Goal: Task Accomplishment & Management: Complete application form

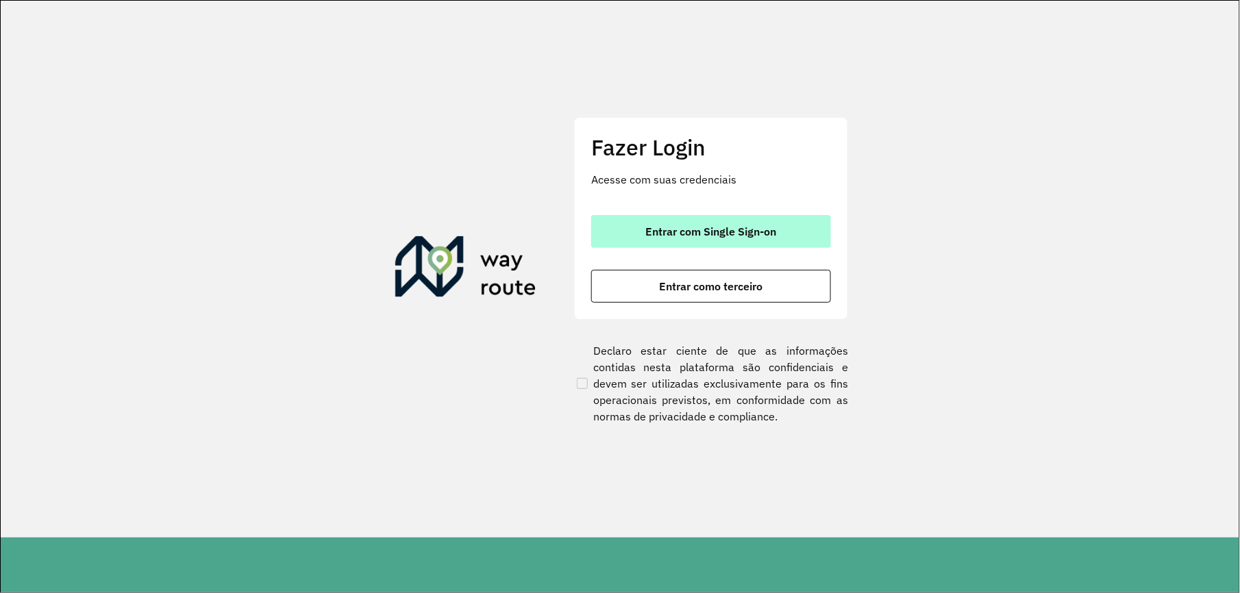
click at [722, 233] on span "Entrar com Single Sign-on" at bounding box center [711, 231] width 131 height 11
click at [725, 234] on span "Entrar com Single Sign-on" at bounding box center [711, 231] width 131 height 11
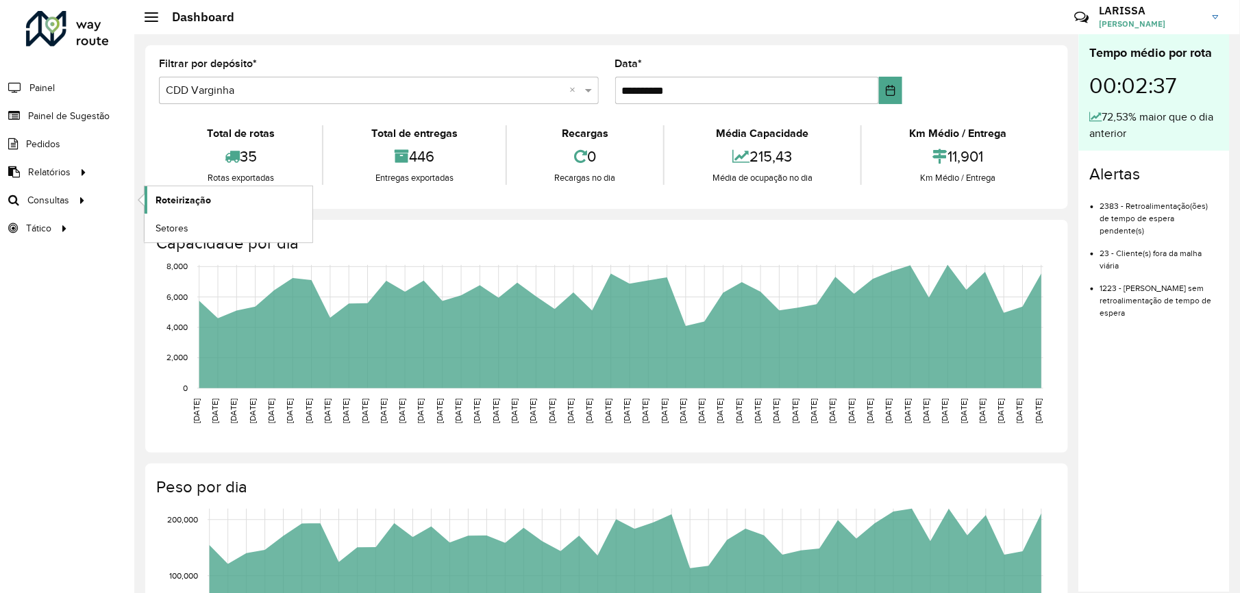
click at [167, 199] on span "Roteirização" at bounding box center [183, 200] width 55 height 14
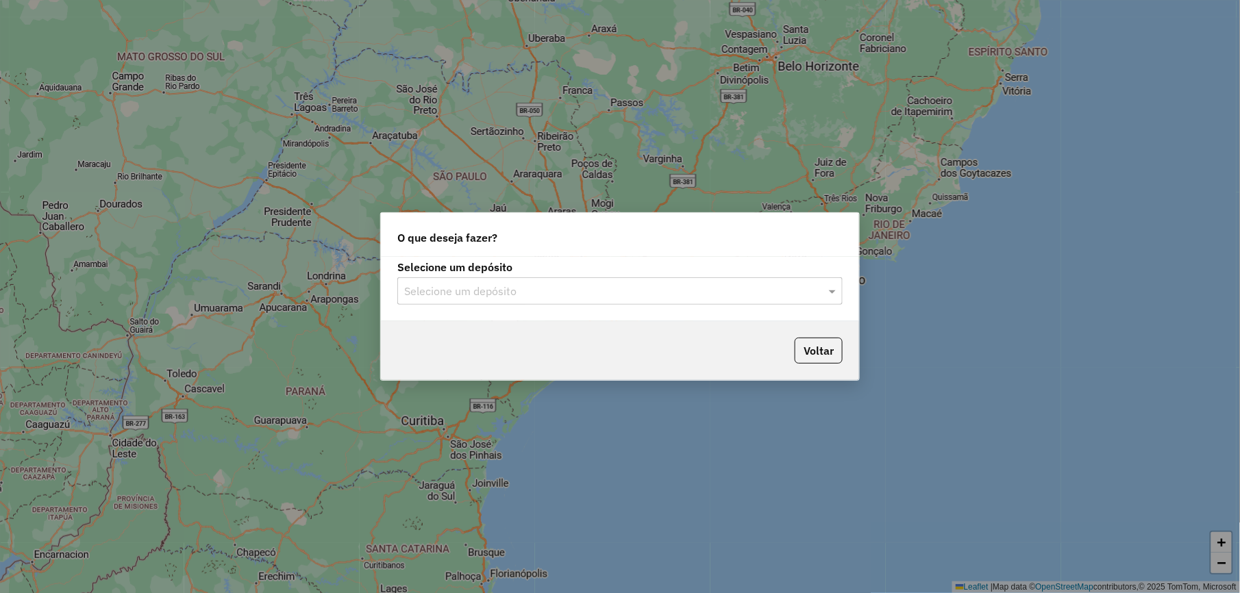
click at [634, 289] on input "text" at bounding box center [606, 292] width 404 height 16
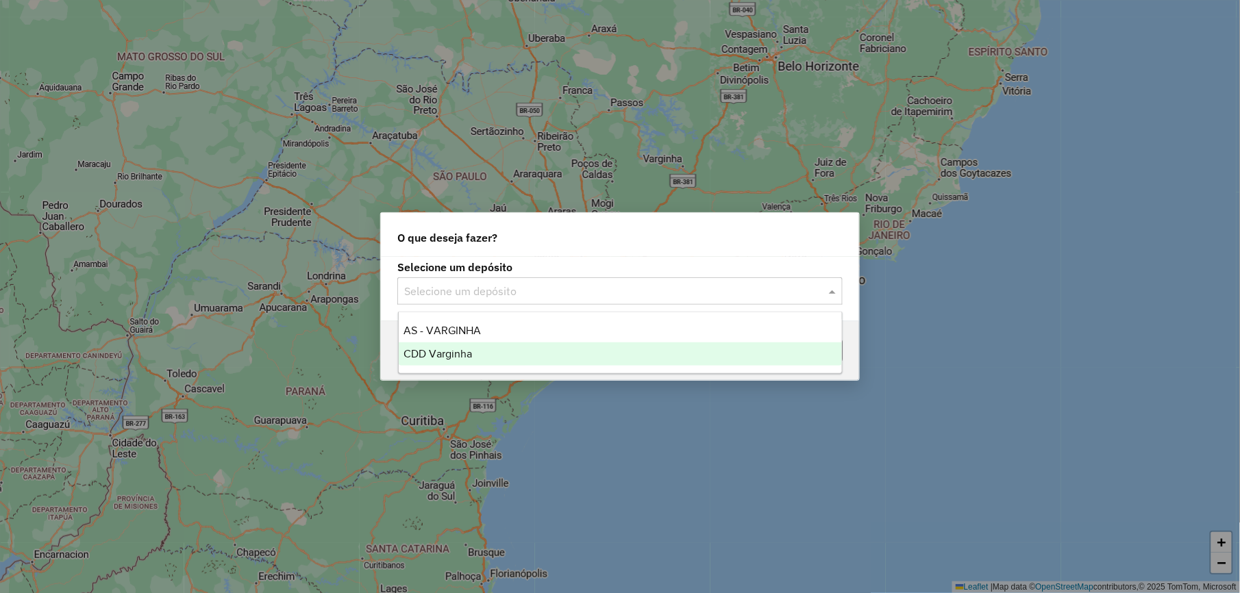
click at [545, 349] on div "CDD Varginha" at bounding box center [620, 354] width 443 height 23
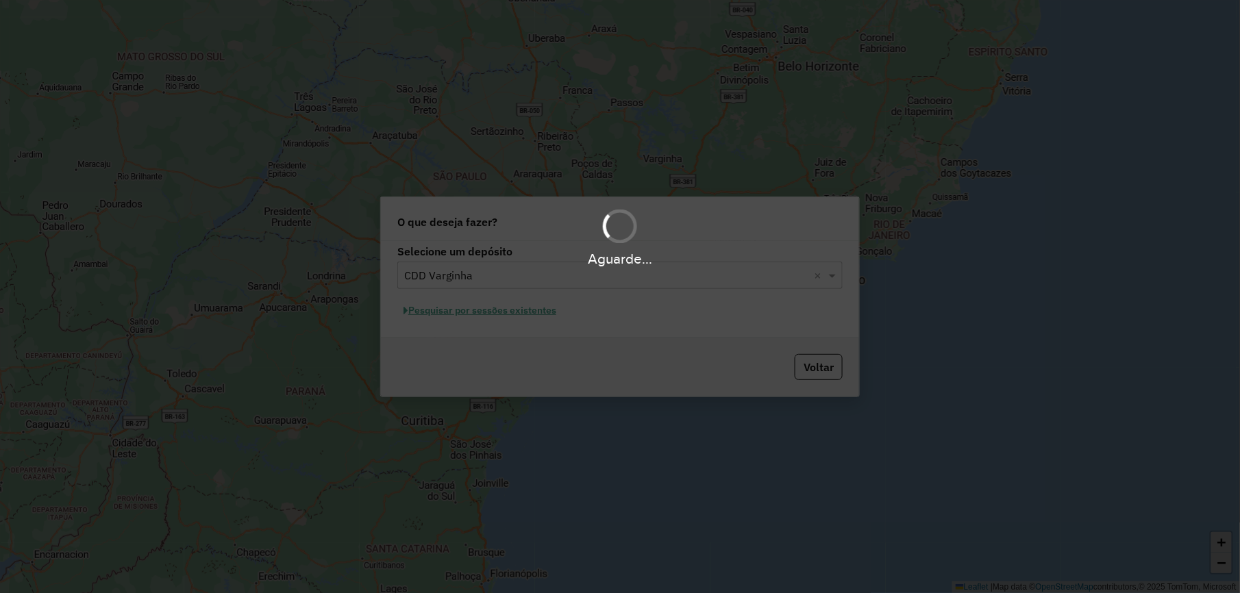
click at [539, 308] on hb-app "Aguarde... Pop-up bloqueado! Seu navegador bloqueou automáticamente a abertura …" at bounding box center [620, 296] width 1240 height 593
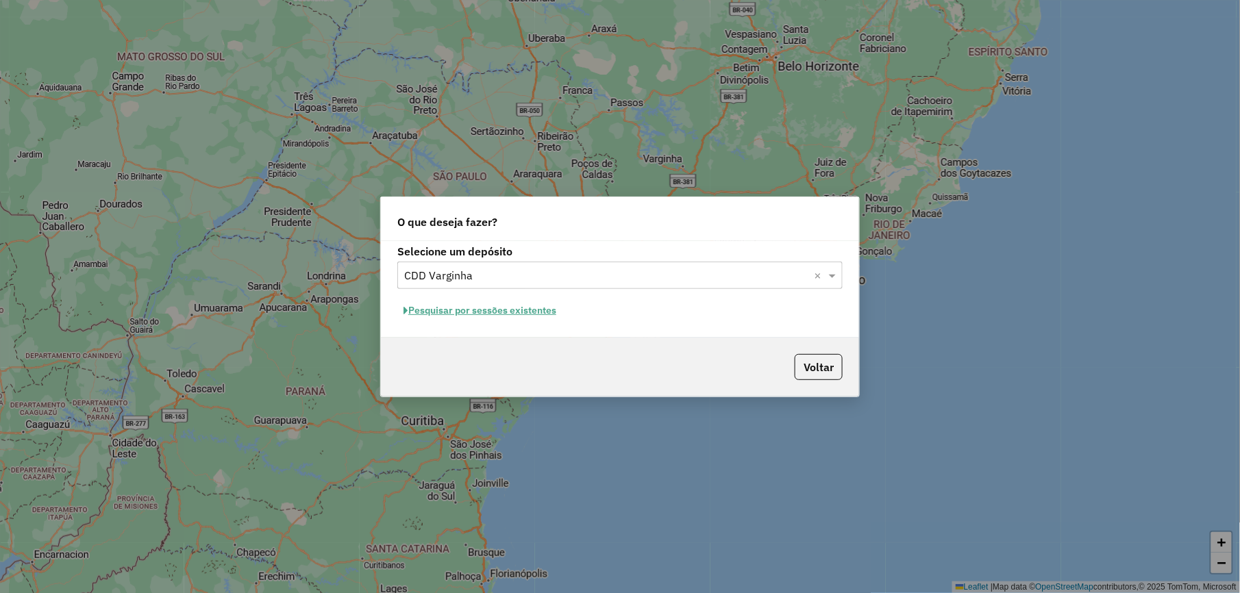
click at [539, 308] on button "Pesquisar por sessões existentes" at bounding box center [479, 310] width 165 height 21
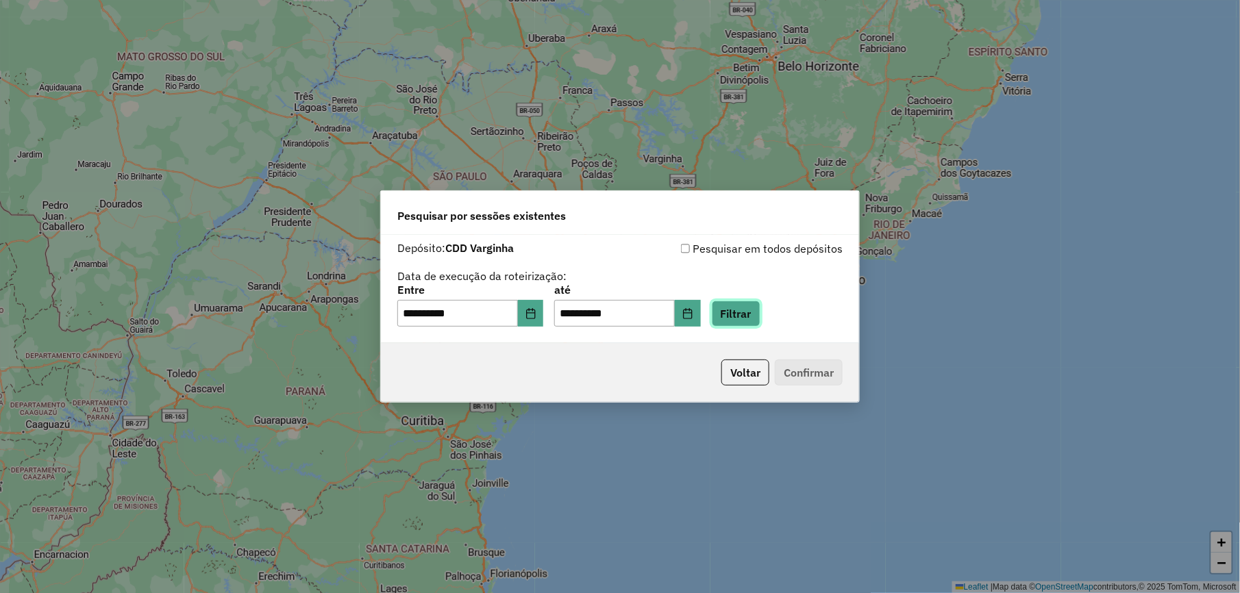
click at [757, 307] on button "Filtrar" at bounding box center [736, 314] width 49 height 26
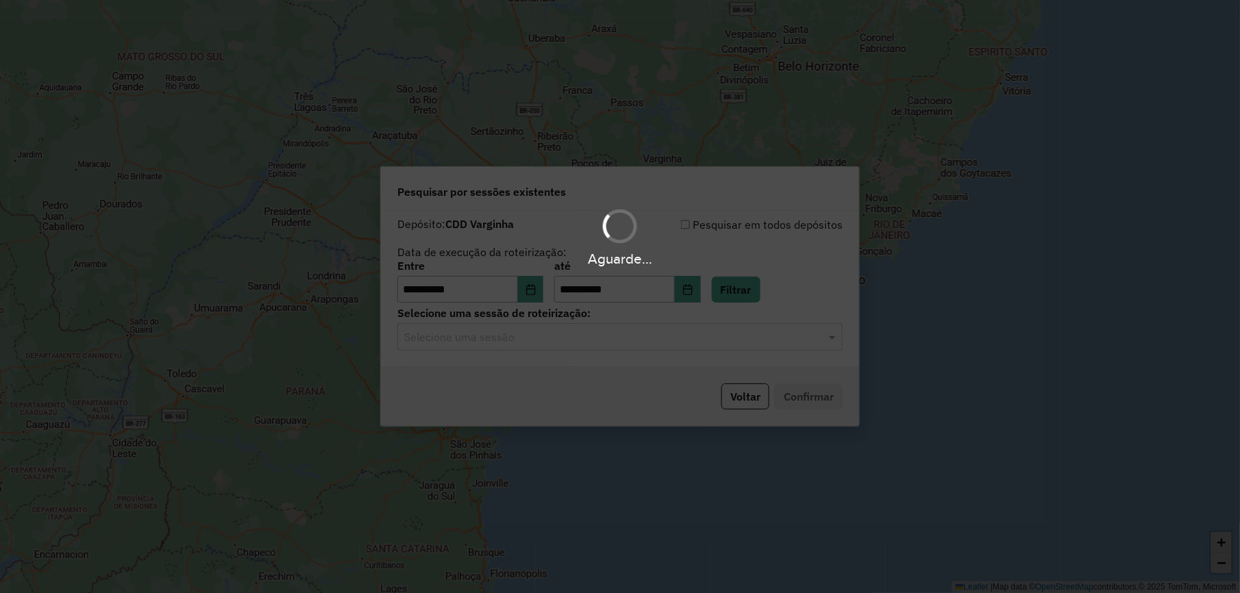
click at [674, 332] on hb-app "**********" at bounding box center [620, 296] width 1240 height 593
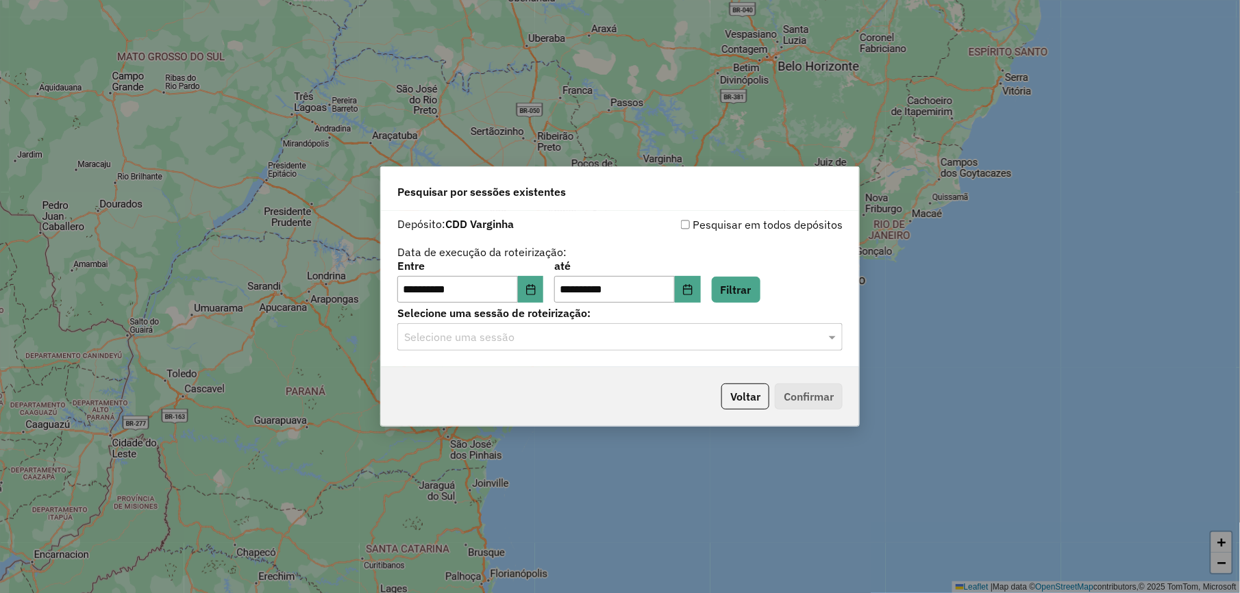
click at [644, 346] on div "Selecione uma sessão" at bounding box center [619, 336] width 445 height 27
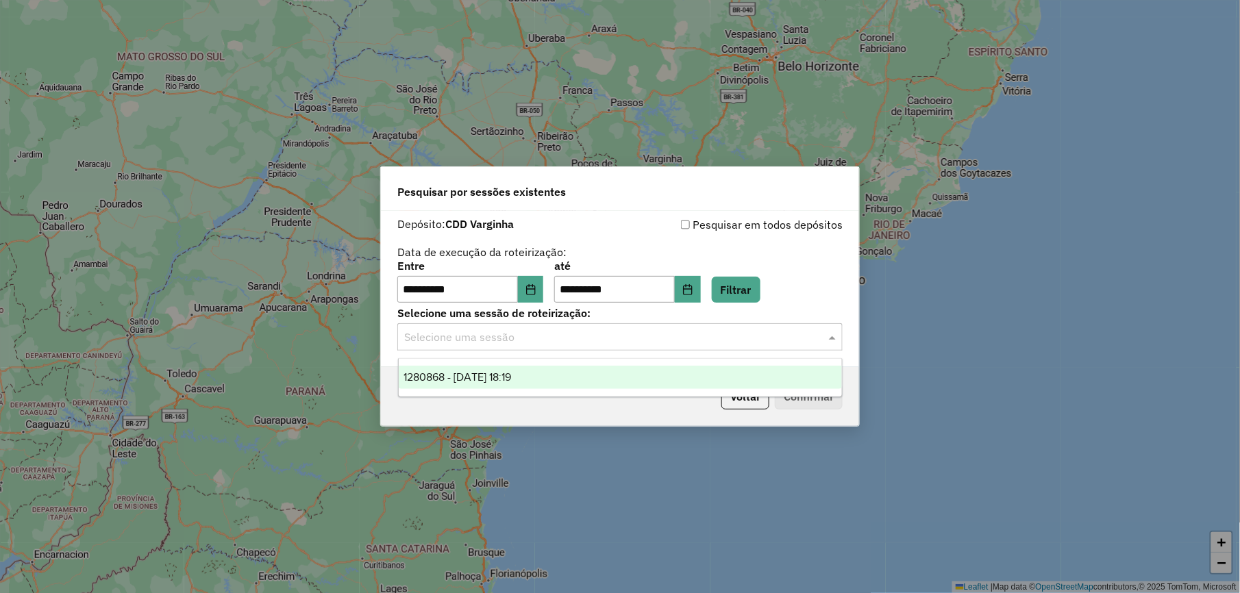
click at [600, 371] on div "1280868 - 23/09/2025 18:19" at bounding box center [620, 377] width 443 height 23
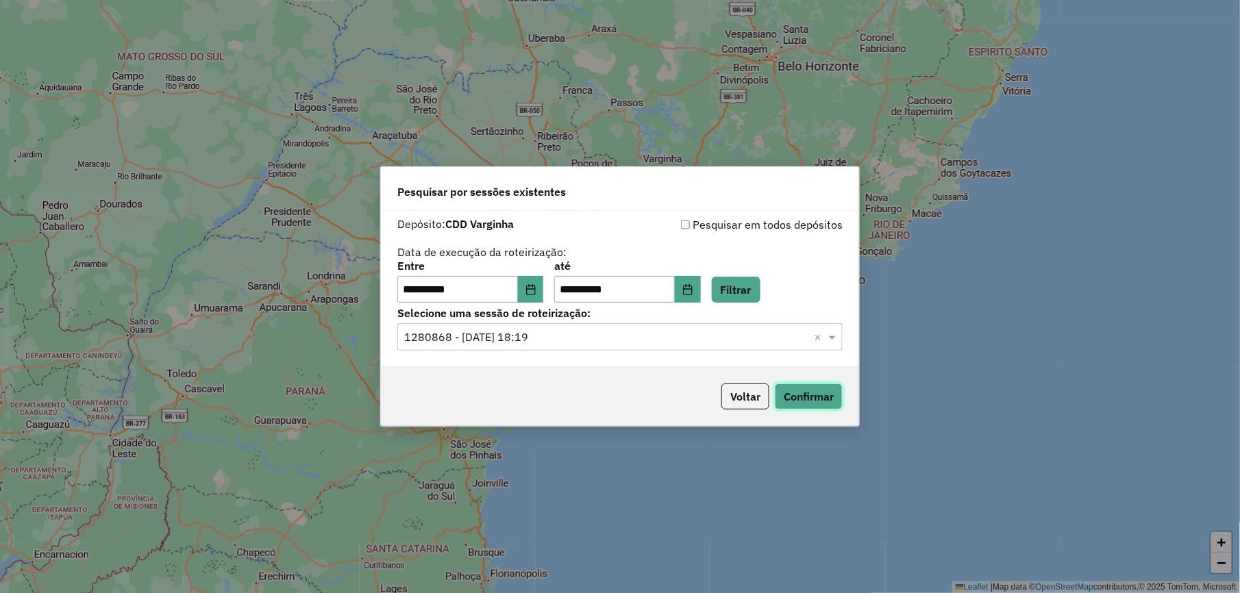
click at [817, 401] on button "Confirmar" at bounding box center [809, 397] width 68 height 26
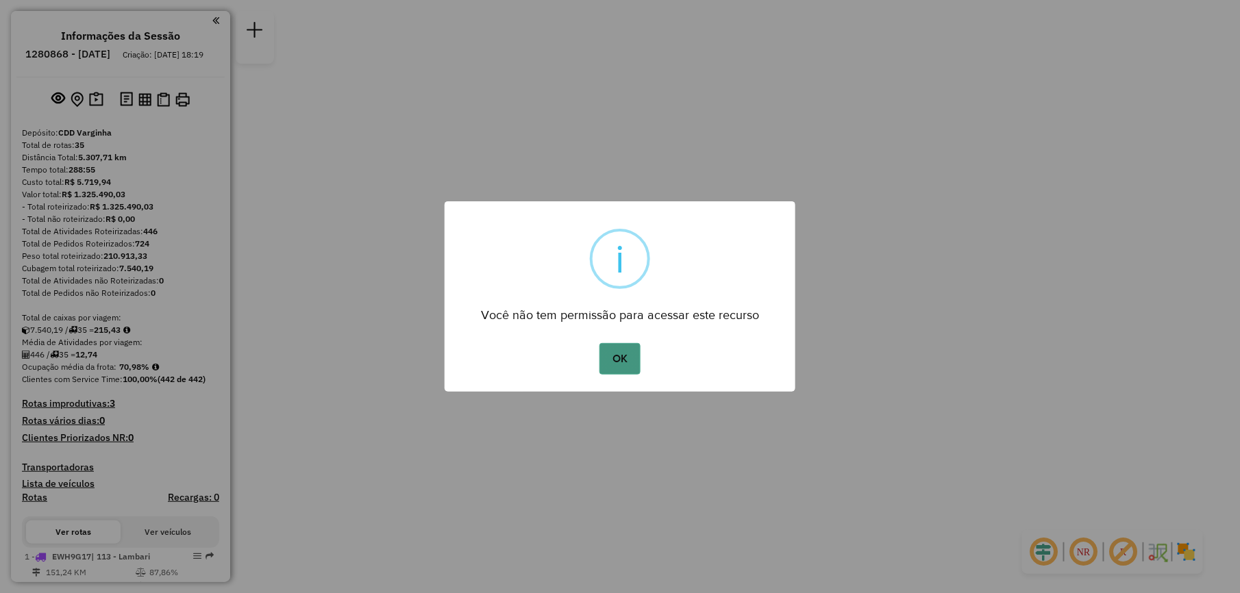
click at [608, 349] on button "OK" at bounding box center [620, 359] width 40 height 32
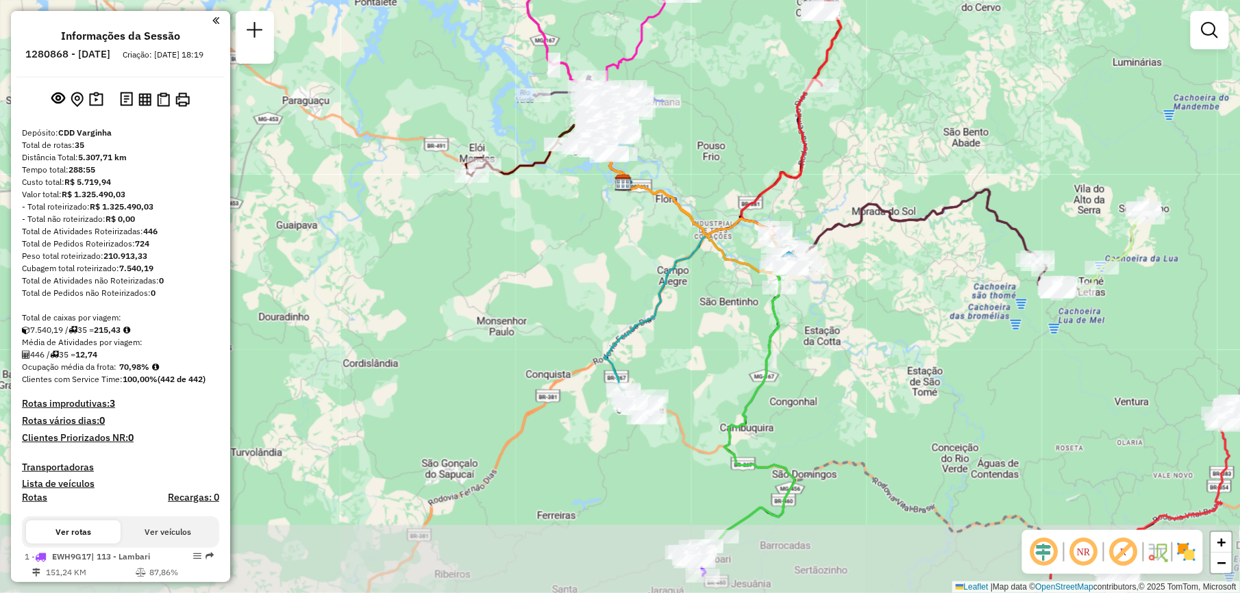
drag, startPoint x: 661, startPoint y: 382, endPoint x: 656, endPoint y: 316, distance: 66.6
click at [656, 316] on icon at bounding box center [654, 280] width 101 height 219
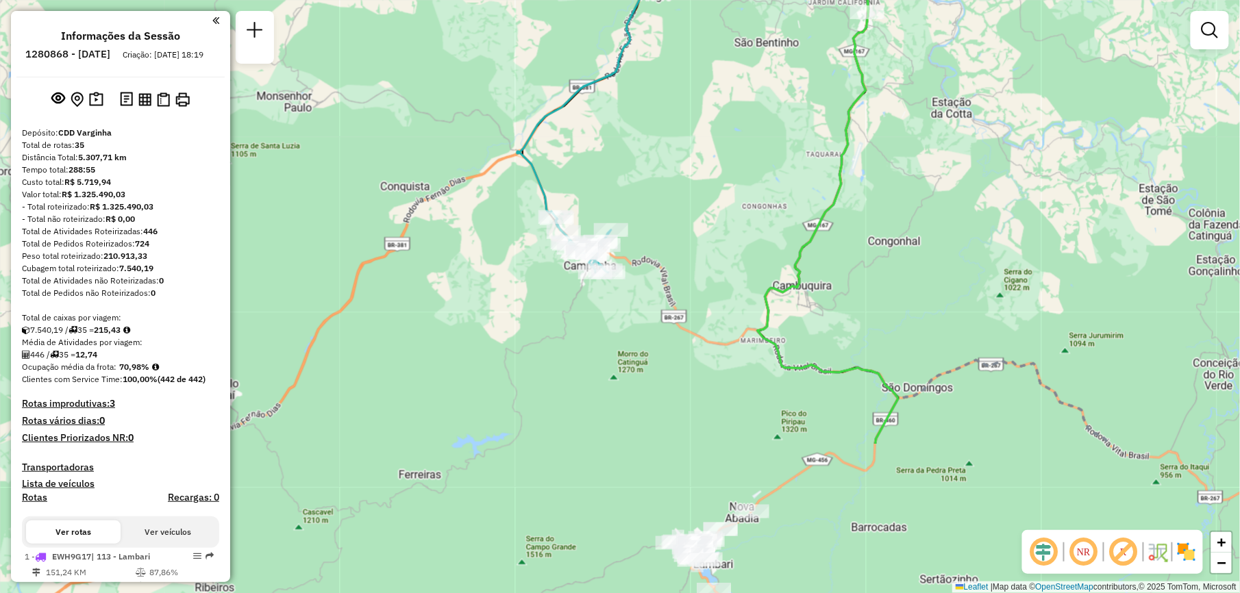
drag, startPoint x: 665, startPoint y: 360, endPoint x: 661, endPoint y: 187, distance: 172.7
click at [661, 187] on div "Janela de atendimento Grade de atendimento Capacidade Transportadoras Veículos …" at bounding box center [620, 296] width 1240 height 593
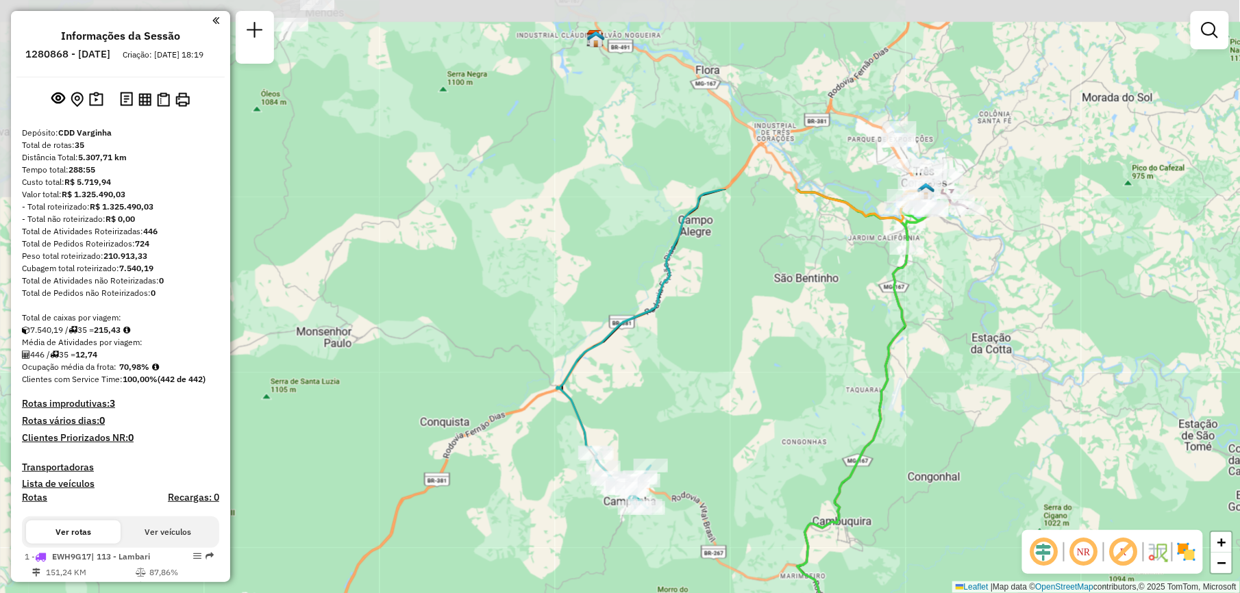
drag, startPoint x: 760, startPoint y: 144, endPoint x: 703, endPoint y: 393, distance: 255.1
click at [703, 393] on div "Janela de atendimento Grade de atendimento Capacidade Transportadoras Veículos …" at bounding box center [620, 296] width 1240 height 593
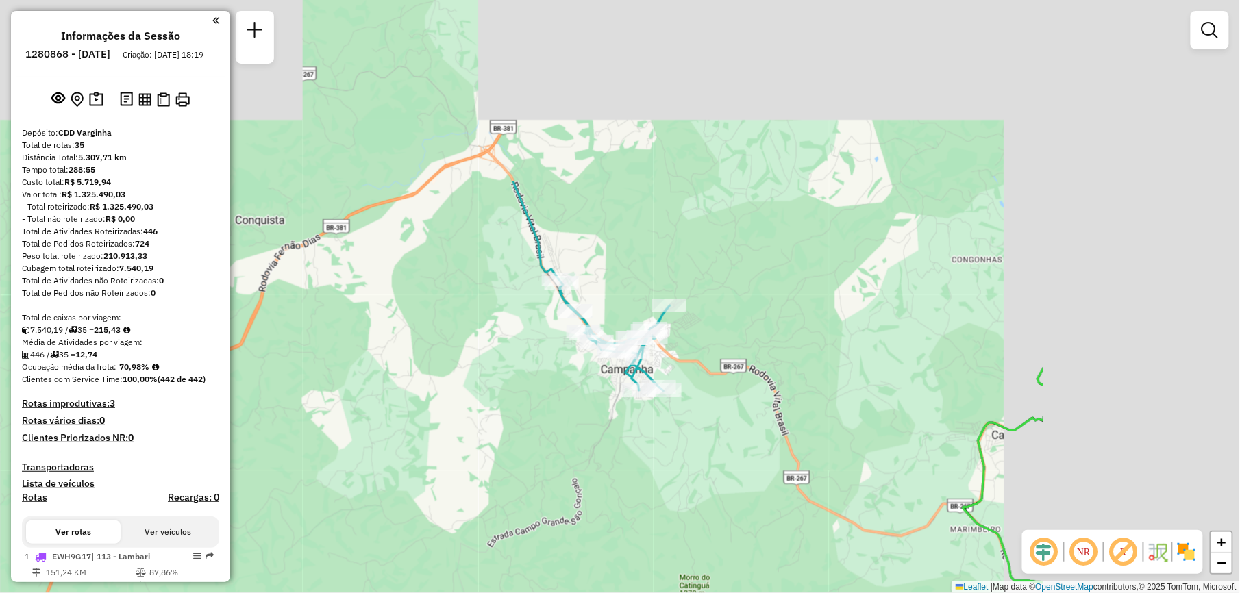
drag, startPoint x: 903, startPoint y: 272, endPoint x: 582, endPoint y: 513, distance: 400.8
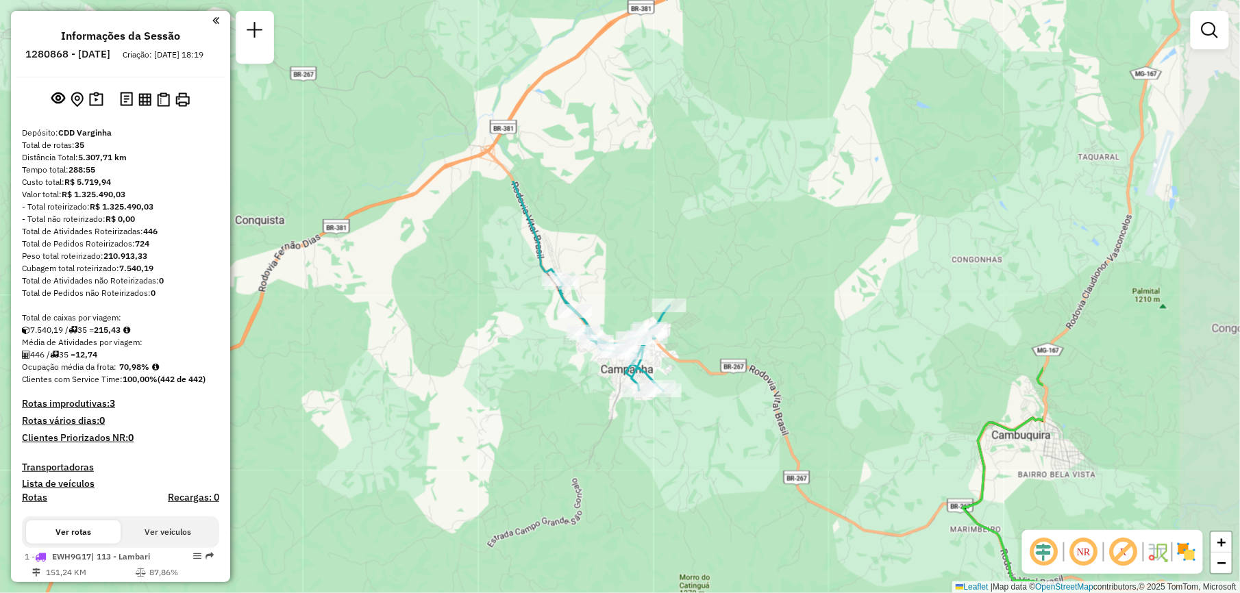
click at [582, 513] on div "Janela de atendimento Grade de atendimento Capacidade Transportadoras Veículos …" at bounding box center [620, 296] width 1240 height 593
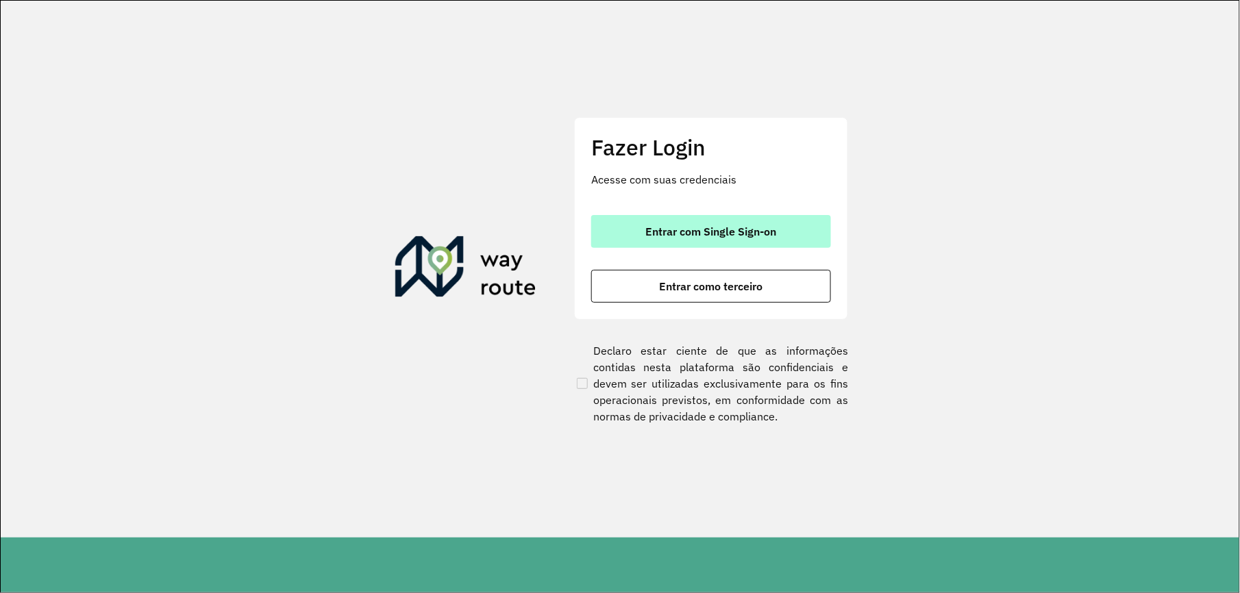
click at [717, 226] on span "Entrar com Single Sign-on" at bounding box center [711, 231] width 131 height 11
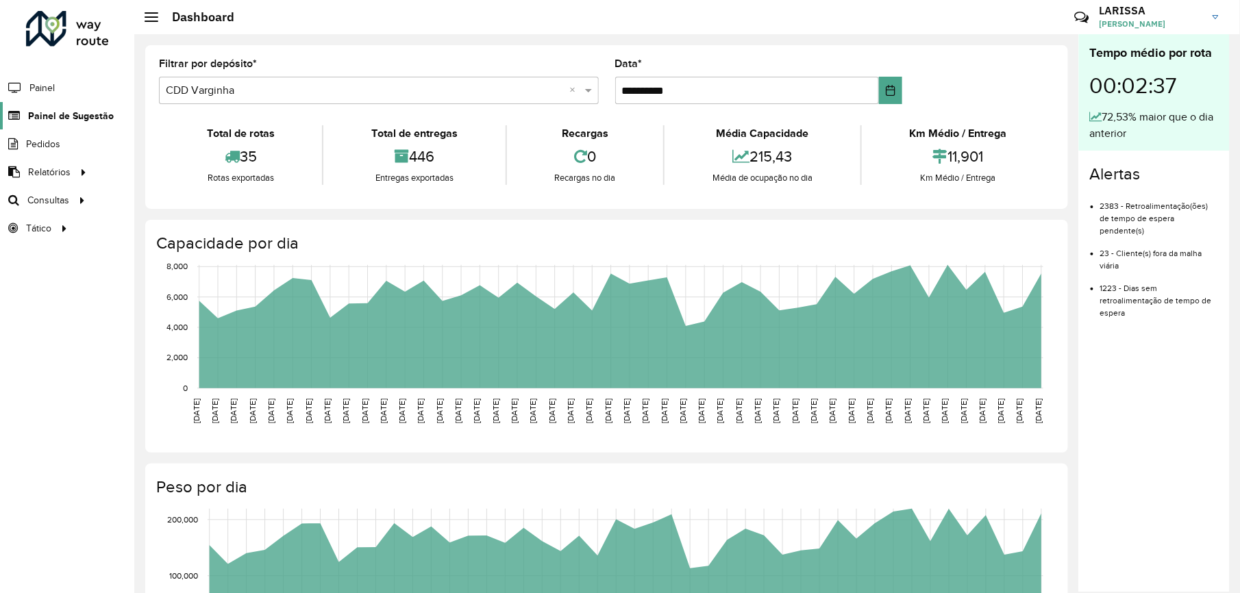
click at [93, 111] on span "Painel de Sugestão" at bounding box center [71, 116] width 86 height 14
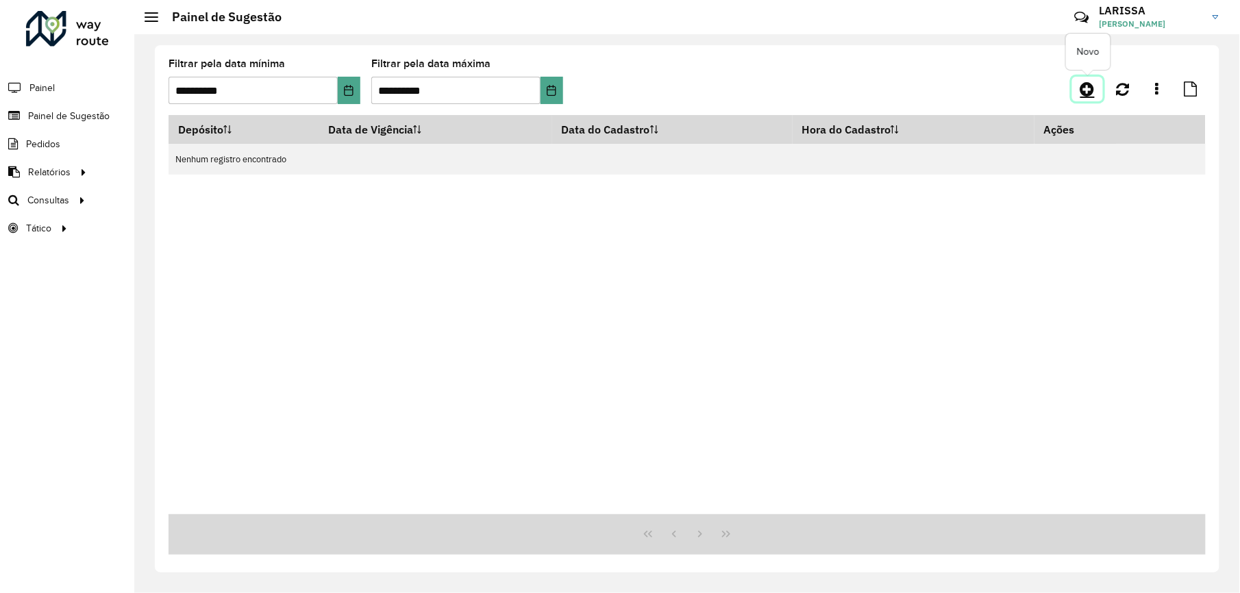
click at [1083, 97] on icon at bounding box center [1088, 89] width 14 height 16
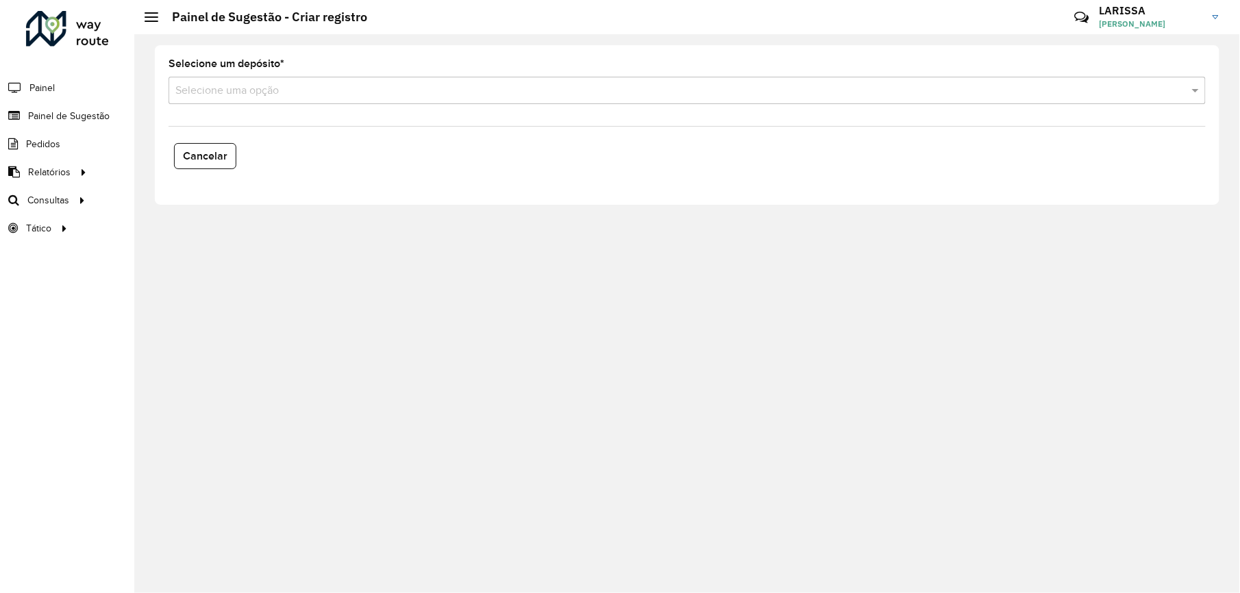
click at [379, 90] on input "text" at bounding box center [673, 91] width 996 height 16
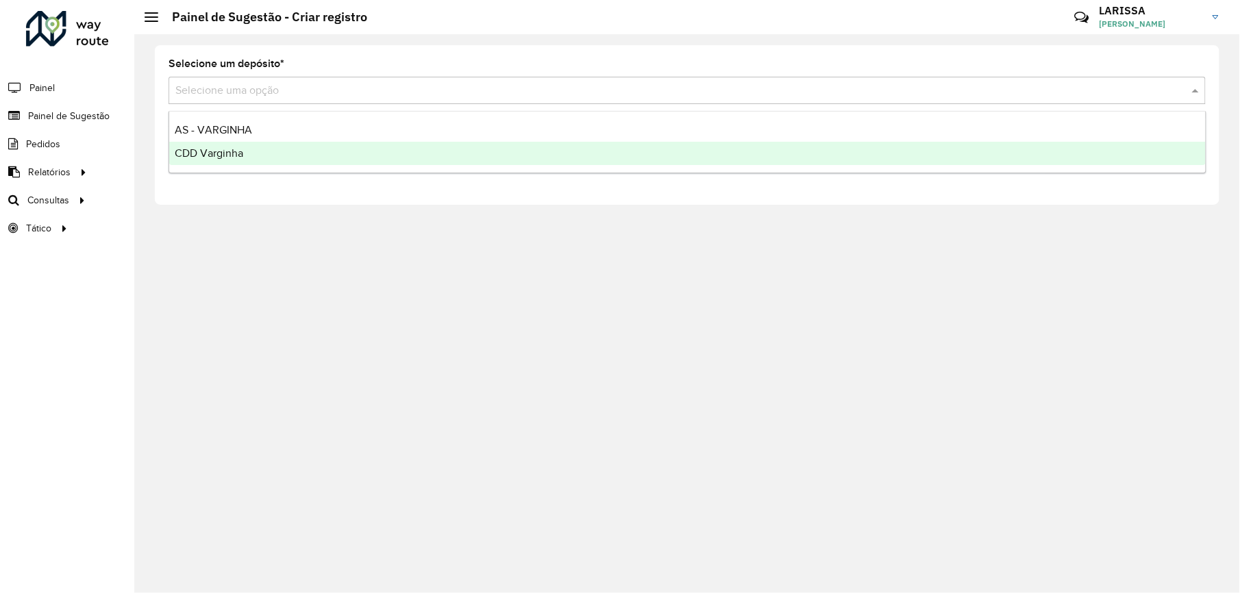
click at [291, 151] on div "CDD Varginha" at bounding box center [687, 153] width 1037 height 23
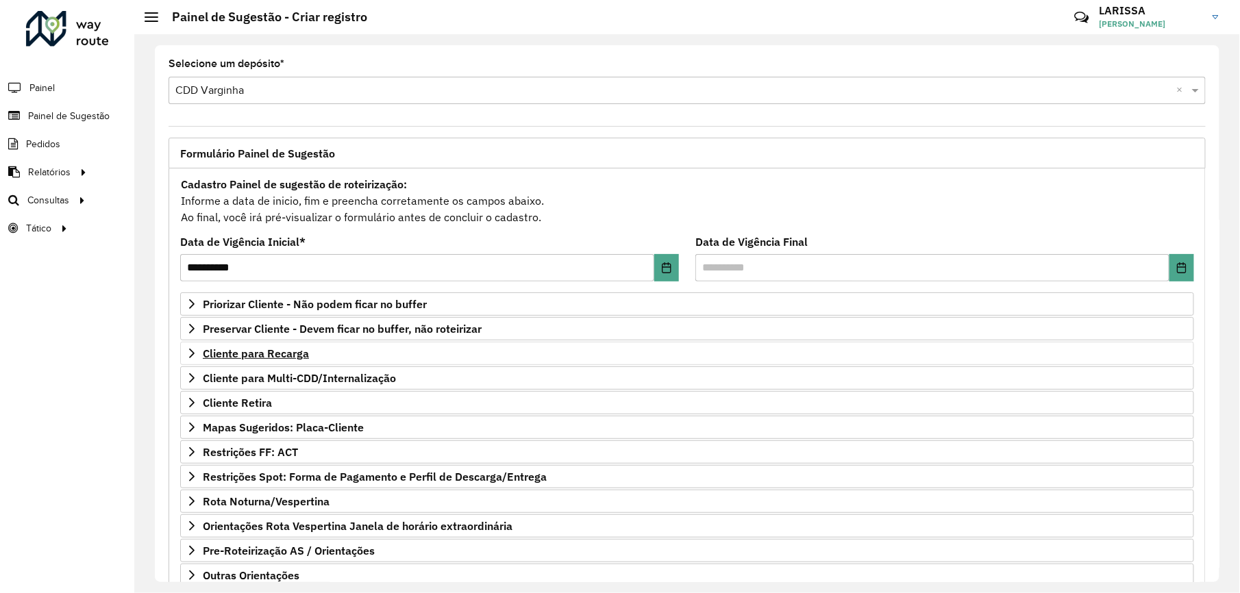
scroll to position [96, 0]
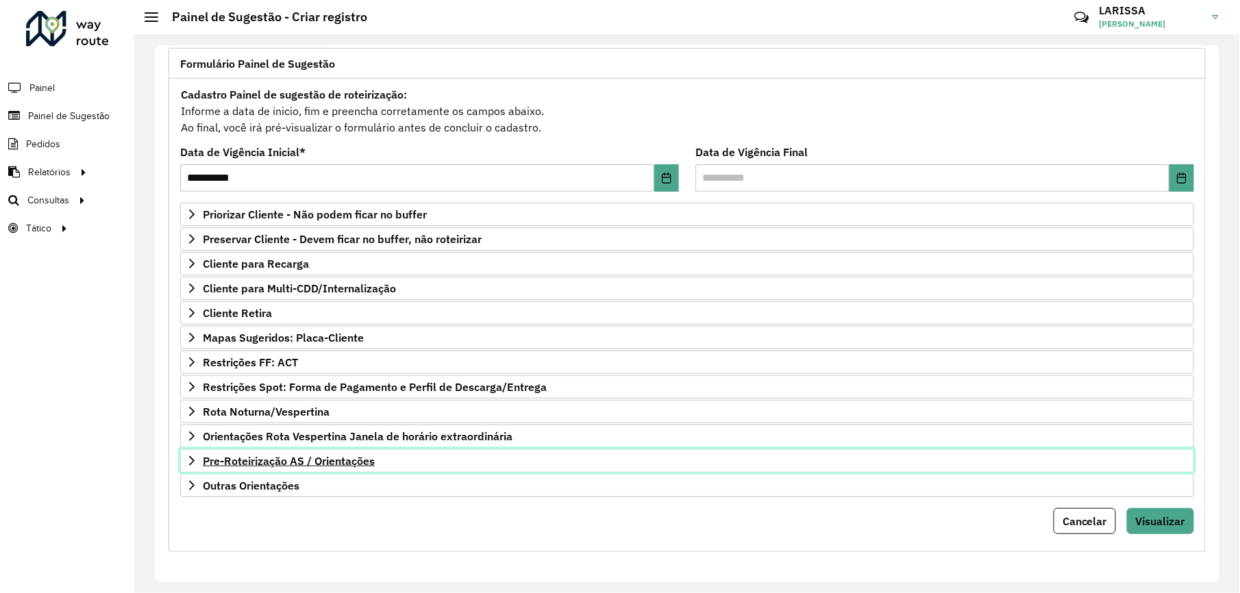
click at [300, 459] on span "Pre-Roteirização AS / Orientações" at bounding box center [289, 461] width 172 height 11
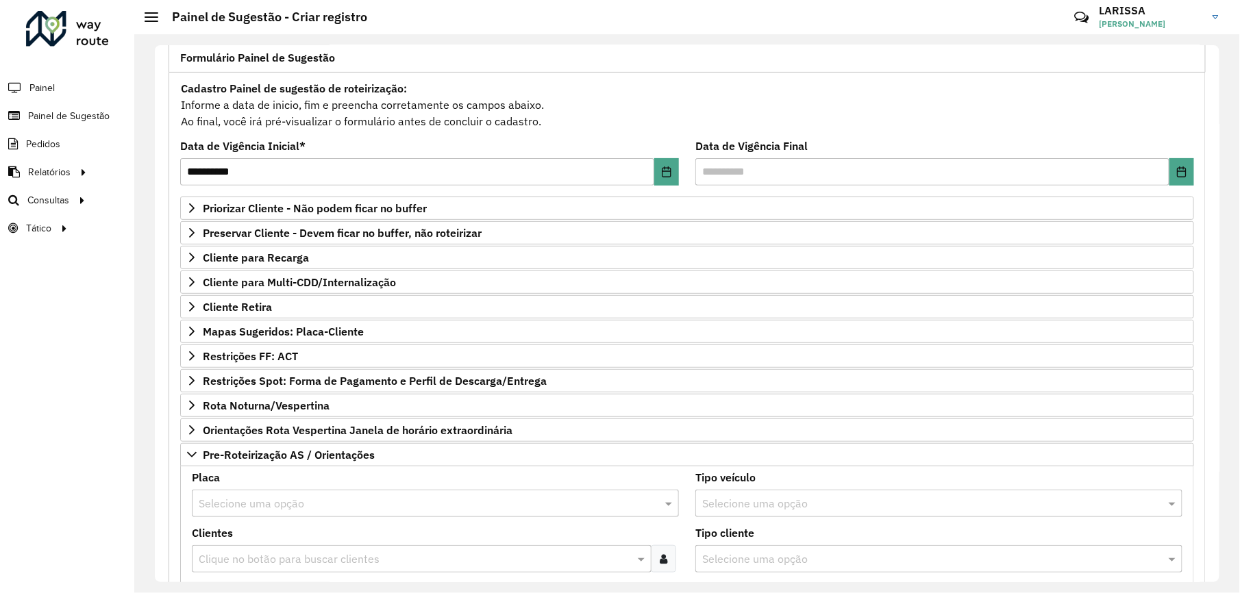
click at [323, 504] on input "text" at bounding box center [422, 504] width 446 height 16
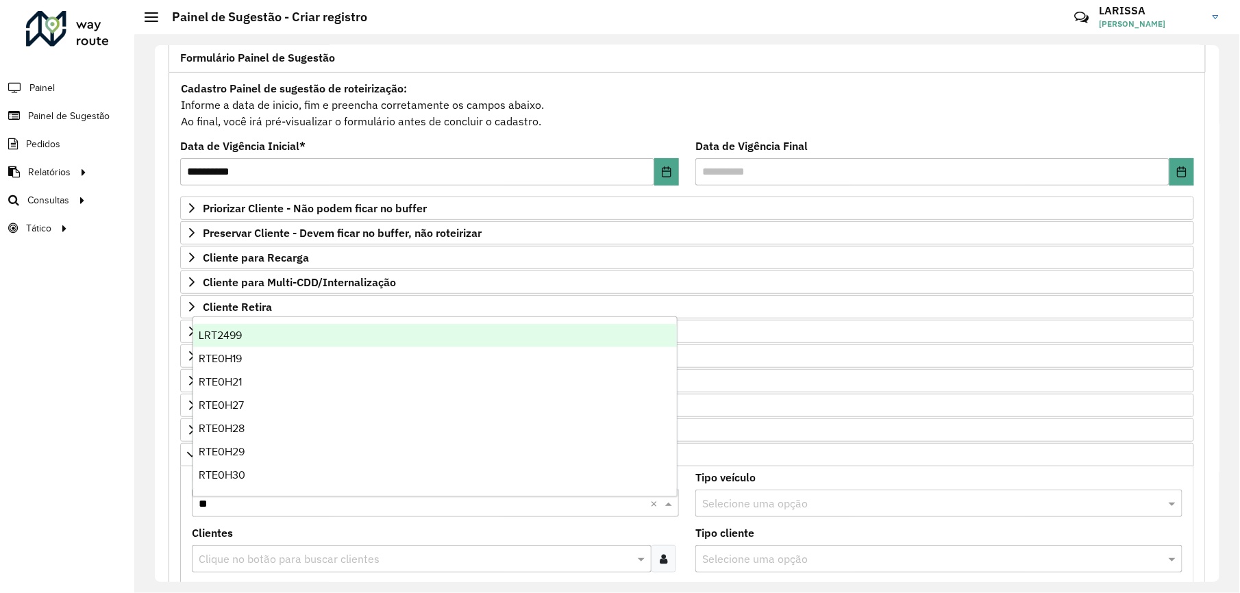
type input "***"
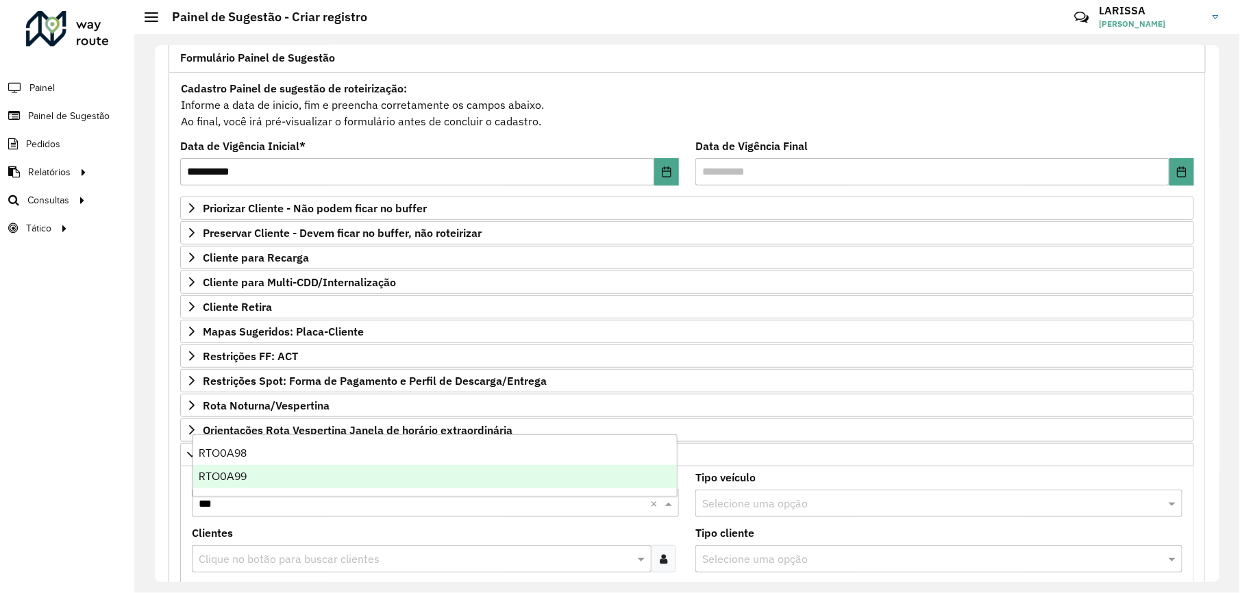
click at [336, 470] on div "RTO0A99" at bounding box center [435, 476] width 484 height 23
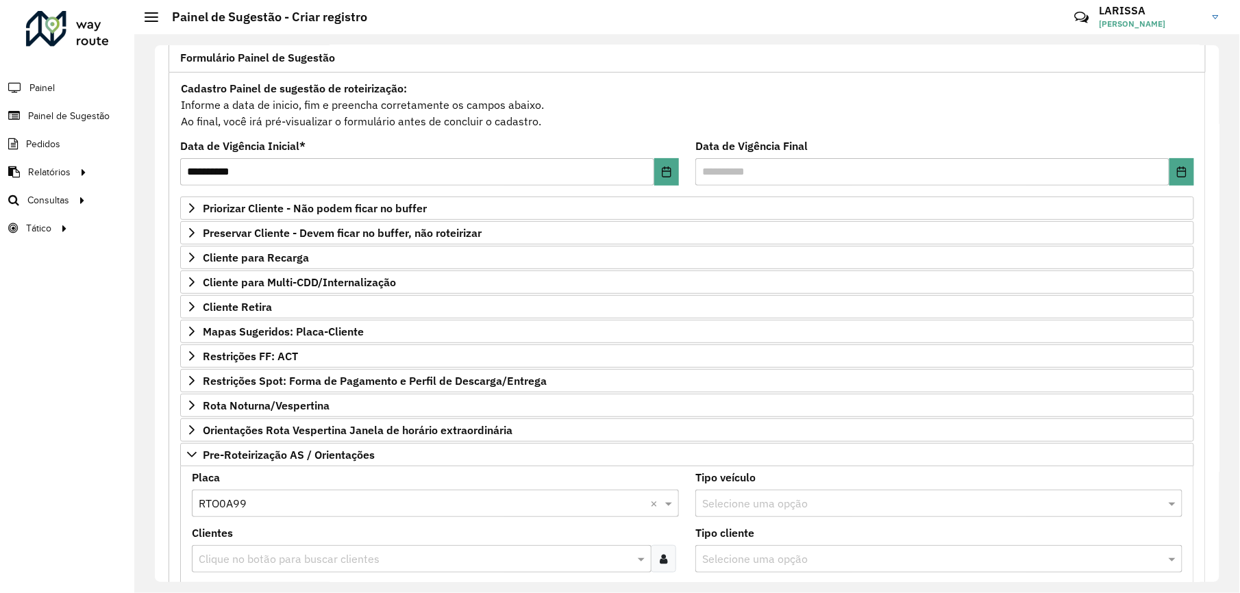
click at [611, 565] on input "text" at bounding box center [414, 560] width 439 height 16
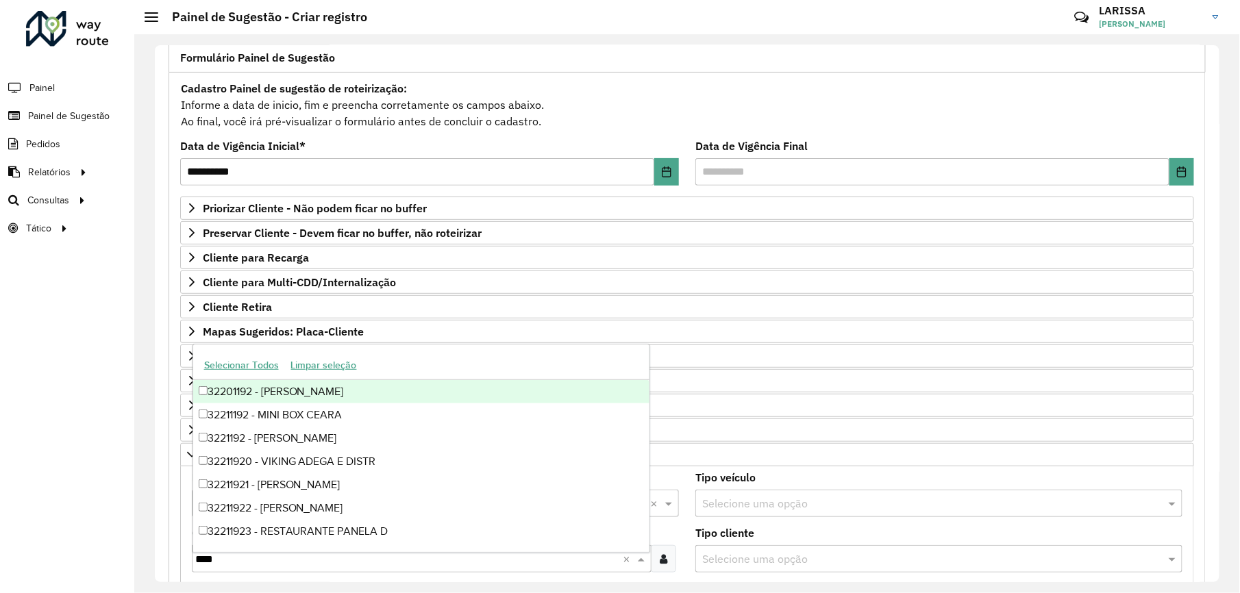
type input "*****"
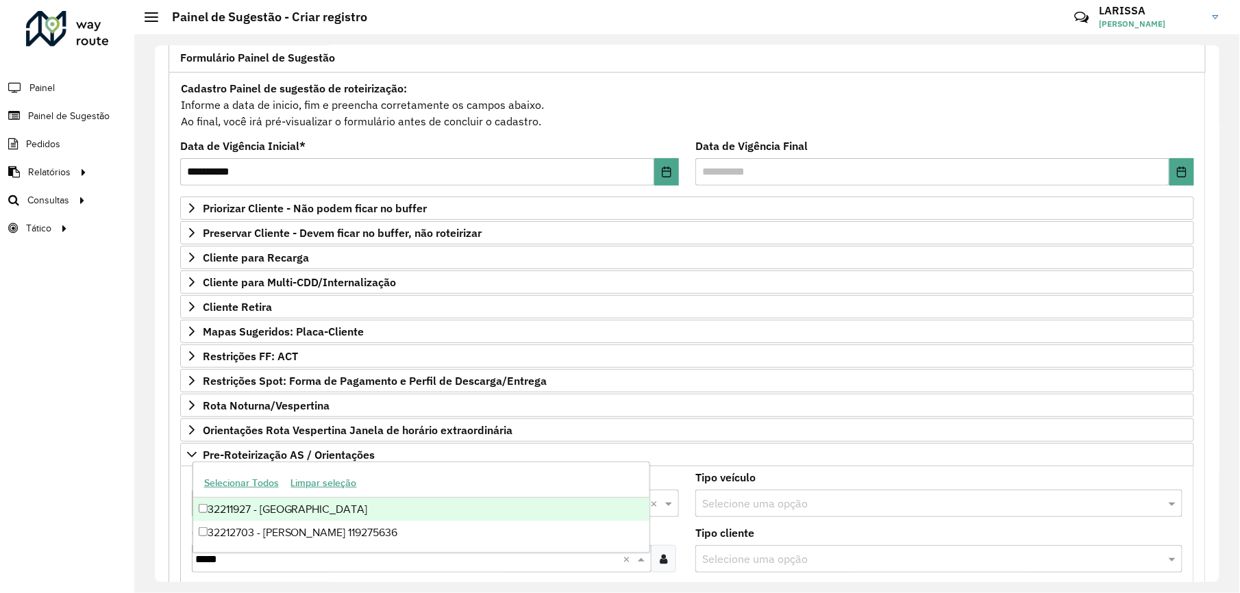
click at [541, 502] on div "32211927 - VILLEFORT Lavras" at bounding box center [421, 509] width 456 height 23
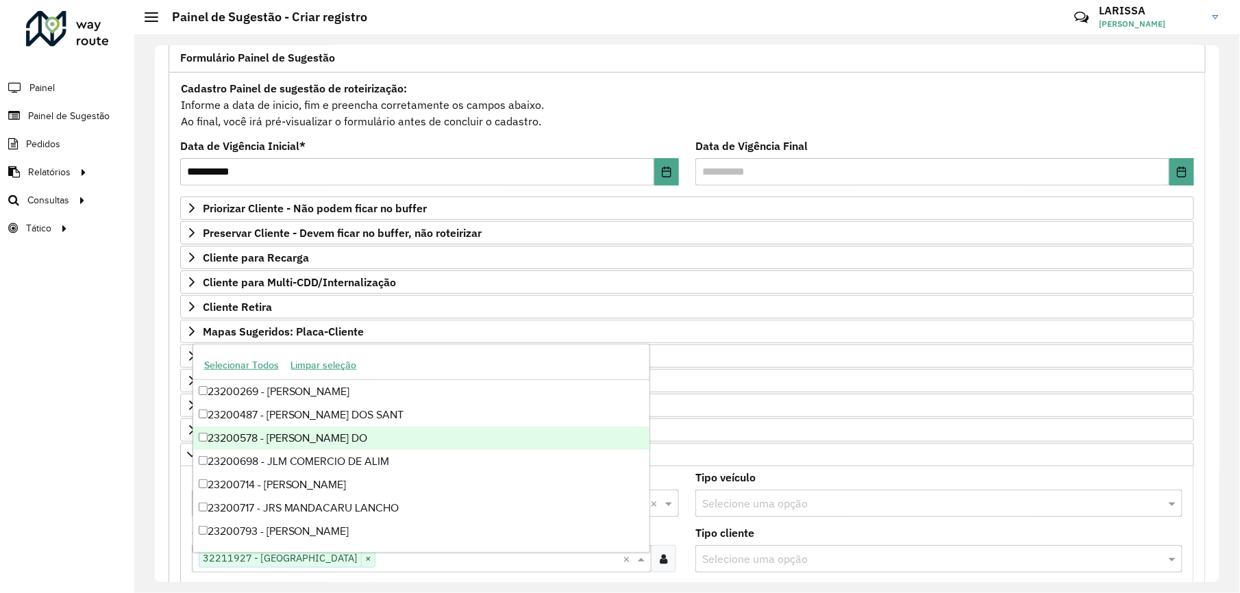
scroll to position [448, 0]
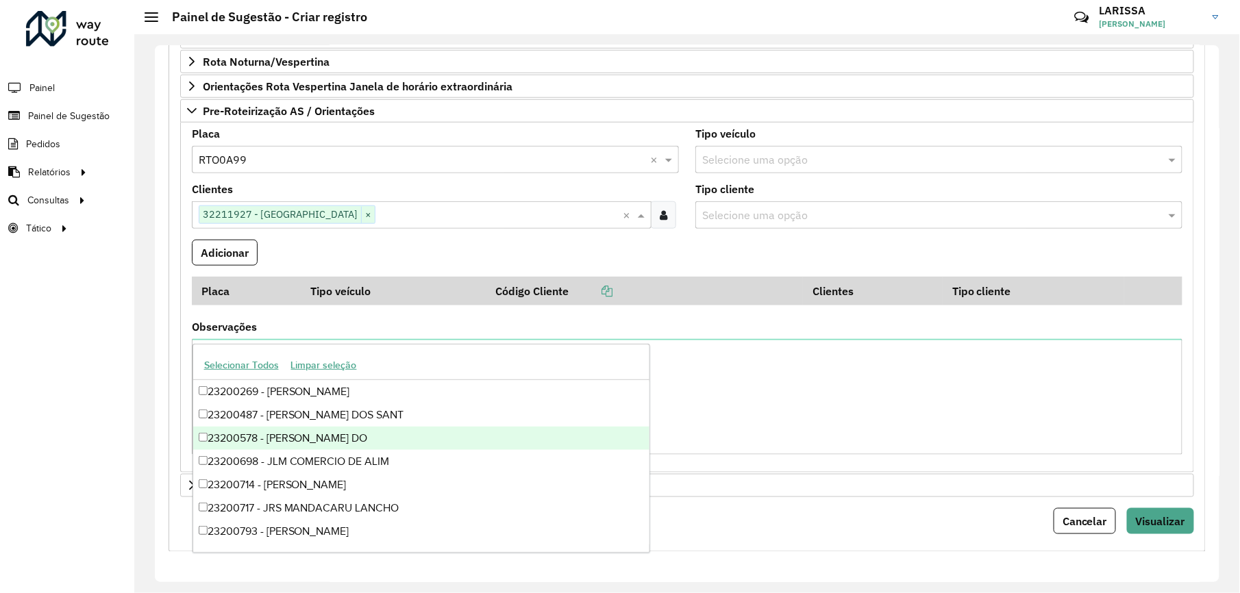
click at [776, 524] on div "Cancelar Visualizar" at bounding box center [687, 521] width 1014 height 26
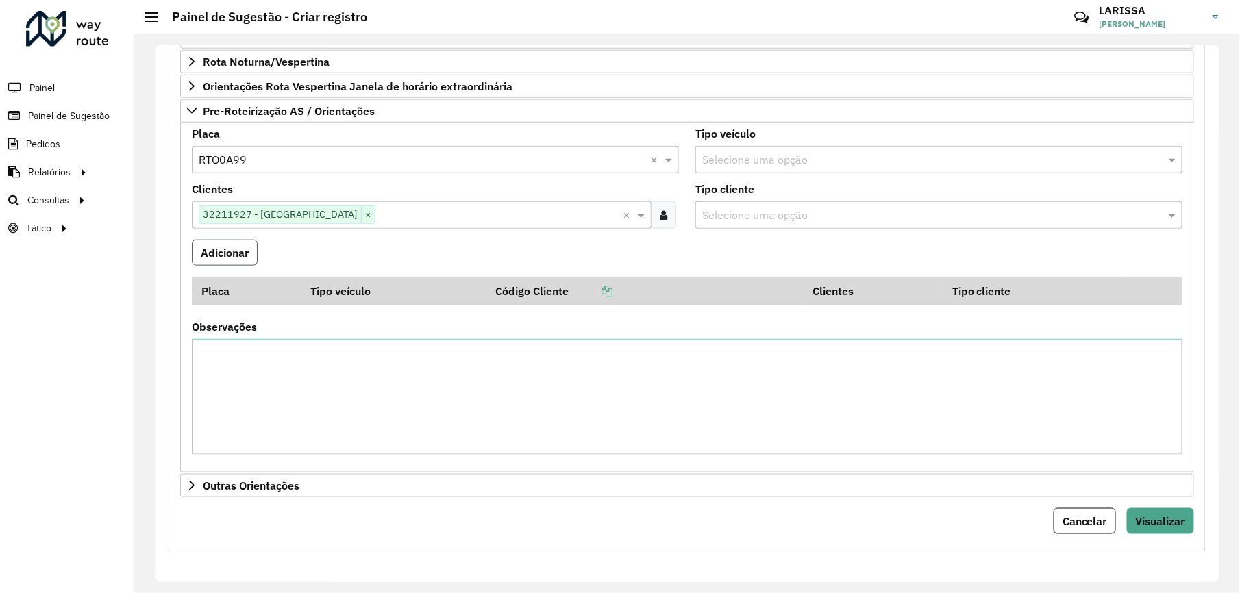
click at [254, 258] on button "Adicionar" at bounding box center [225, 253] width 66 height 26
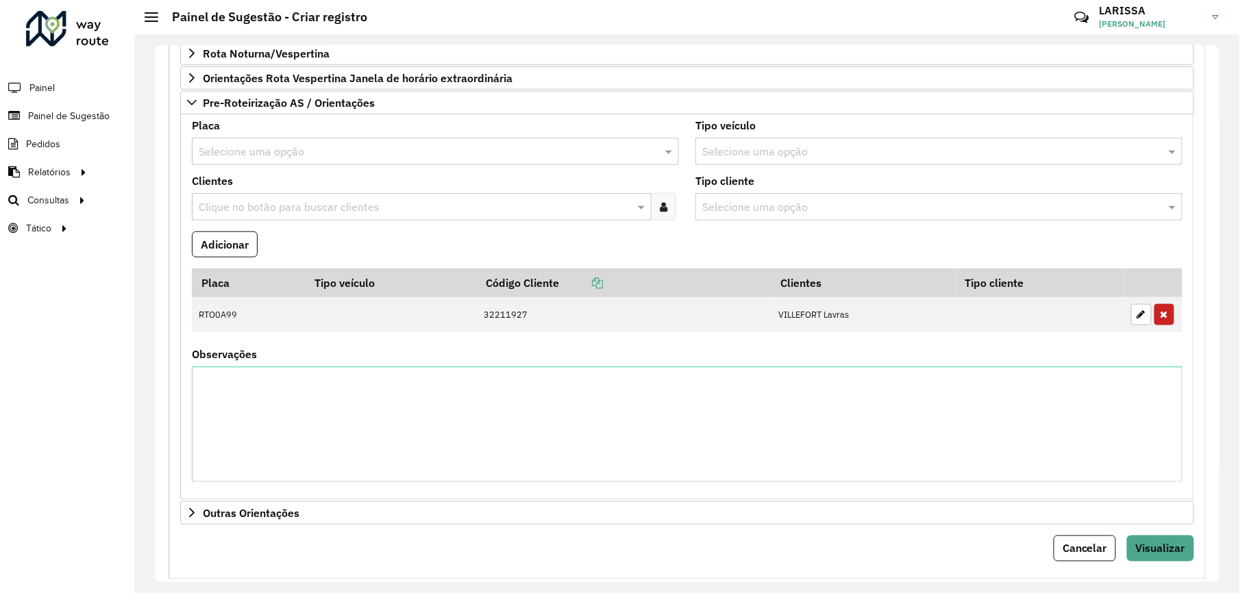
scroll to position [174, 0]
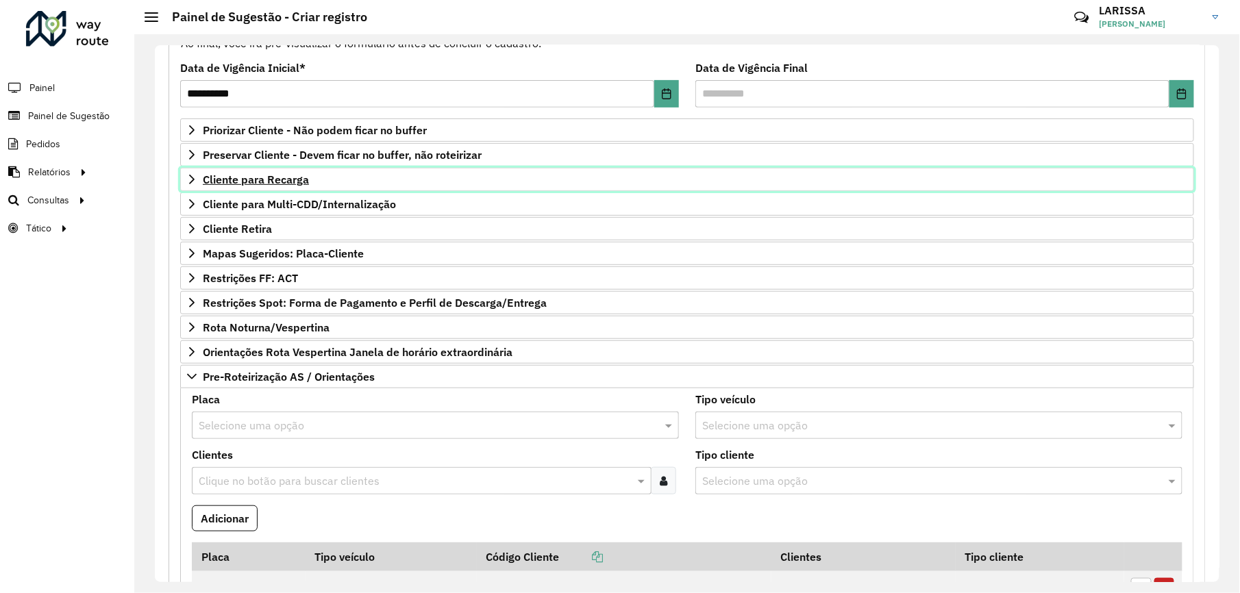
click at [185, 176] on link "Cliente para Recarga" at bounding box center [687, 179] width 1014 height 23
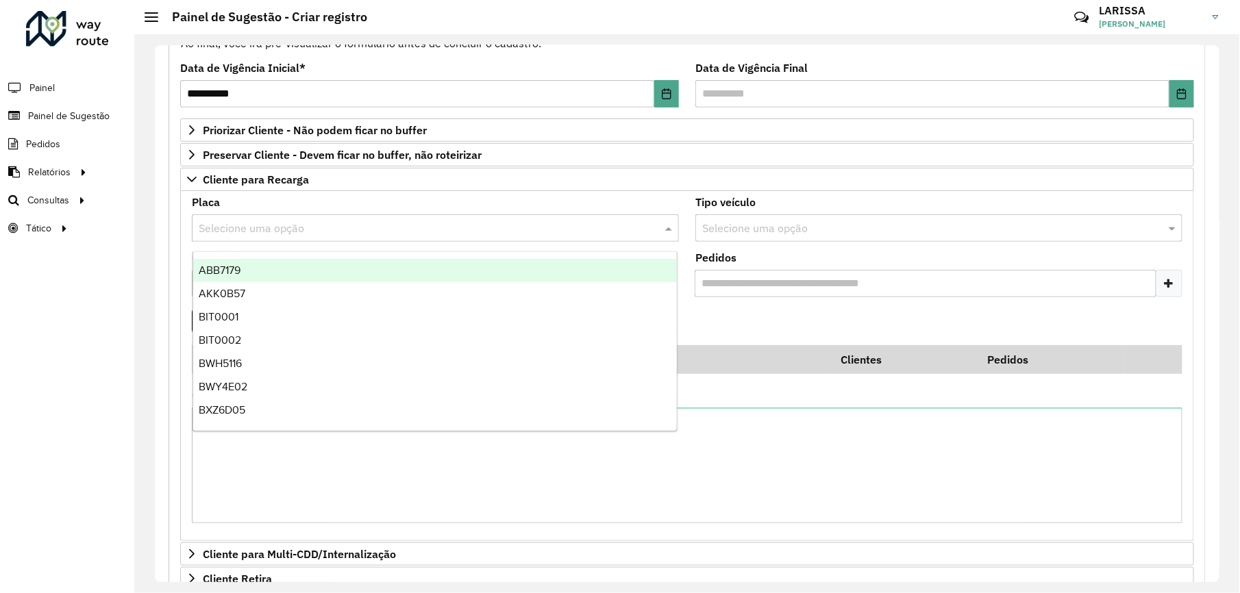
click at [354, 236] on input "text" at bounding box center [422, 229] width 446 height 16
type input "***"
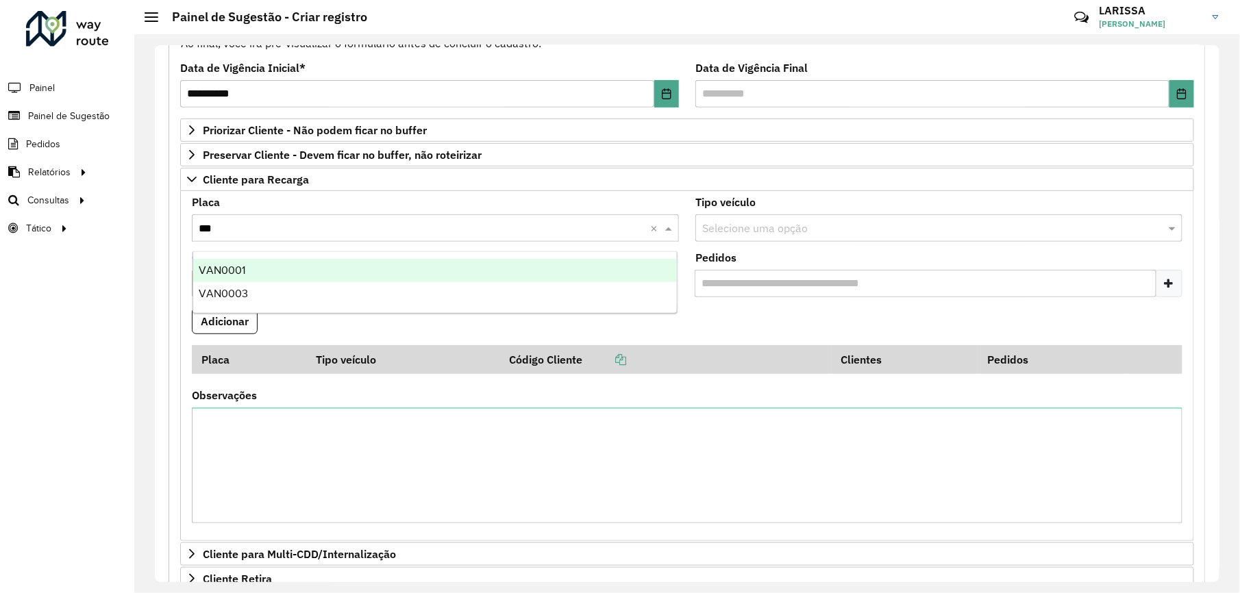
click at [330, 262] on div "VAN0001" at bounding box center [435, 270] width 484 height 23
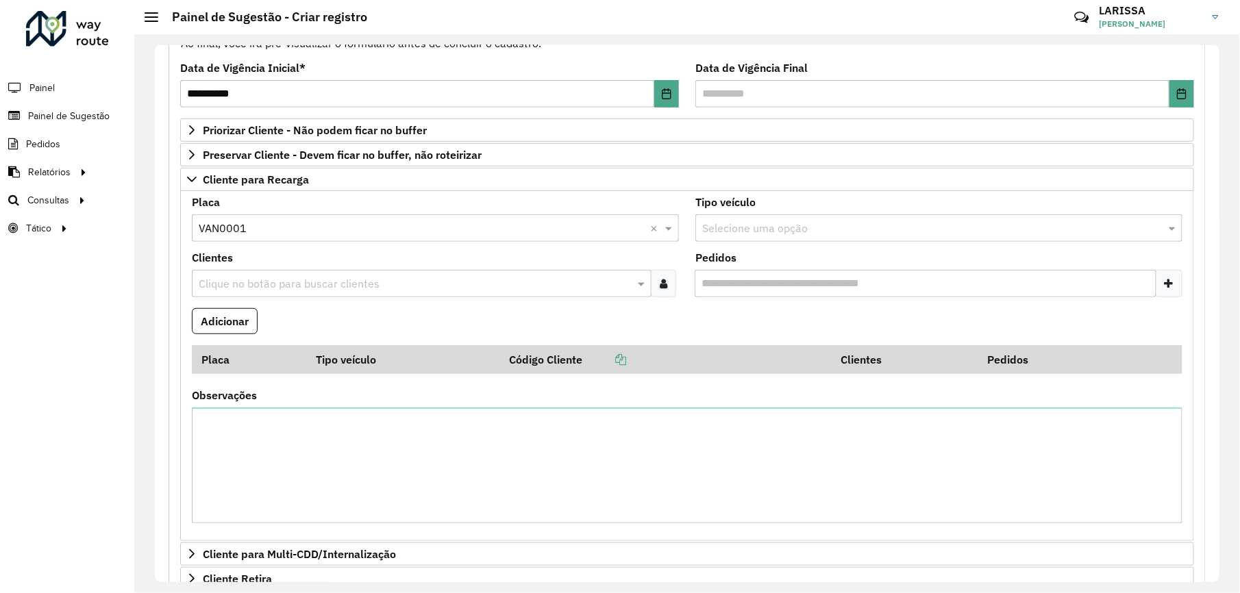
click at [667, 284] on div at bounding box center [663, 283] width 25 height 27
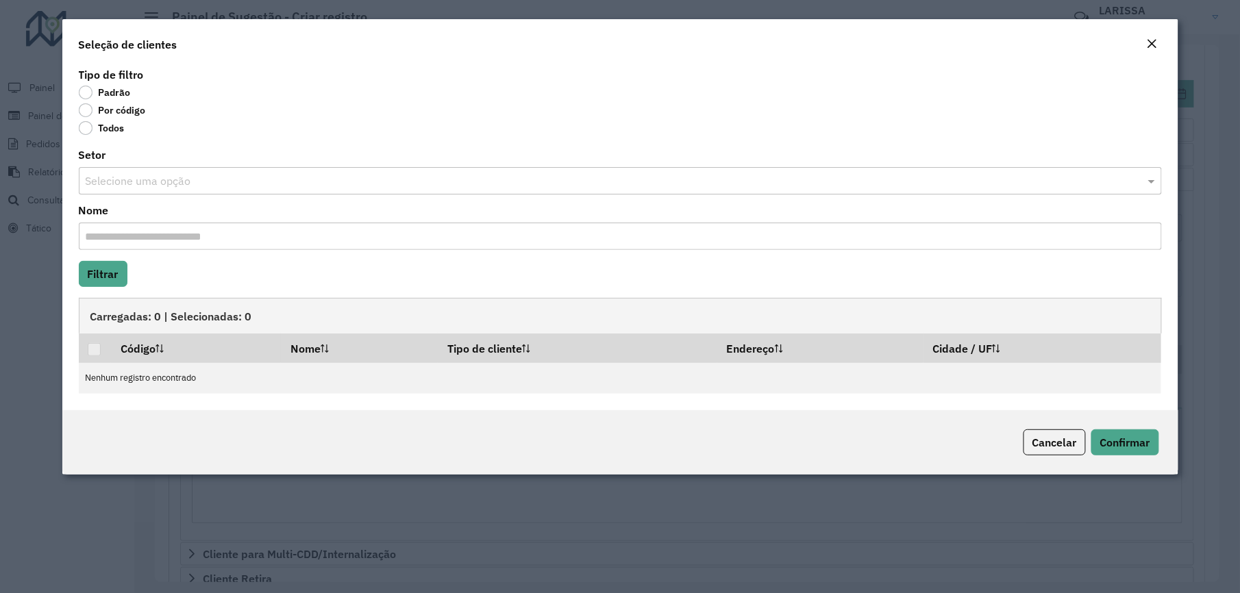
click at [125, 114] on label "Por código" at bounding box center [112, 110] width 67 height 14
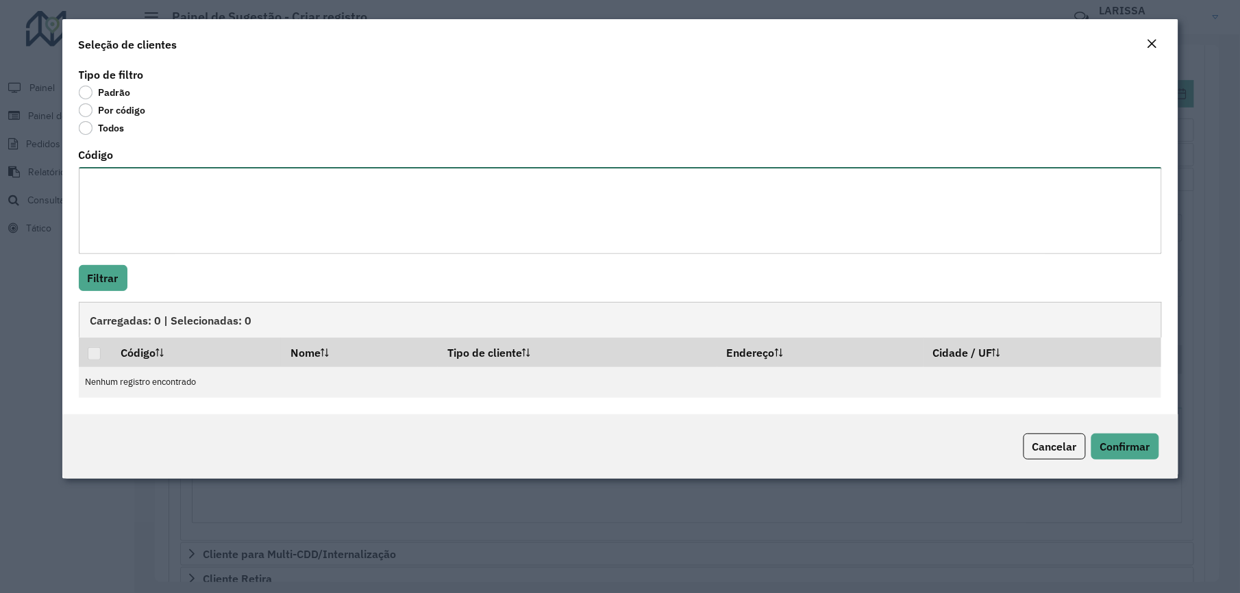
click at [167, 173] on textarea "Código" at bounding box center [620, 210] width 1083 height 87
paste textarea "***** ***** **** ***** ***** **** ***** ***** **** **** ***** **** **** **** **…"
type textarea "***** ***** **** ***** ***** **** ***** ***** **** **** ***** **** **** **** **…"
click at [119, 280] on button "Filtrar" at bounding box center [103, 278] width 49 height 26
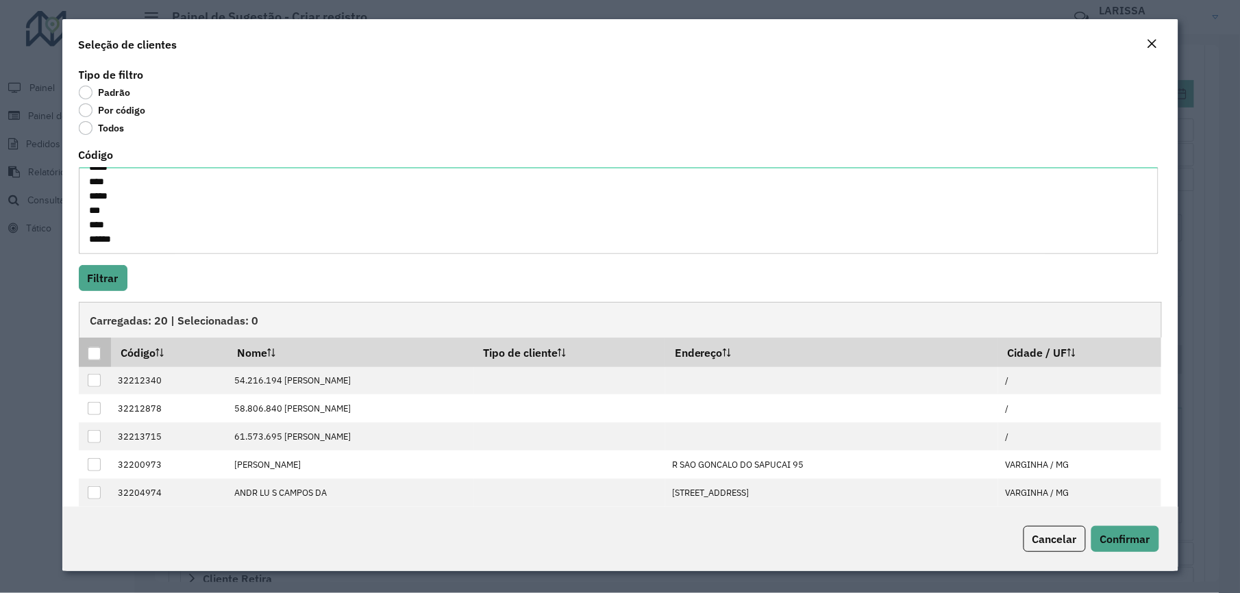
click at [94, 352] on div at bounding box center [94, 353] width 13 height 13
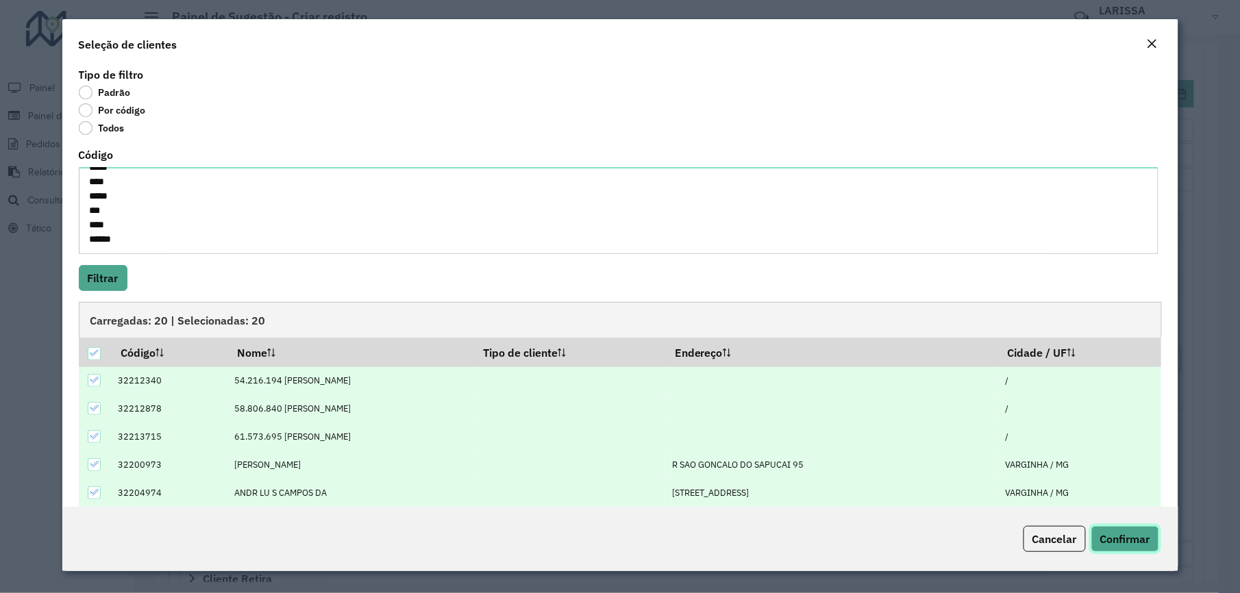
click at [1126, 532] on span "Confirmar" at bounding box center [1125, 539] width 50 height 14
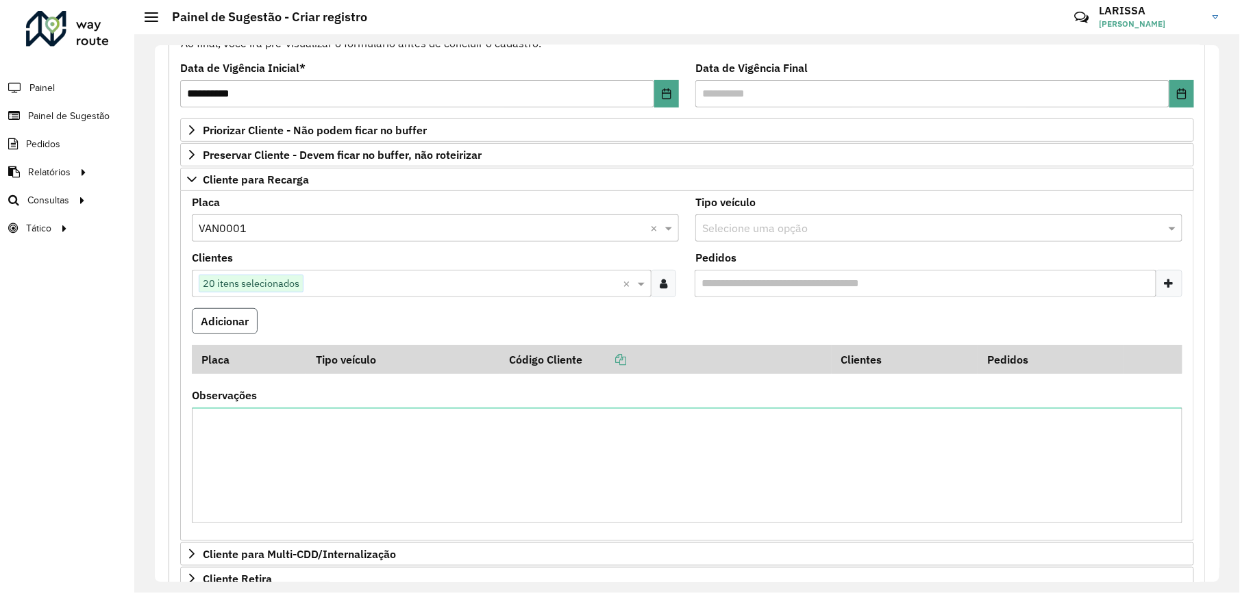
click at [239, 319] on button "Adicionar" at bounding box center [225, 321] width 66 height 26
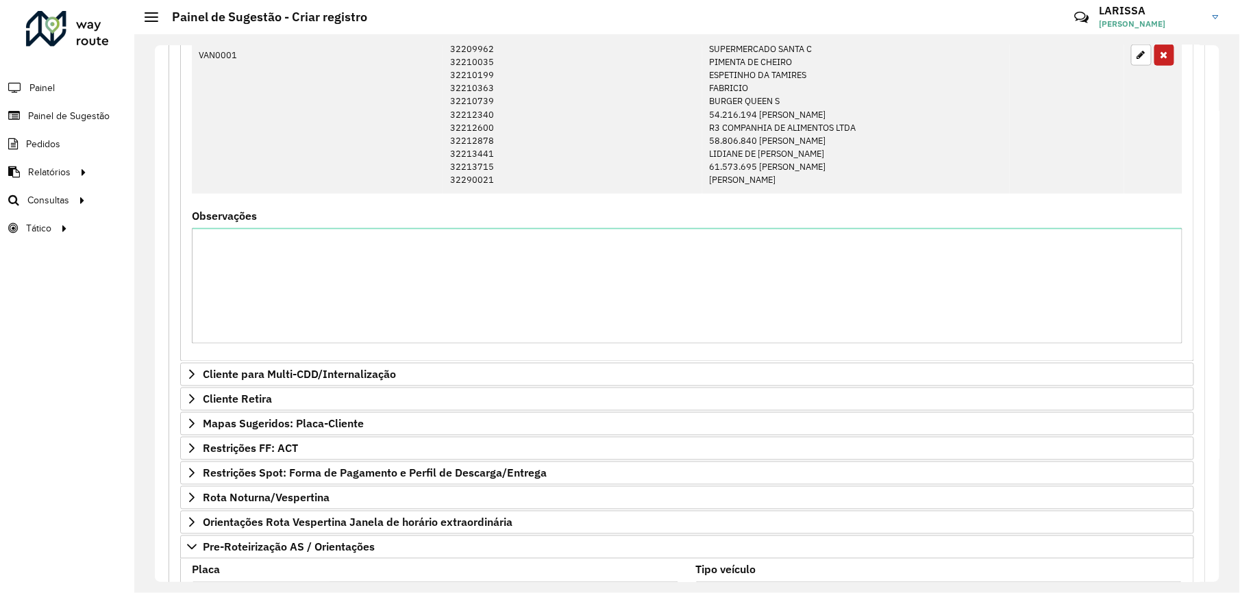
scroll to position [722, 0]
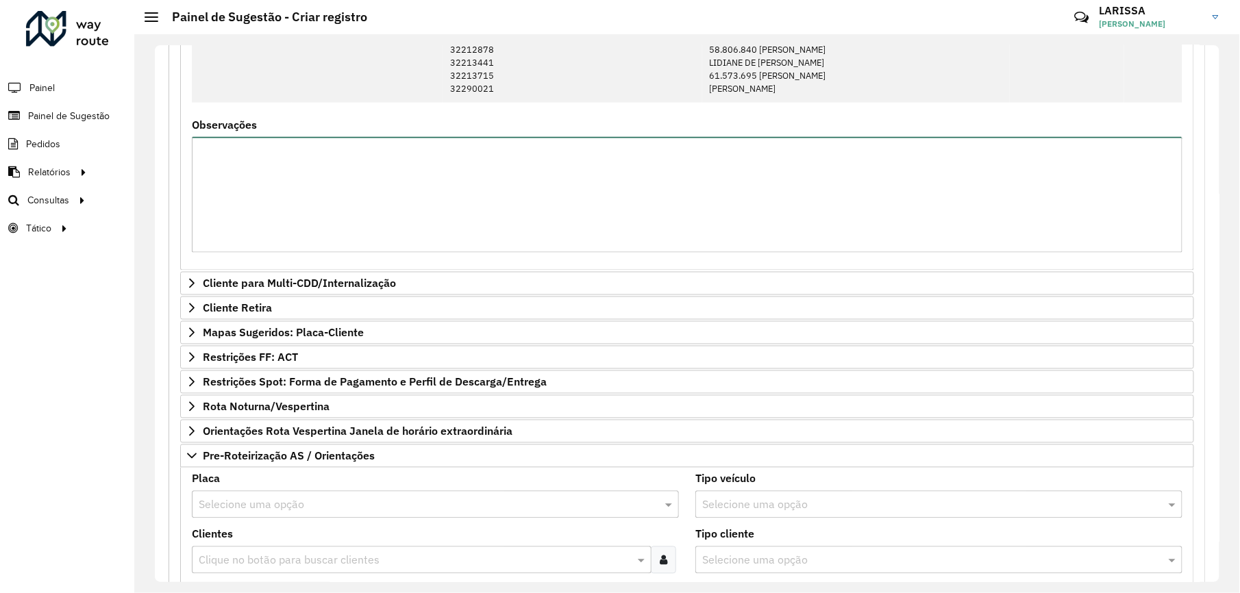
click at [419, 197] on textarea "Observações" at bounding box center [687, 195] width 991 height 116
type textarea "*"
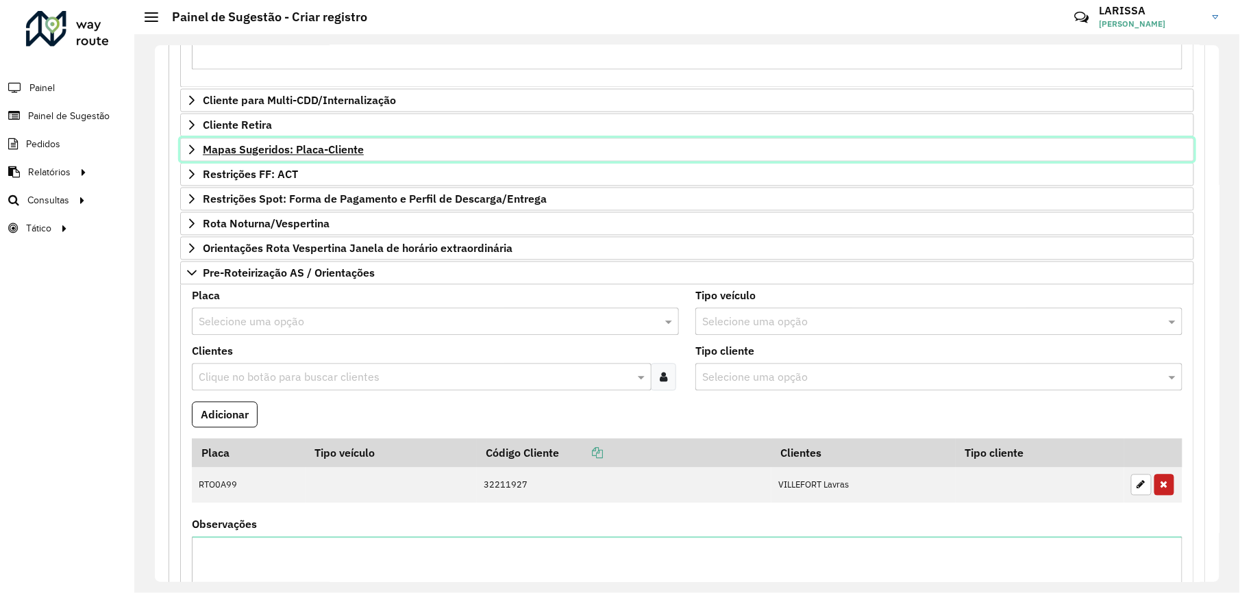
click at [185, 152] on link "Mapas Sugeridos: Placa-Cliente" at bounding box center [687, 149] width 1014 height 23
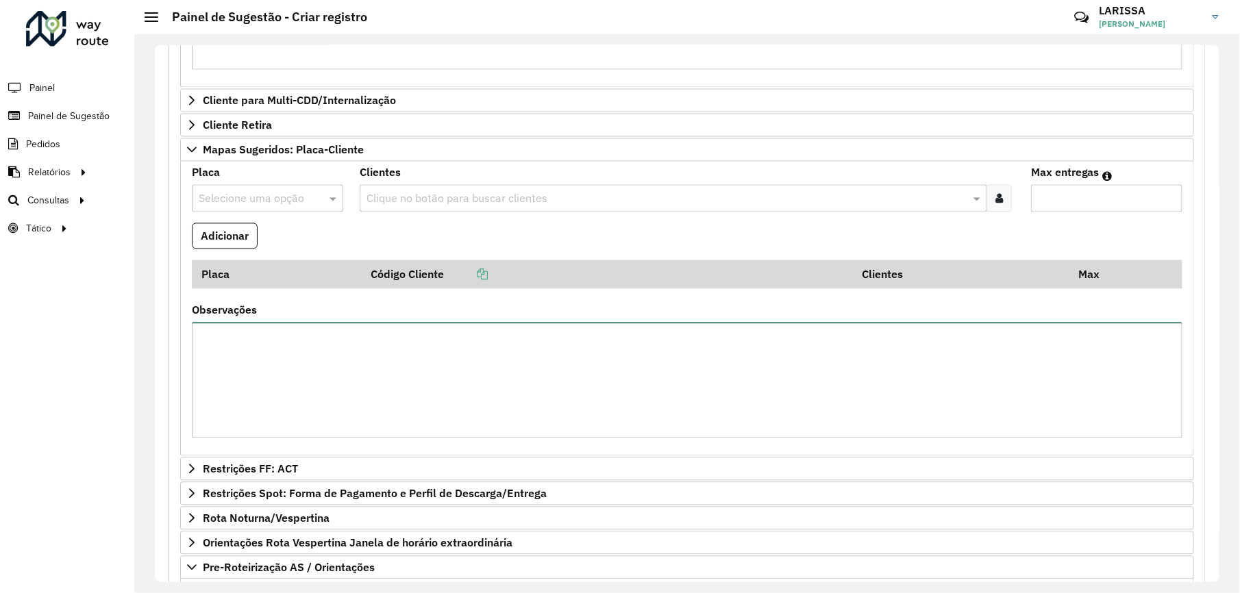
click at [367, 382] on textarea "Observações" at bounding box center [687, 381] width 991 height 116
type textarea "**********"
click at [313, 197] on div at bounding box center [267, 199] width 151 height 18
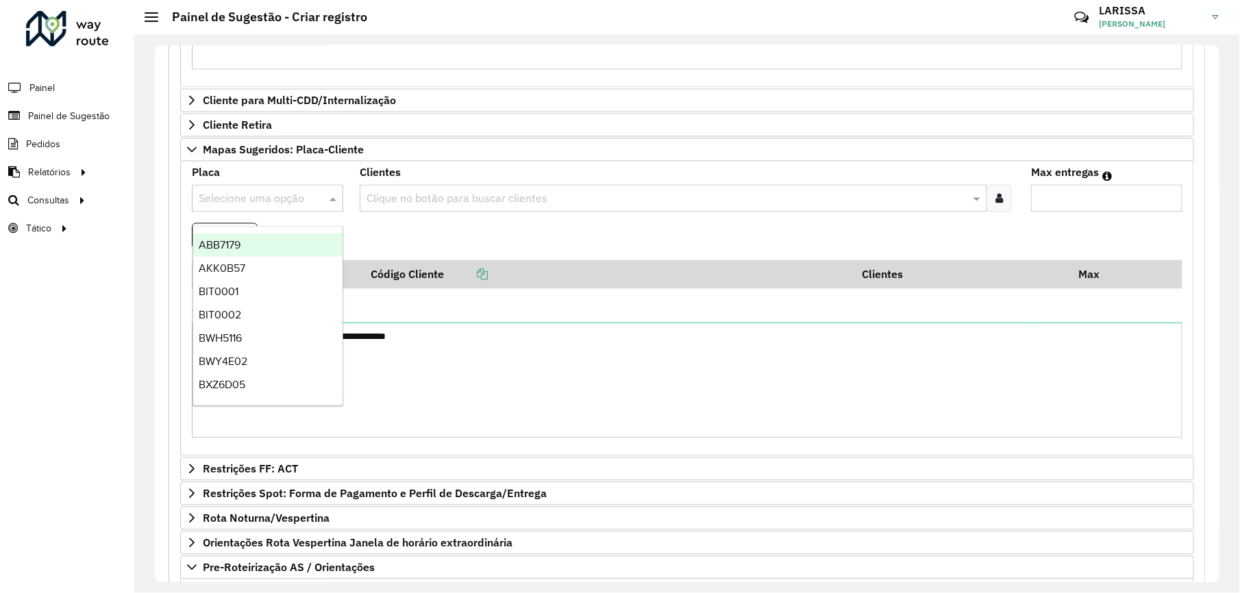
click at [428, 201] on input "text" at bounding box center [666, 199] width 607 height 16
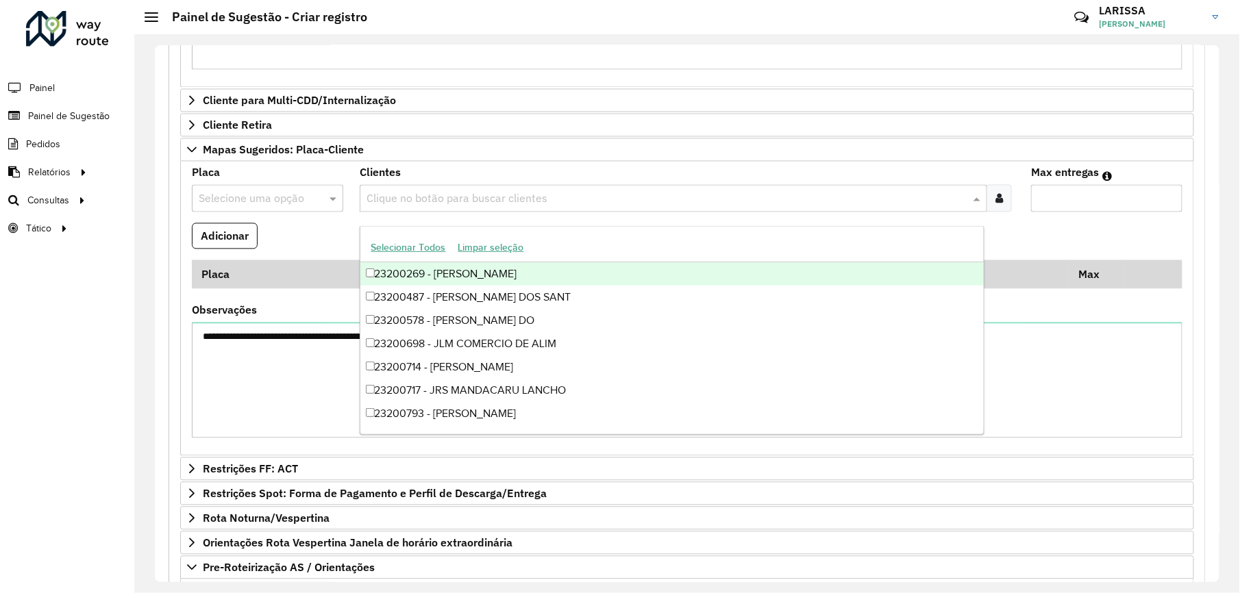
click at [1010, 245] on formly-field "Adicionar" at bounding box center [687, 241] width 1007 height 37
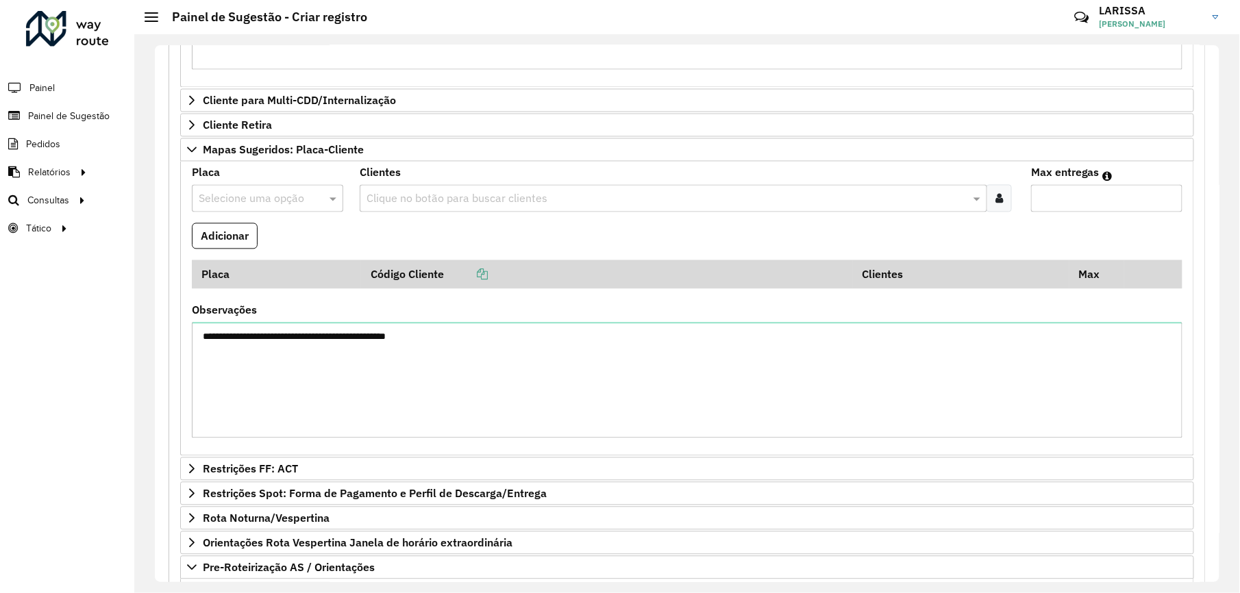
scroll to position [1362, 0]
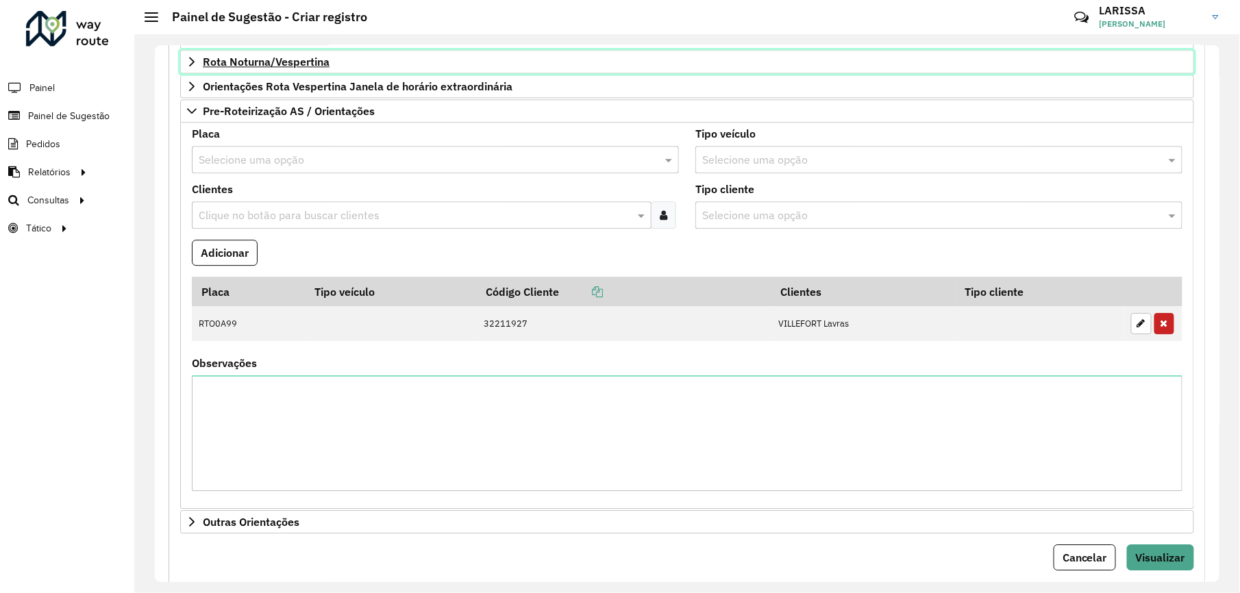
click at [192, 66] on icon at bounding box center [191, 61] width 11 height 11
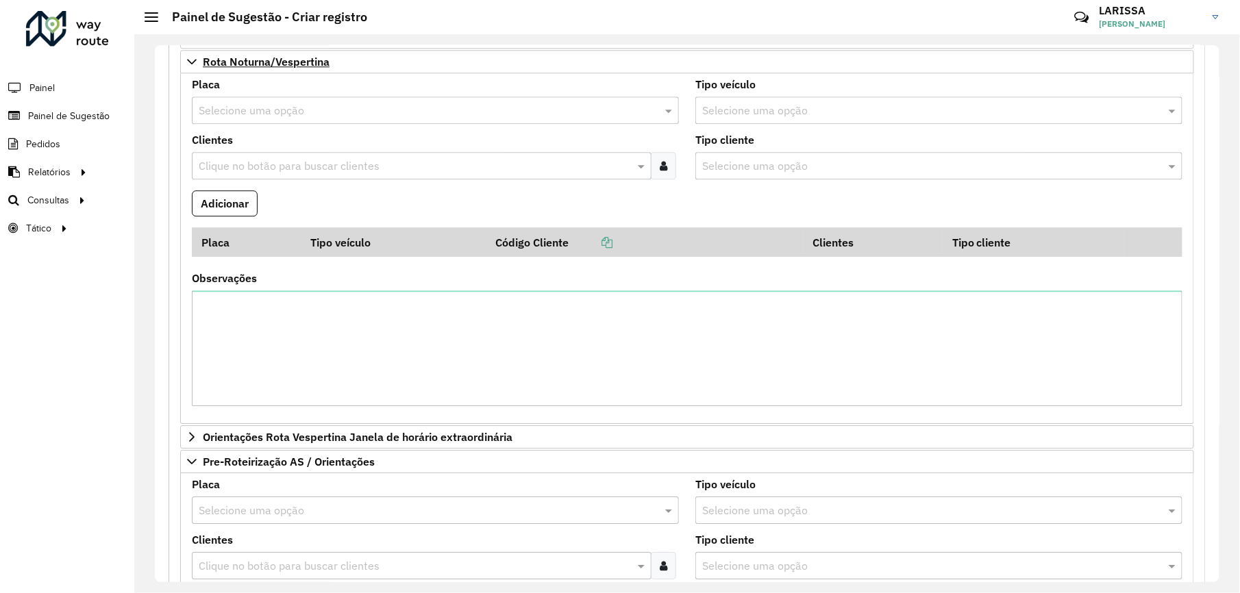
click at [340, 114] on input "text" at bounding box center [422, 111] width 446 height 16
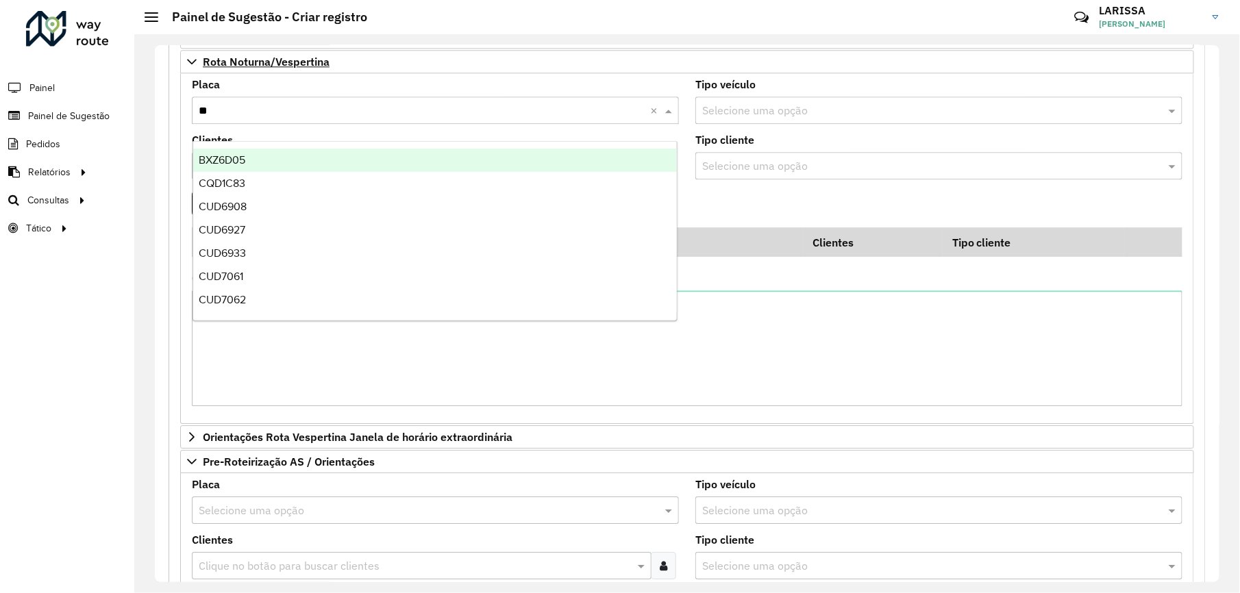
type input "***"
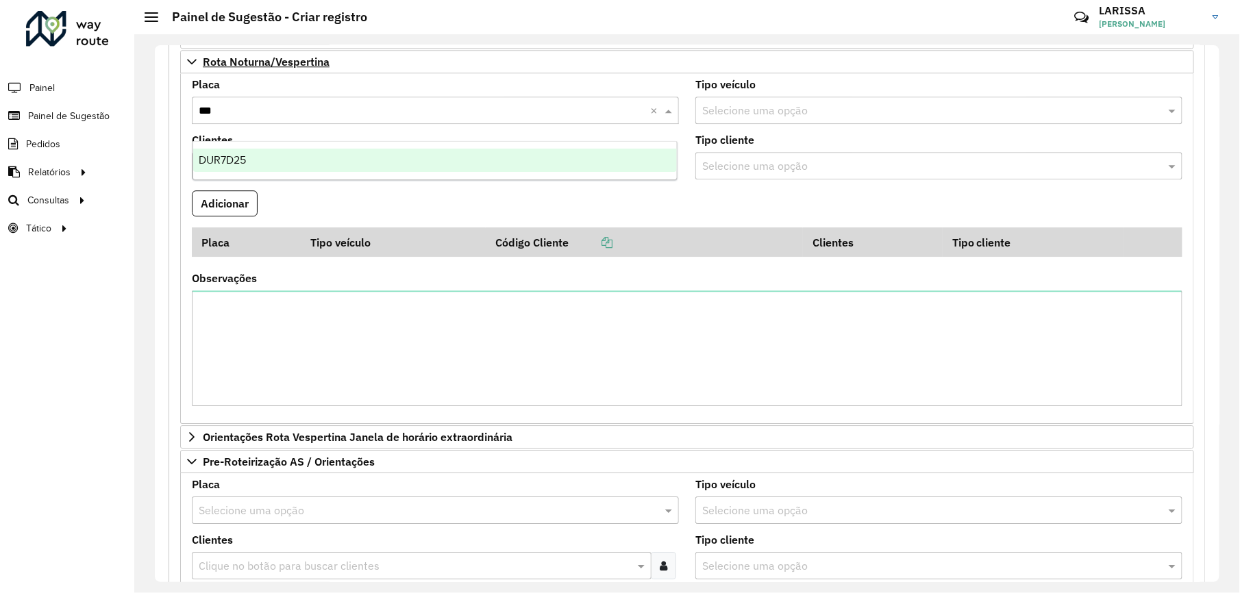
click at [554, 164] on div "DUR7D25" at bounding box center [435, 160] width 484 height 23
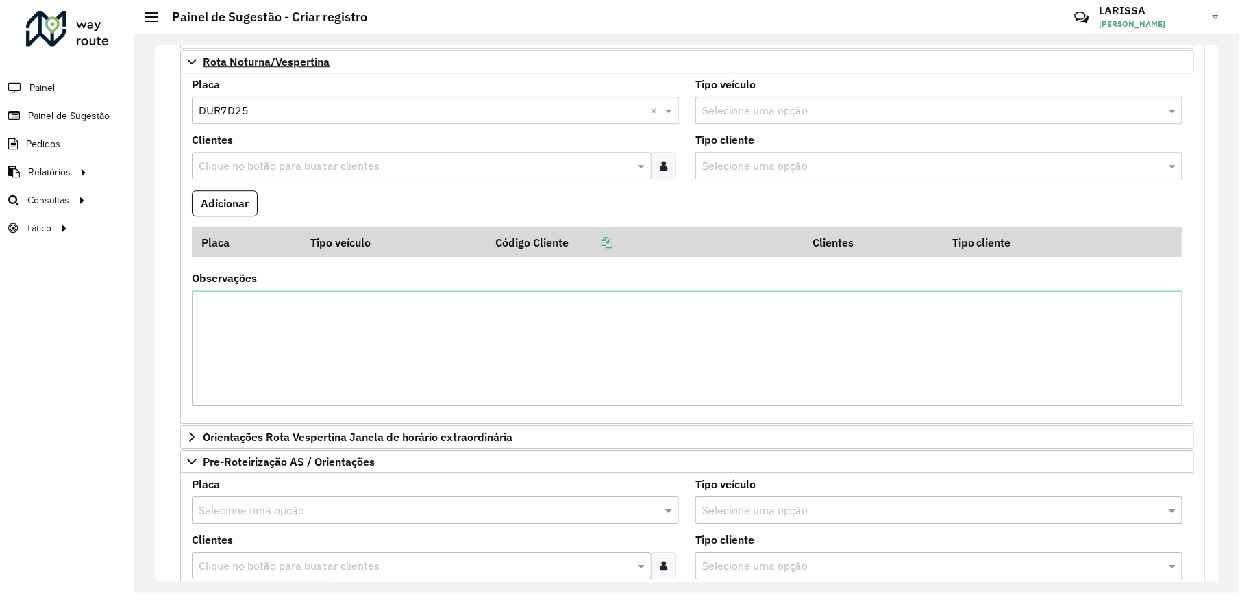
click at [651, 180] on div at bounding box center [663, 165] width 25 height 27
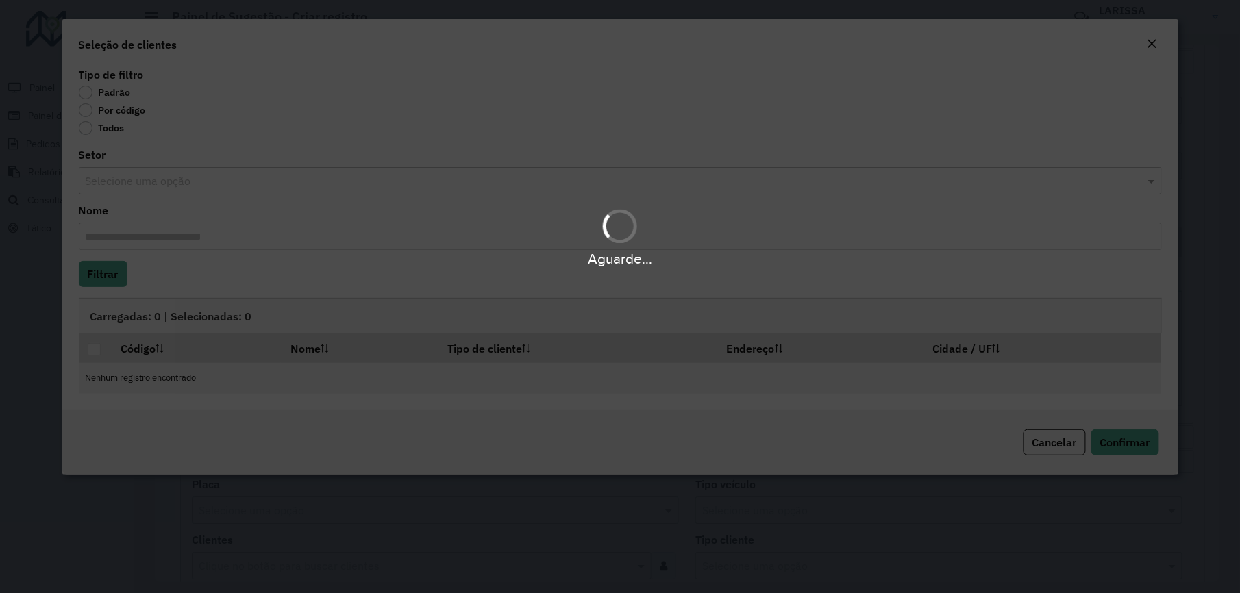
click at [133, 110] on div "Aguarde..." at bounding box center [620, 296] width 1240 height 593
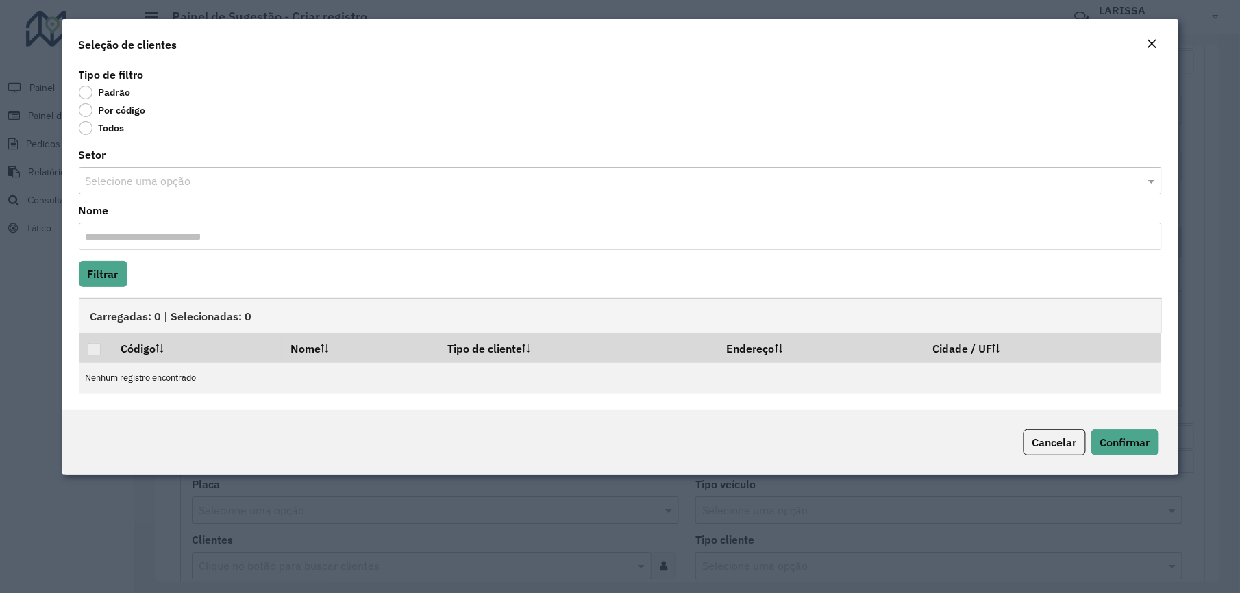
click at [132, 110] on label "Por código" at bounding box center [112, 110] width 67 height 14
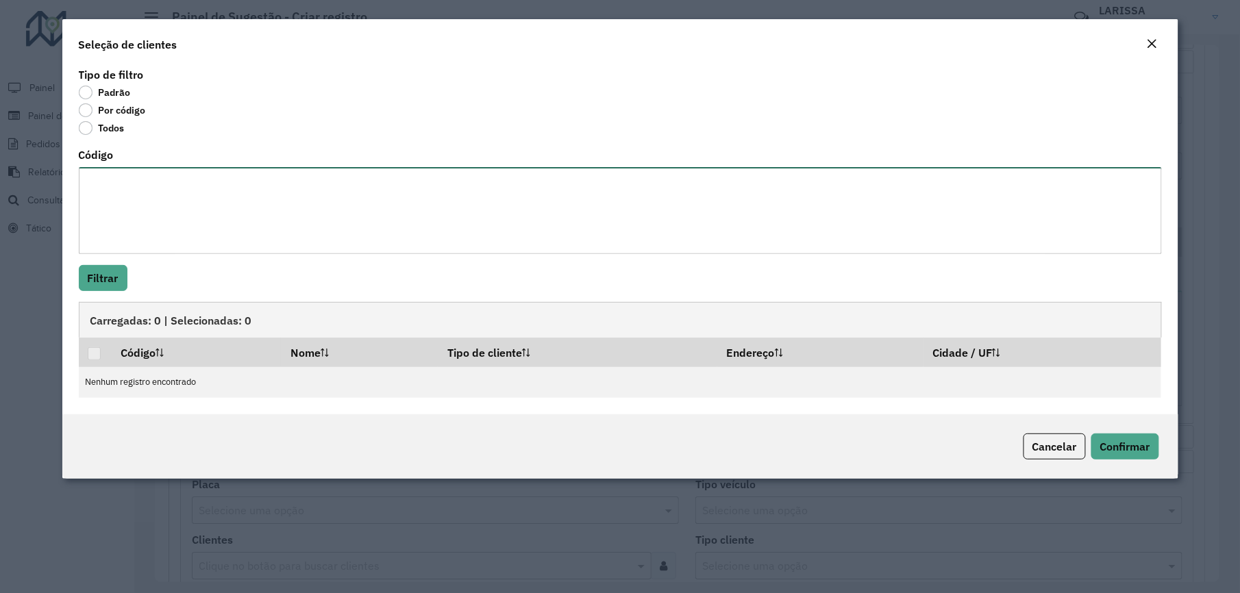
click at [136, 184] on textarea "Código" at bounding box center [620, 210] width 1083 height 87
paste textarea "***** ***** ***** ***** **** *** ***** *** **** *** **** **** ***** **** ***** …"
type textarea "***** ***** ***** ***** **** *** ***** *** **** *** **** **** ***** **** ***** …"
click at [97, 275] on button "Filtrar" at bounding box center [103, 278] width 49 height 26
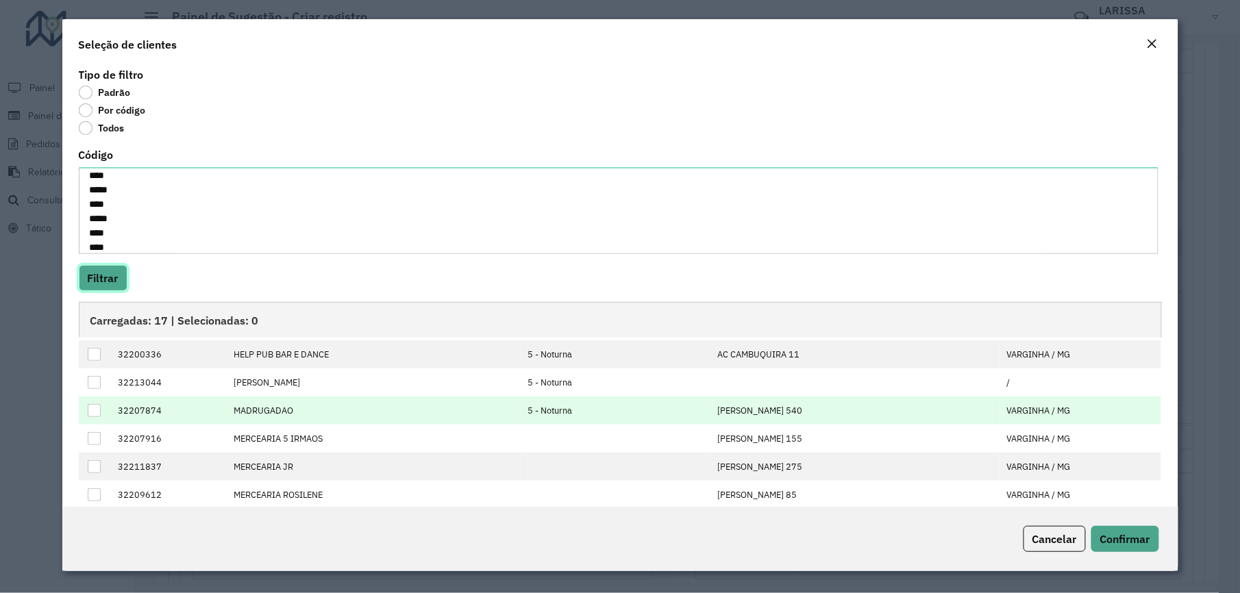
scroll to position [0, 0]
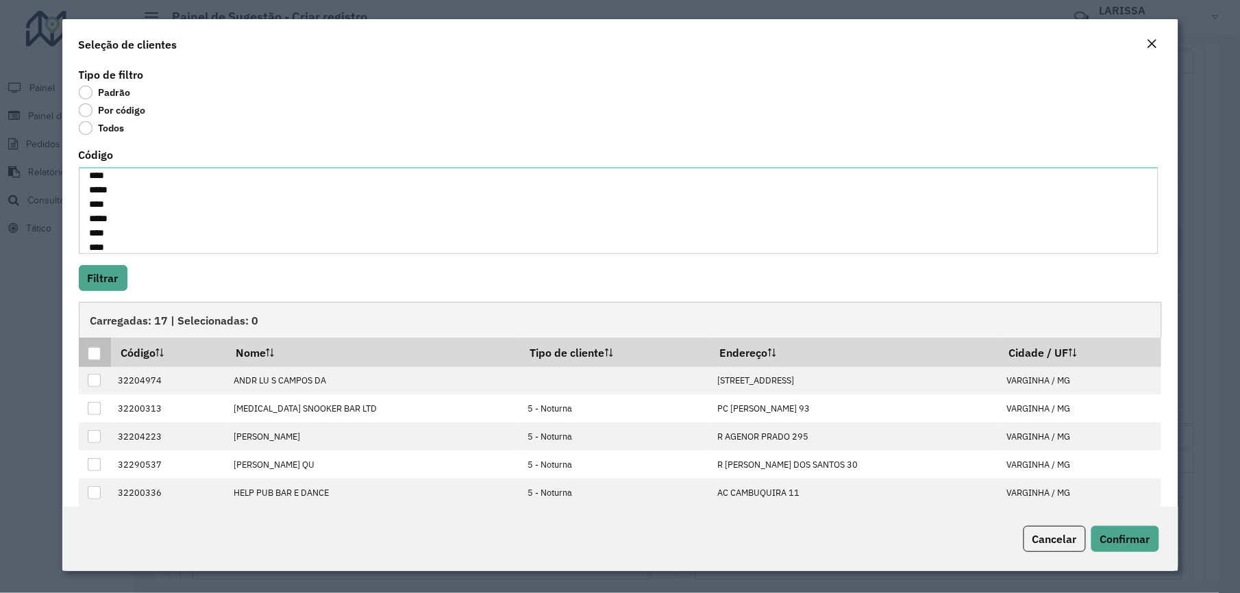
click at [94, 357] on div at bounding box center [94, 353] width 13 height 13
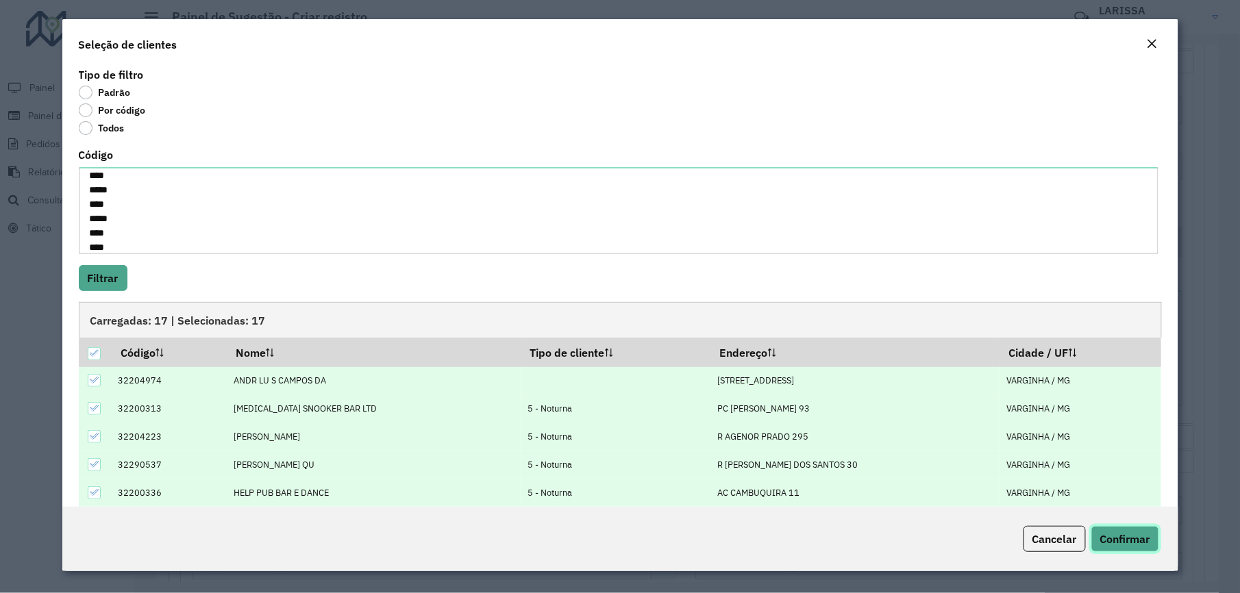
click at [1111, 543] on span "Confirmar" at bounding box center [1125, 539] width 50 height 14
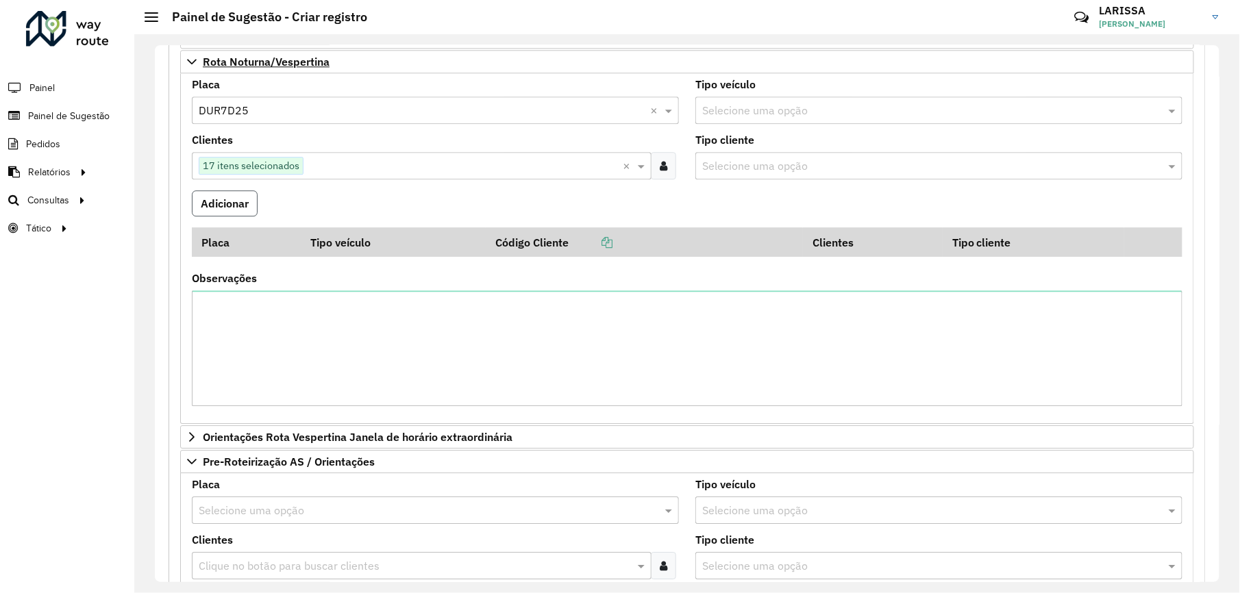
click at [211, 217] on button "Adicionar" at bounding box center [225, 203] width 66 height 26
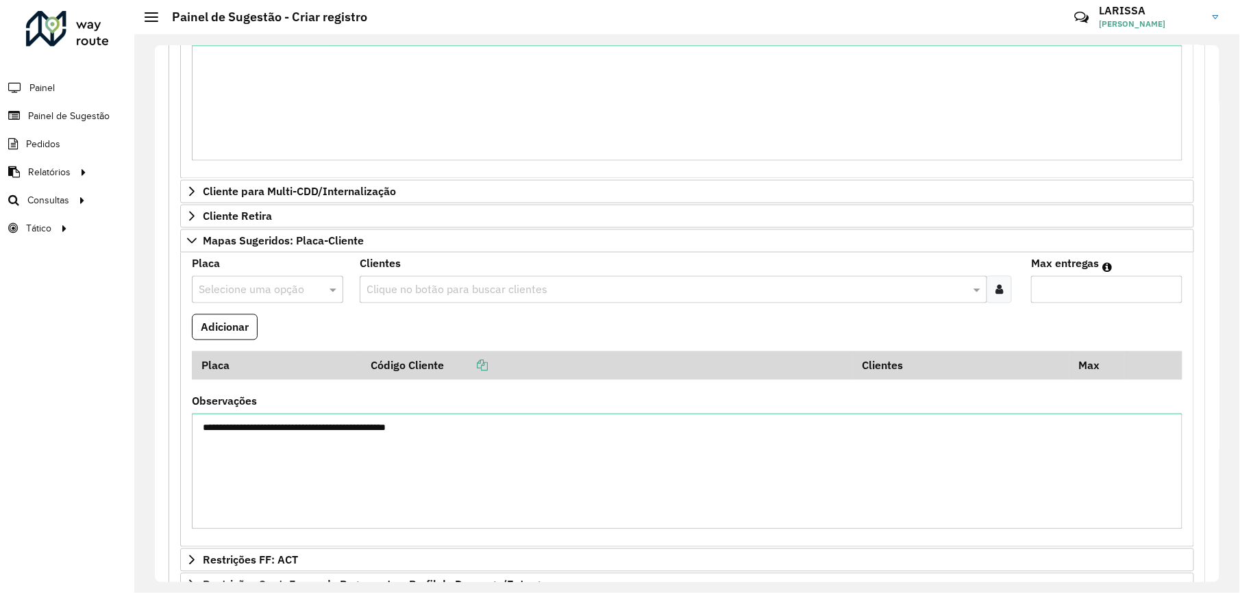
scroll to position [631, 0]
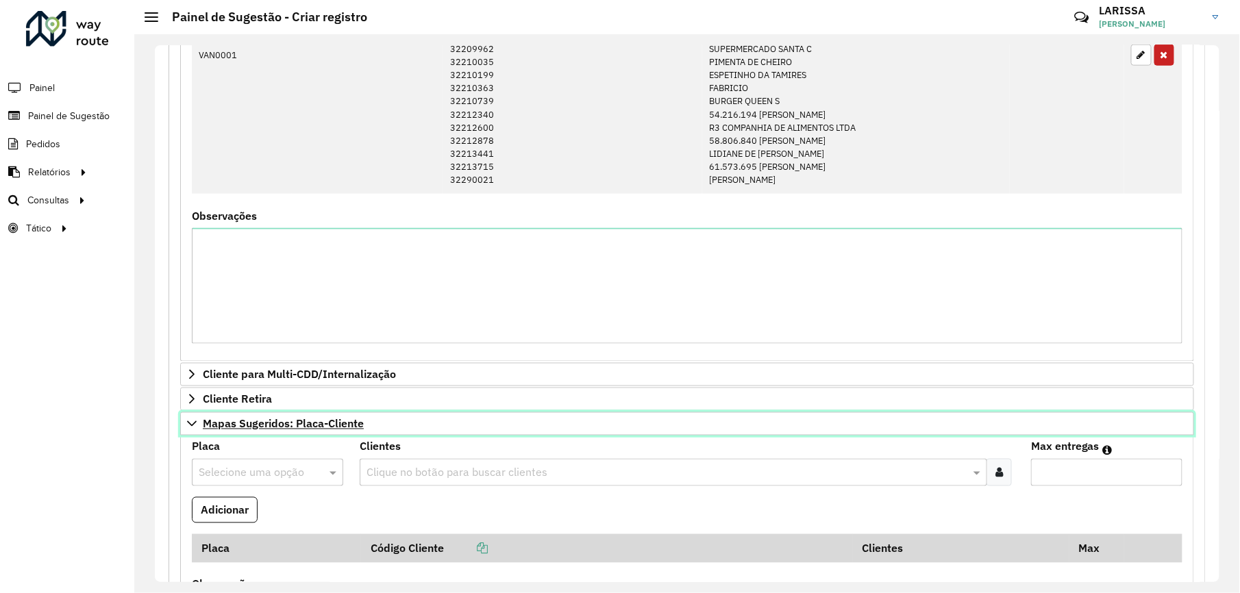
click at [201, 425] on link "Mapas Sugeridos: Placa-Cliente" at bounding box center [687, 423] width 1014 height 23
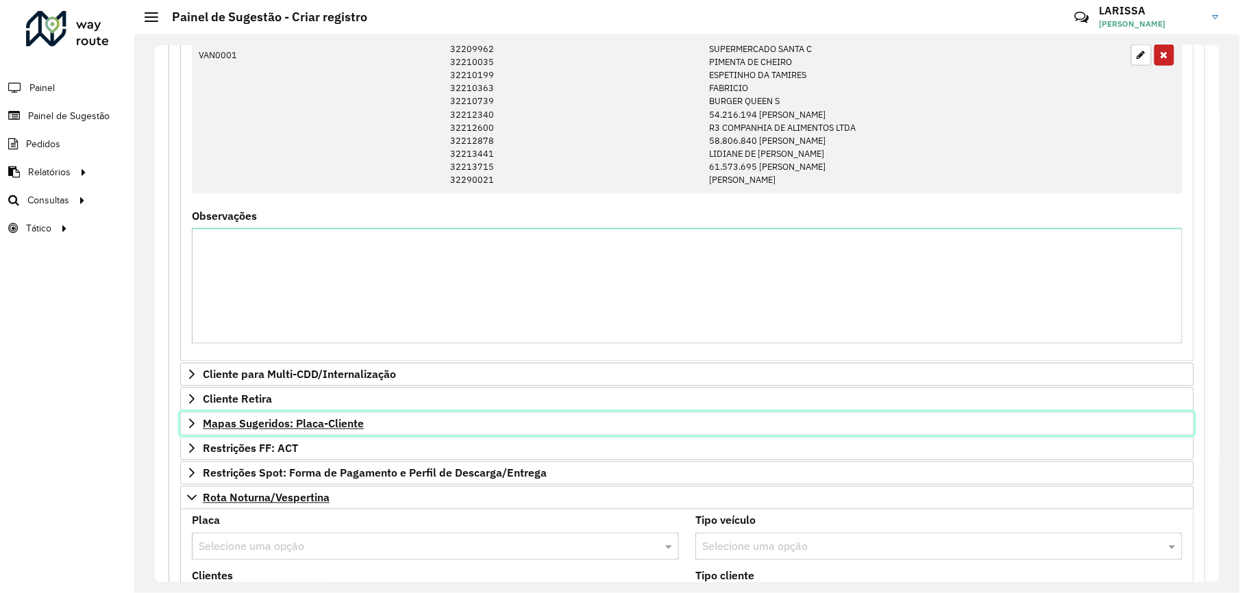
click at [184, 421] on link "Mapas Sugeridos: Placa-Cliente" at bounding box center [687, 423] width 1014 height 23
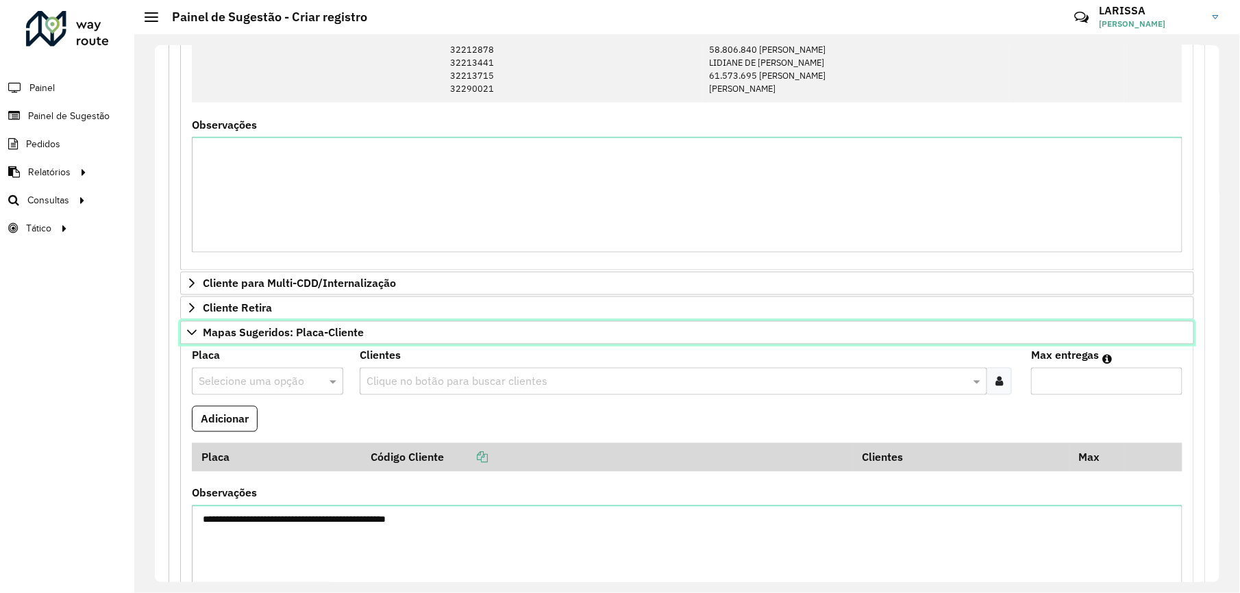
scroll to position [814, 0]
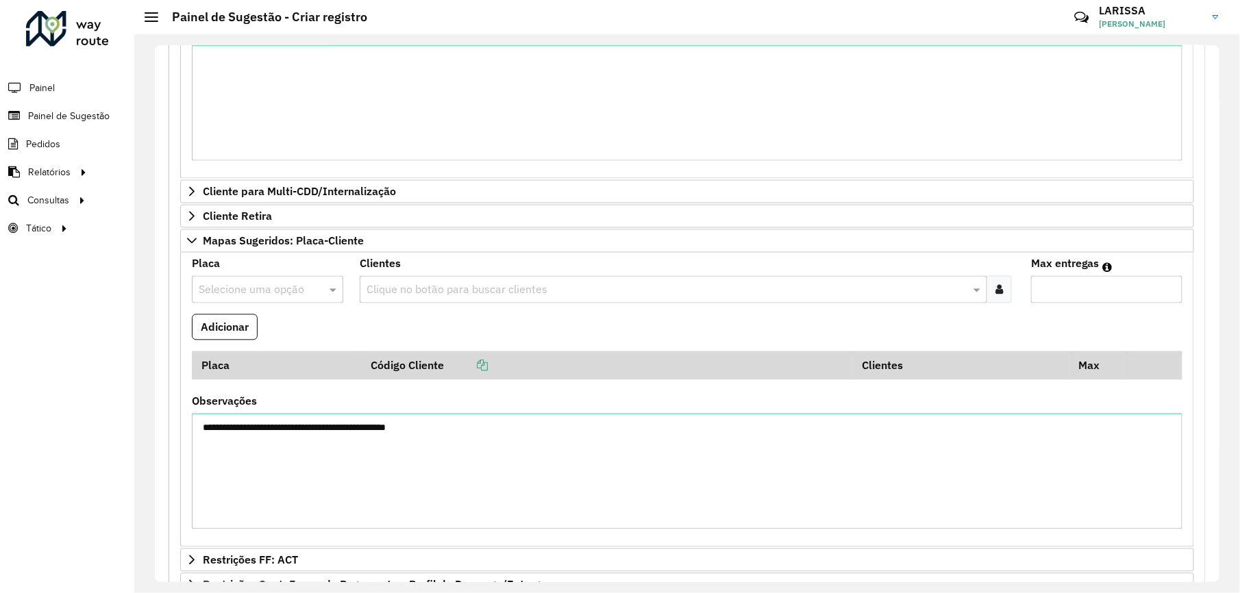
click at [308, 299] on div at bounding box center [267, 290] width 151 height 18
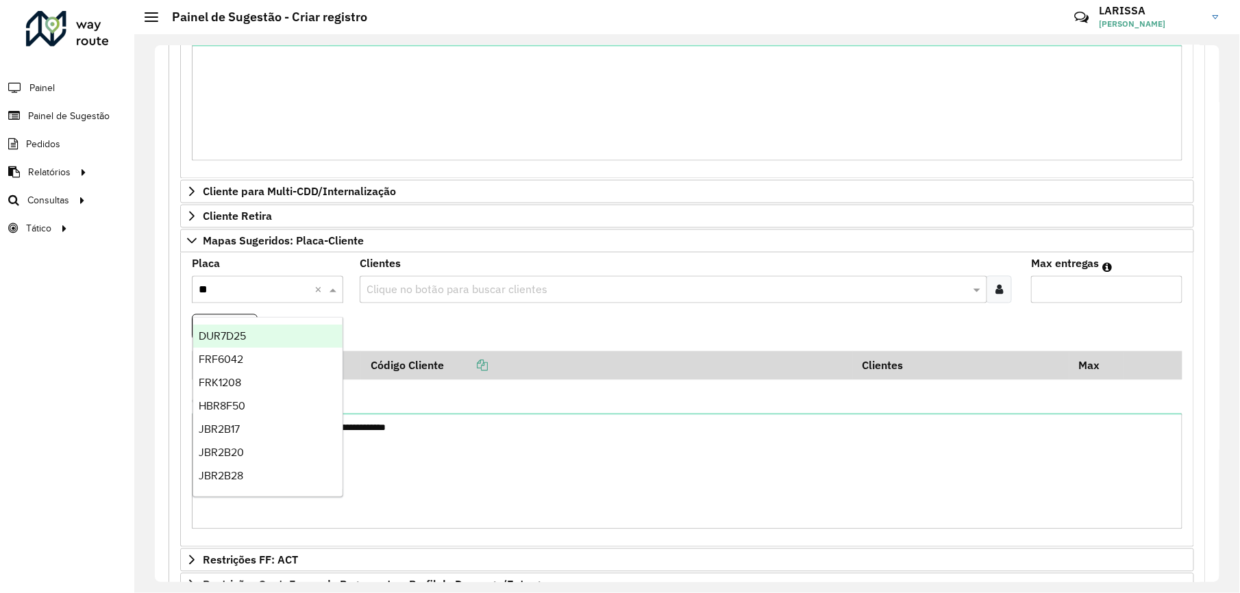
type input "***"
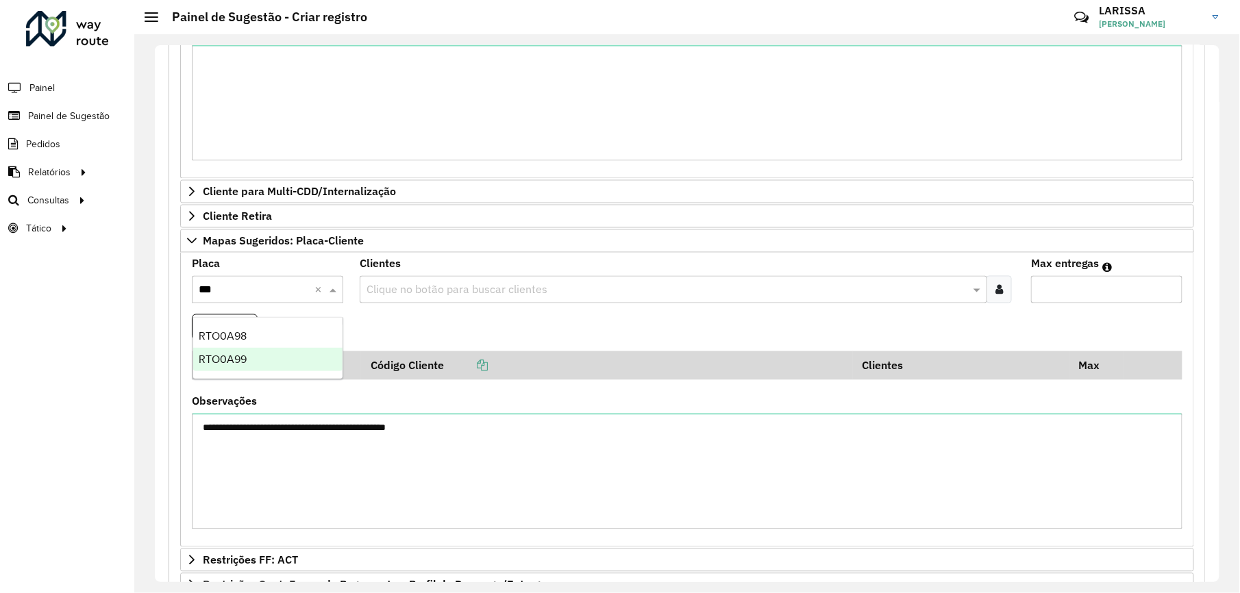
click at [305, 354] on div "RTO0A99" at bounding box center [267, 359] width 149 height 23
click at [423, 299] on input "text" at bounding box center [666, 290] width 607 height 16
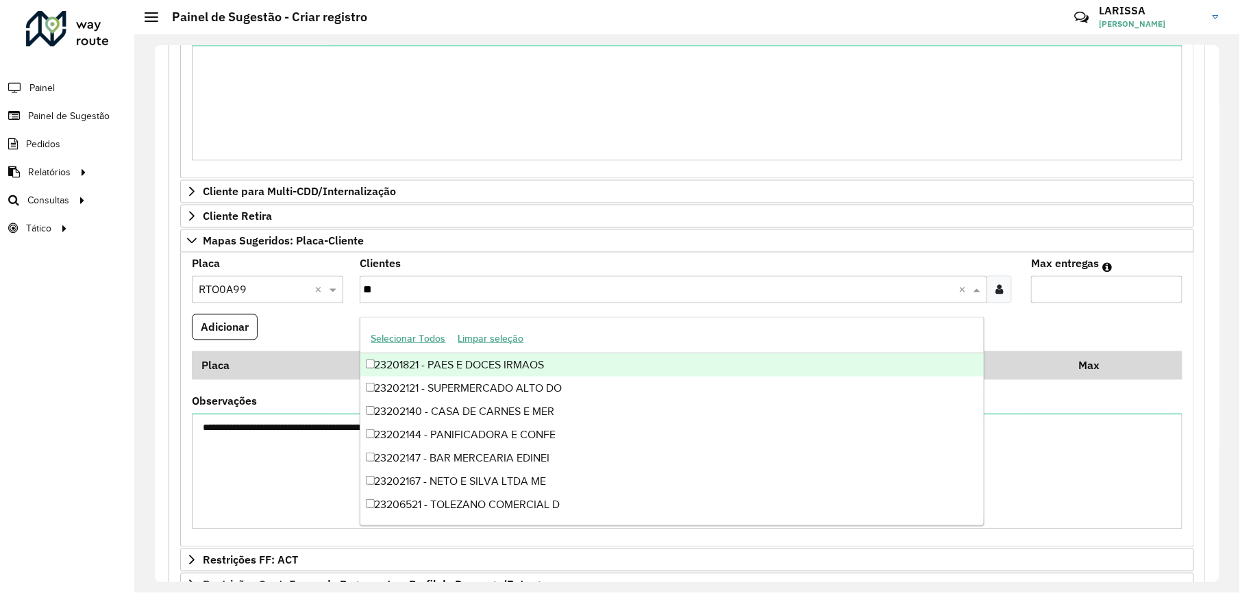
type input "*"
click at [1002, 301] on div at bounding box center [999, 289] width 25 height 27
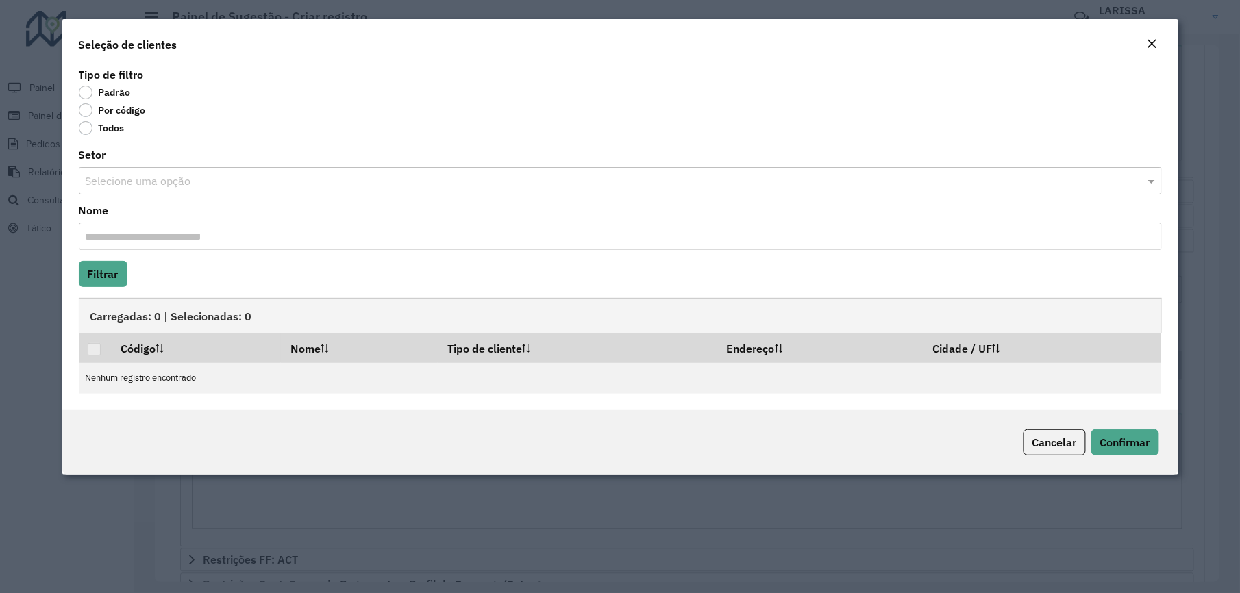
click at [124, 111] on label "Por código" at bounding box center [112, 110] width 67 height 14
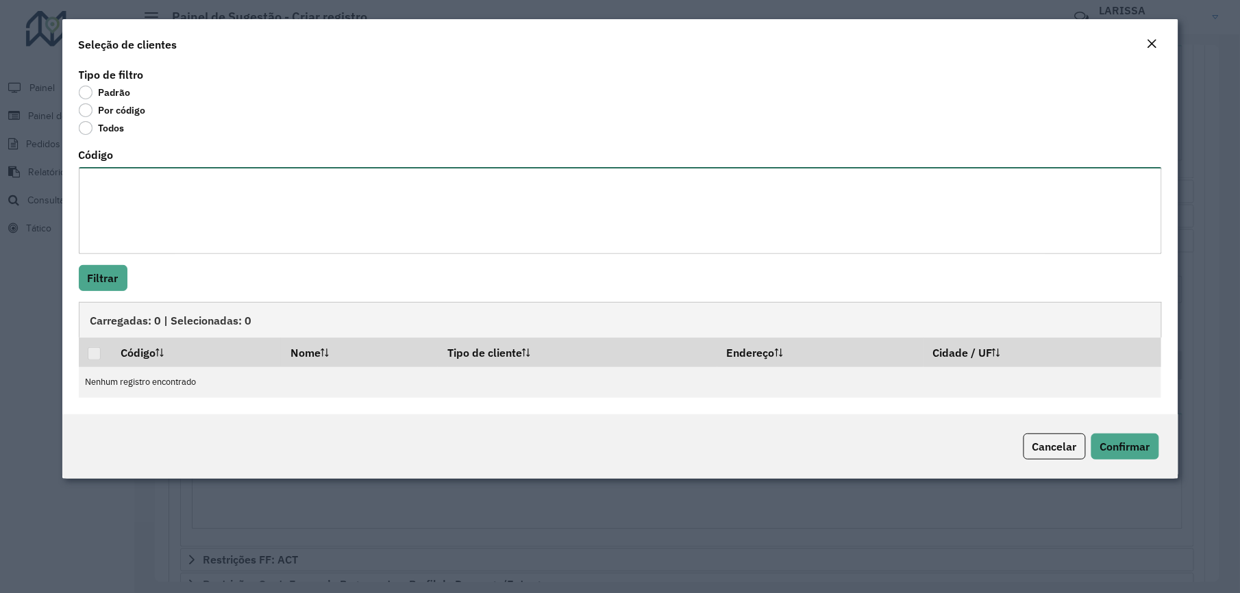
click at [152, 188] on textarea "Código" at bounding box center [620, 210] width 1083 height 87
type textarea "***"
click at [96, 280] on button "Filtrar" at bounding box center [103, 278] width 49 height 26
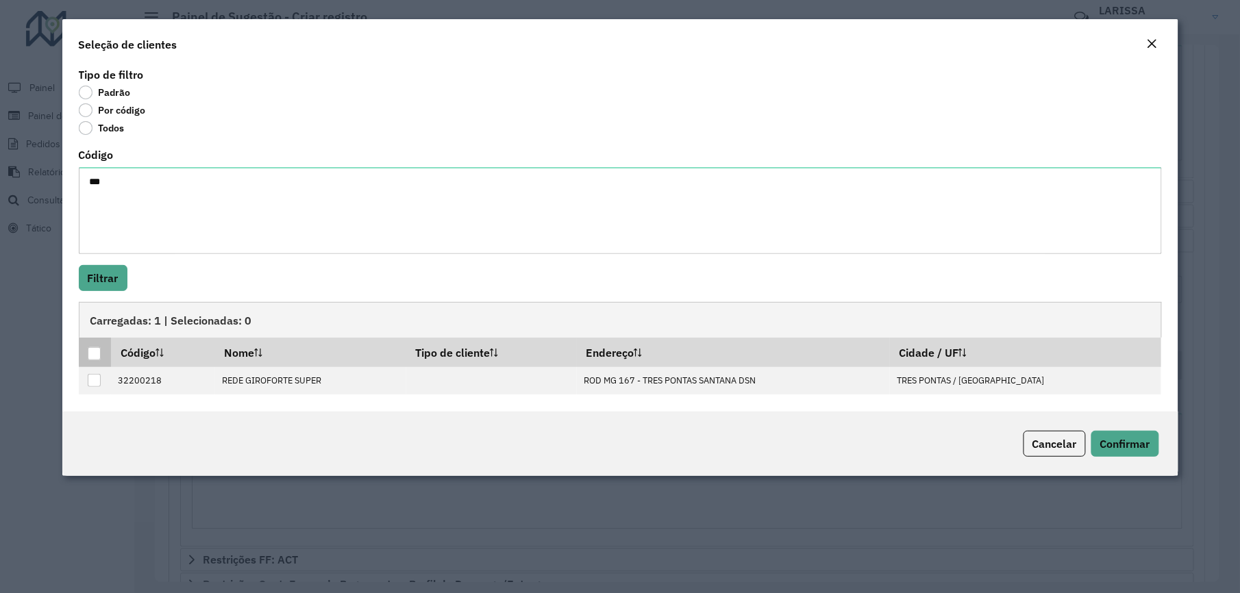
click at [97, 359] on div at bounding box center [94, 353] width 13 height 13
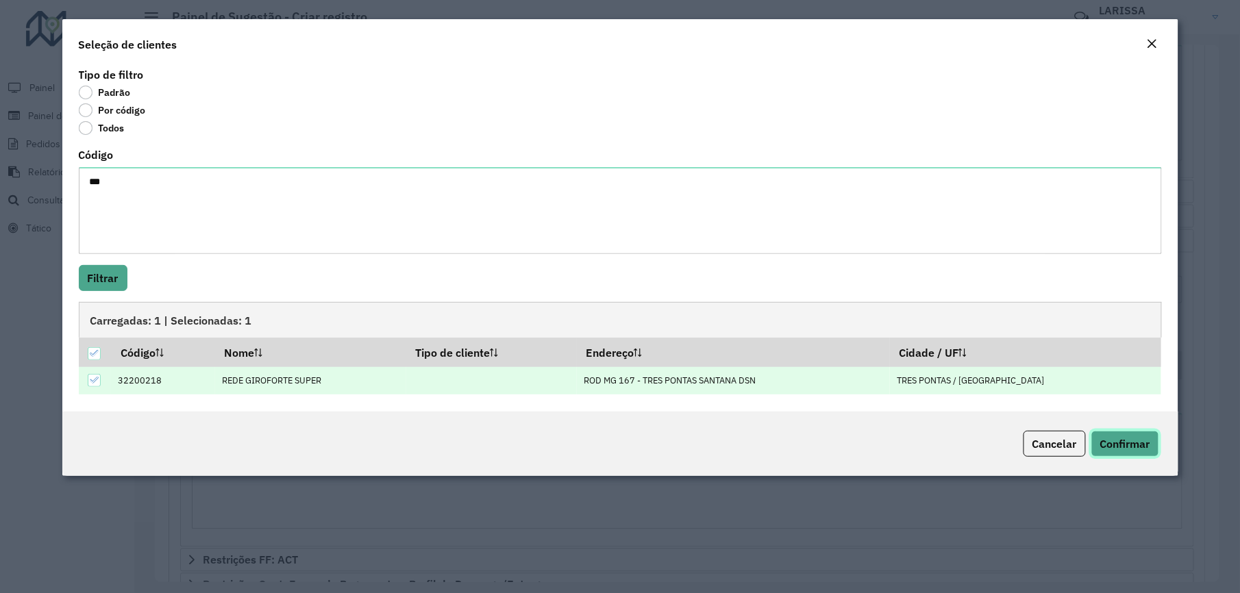
click at [1137, 436] on button "Confirmar" at bounding box center [1125, 444] width 68 height 26
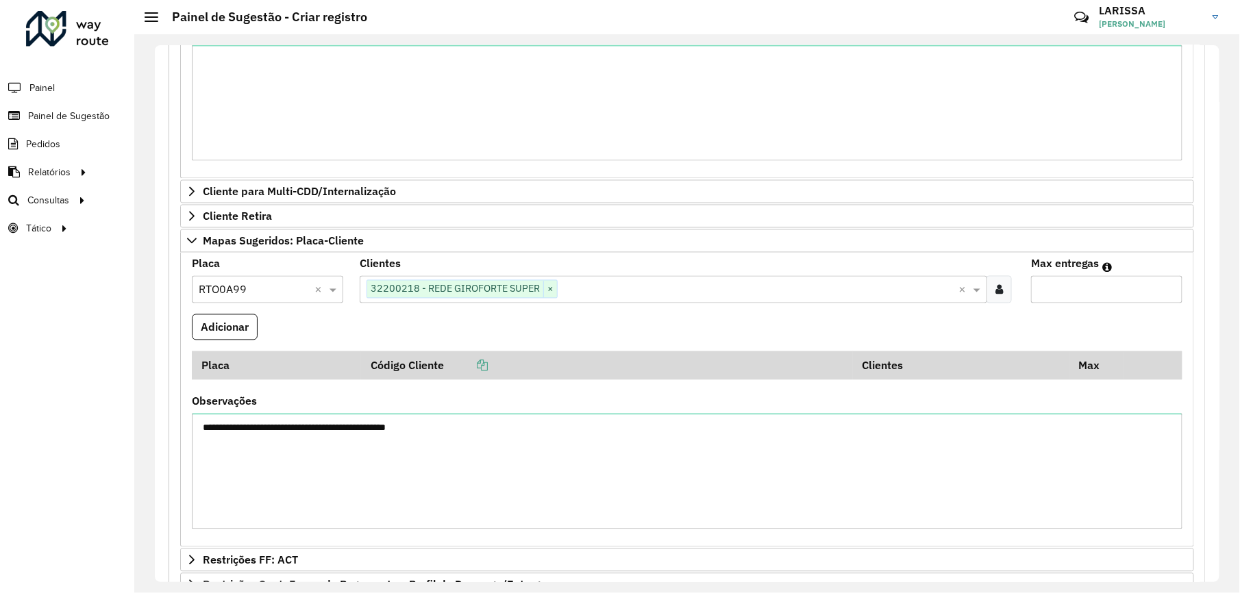
click at [1050, 293] on input "Max entregas" at bounding box center [1106, 289] width 151 height 27
type input "*"
click at [243, 326] on button "Adicionar" at bounding box center [225, 327] width 66 height 26
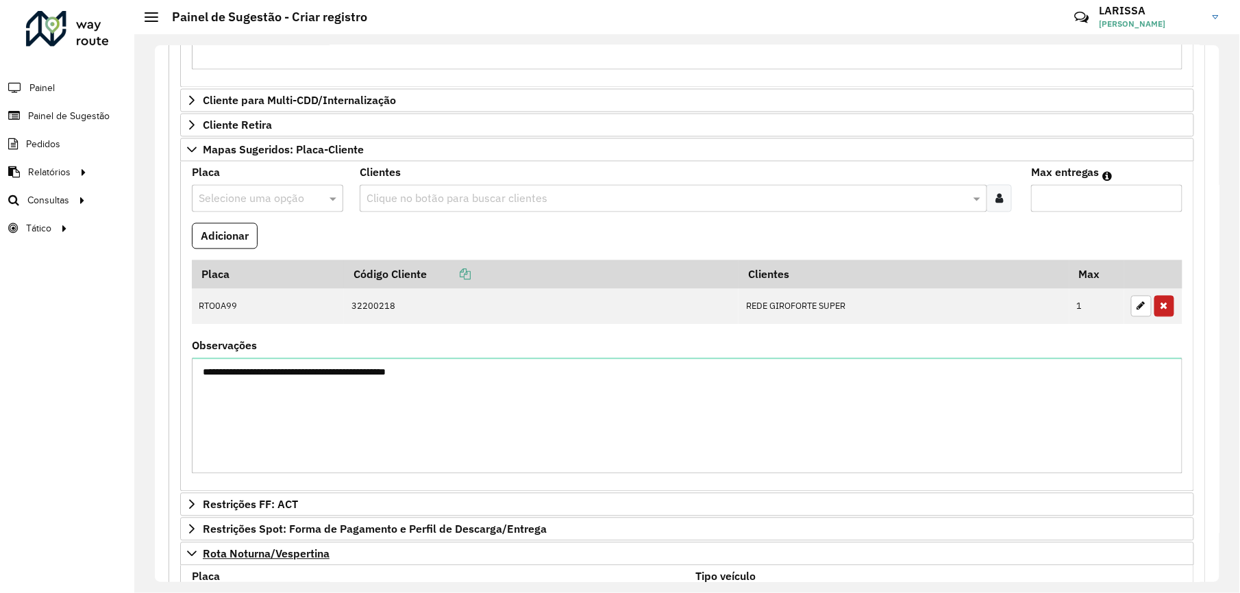
scroll to position [996, 0]
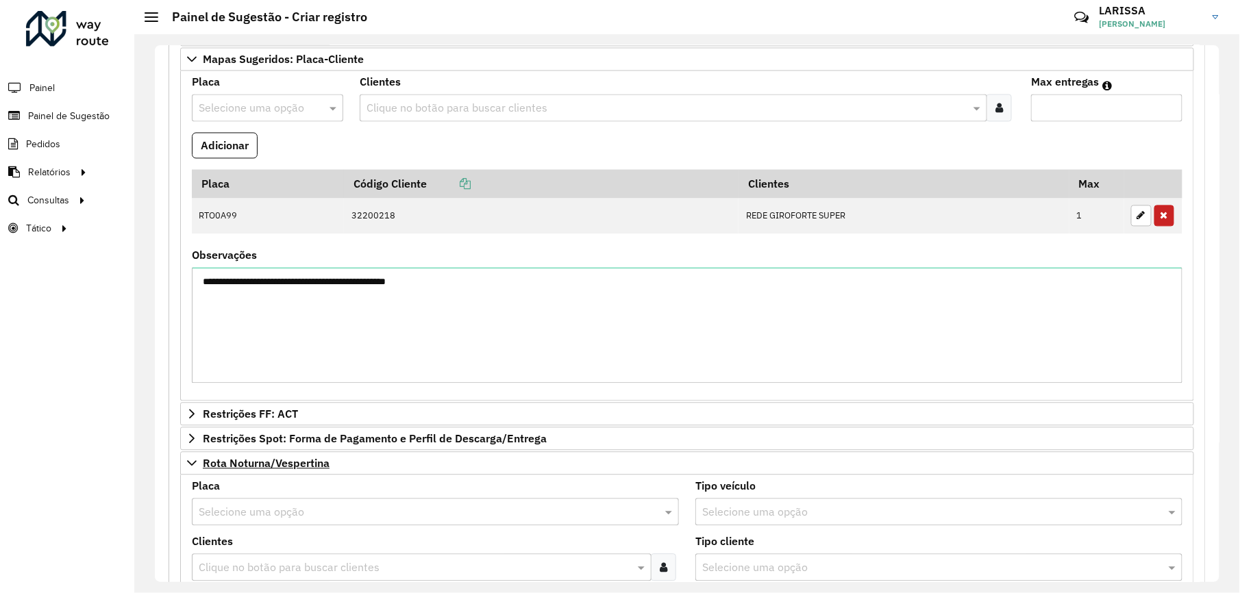
click at [308, 104] on div "Selecione uma opção" at bounding box center [267, 107] width 151 height 27
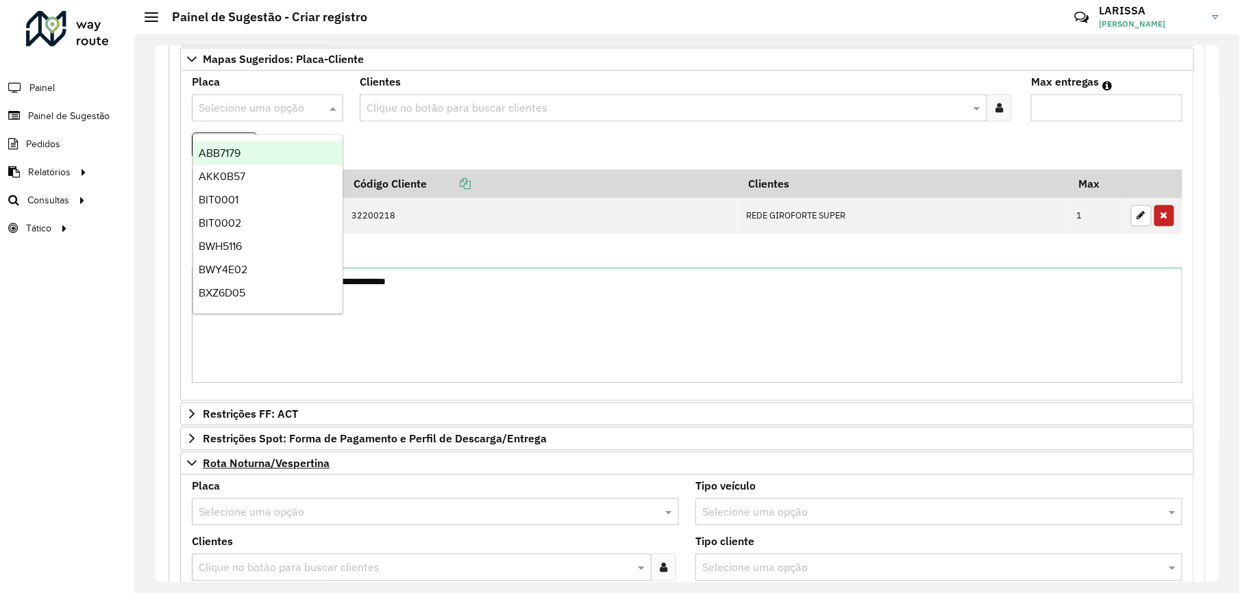
paste input "*******"
type input "*******"
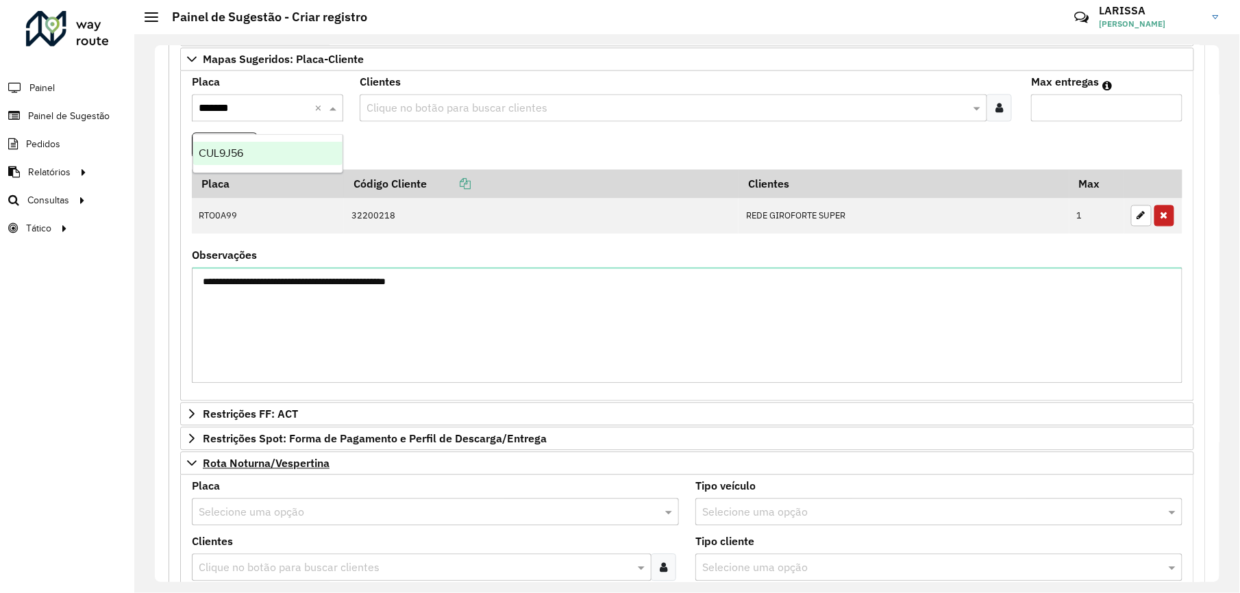
click at [294, 149] on div "CUL9J56" at bounding box center [267, 153] width 149 height 23
click at [1001, 110] on div at bounding box center [999, 107] width 25 height 27
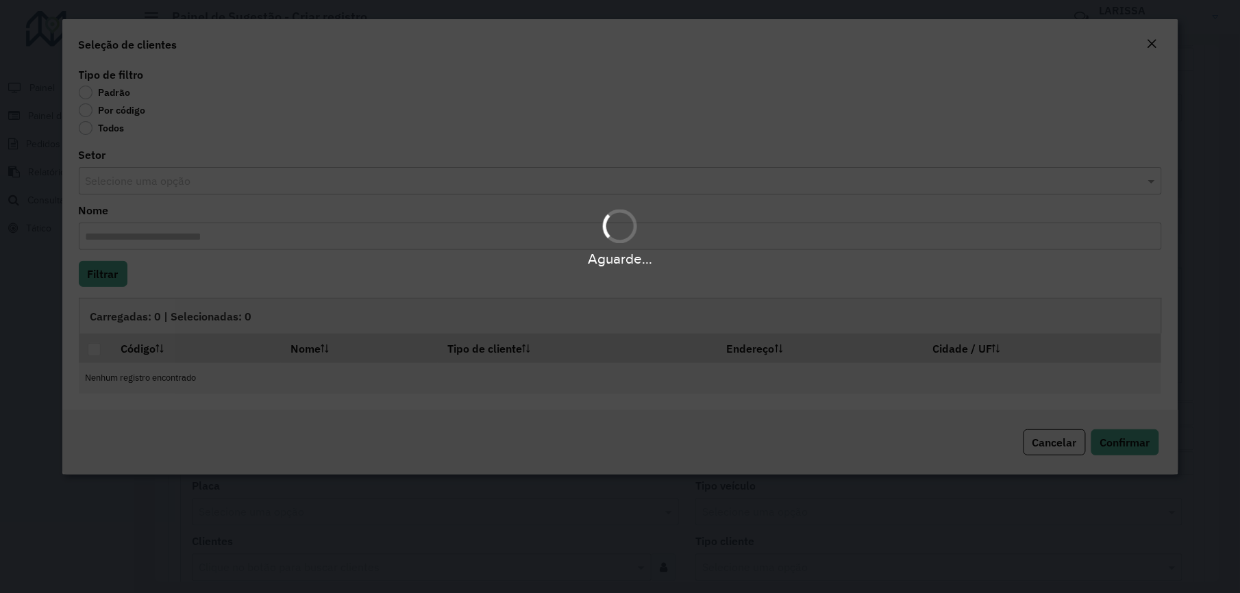
click at [123, 108] on div "Aguarde..." at bounding box center [620, 296] width 1240 height 593
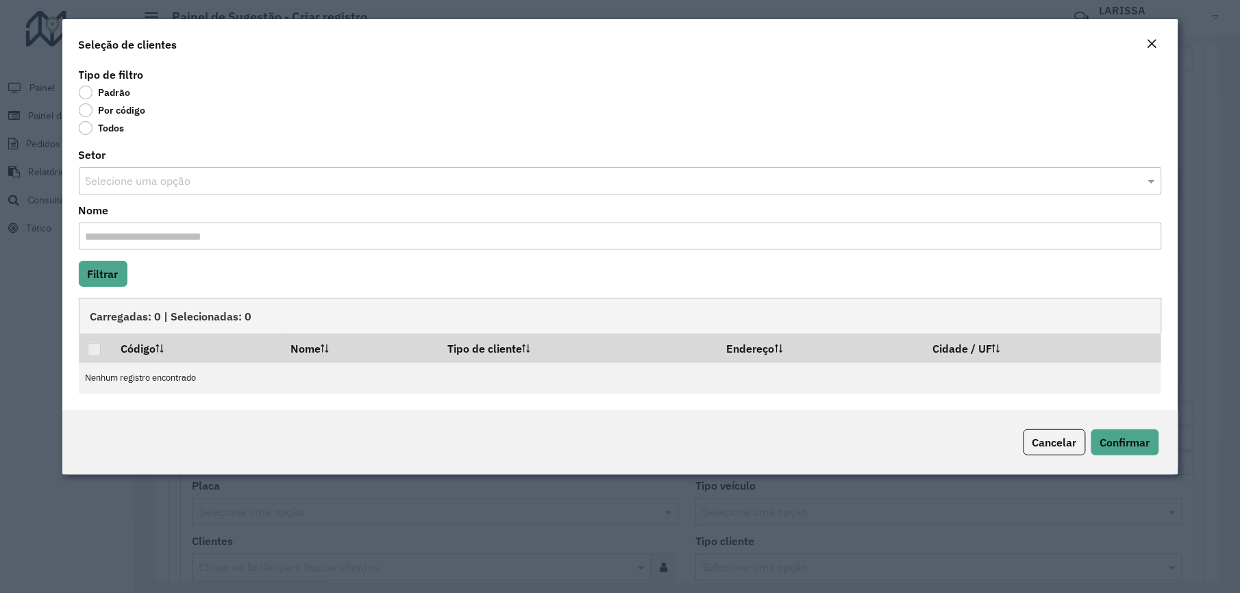
click at [123, 108] on label "Por código" at bounding box center [112, 110] width 67 height 14
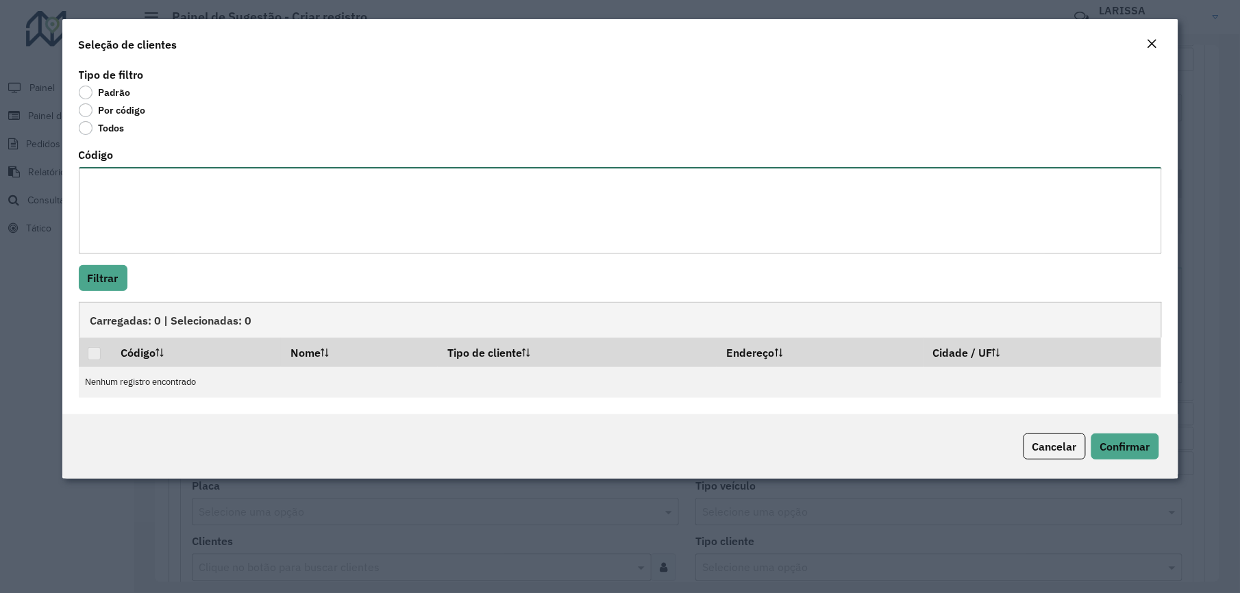
click at [445, 193] on textarea "Código" at bounding box center [620, 210] width 1083 height 87
paste textarea "***** ****"
click at [93, 275] on button "Filtrar" at bounding box center [103, 278] width 49 height 26
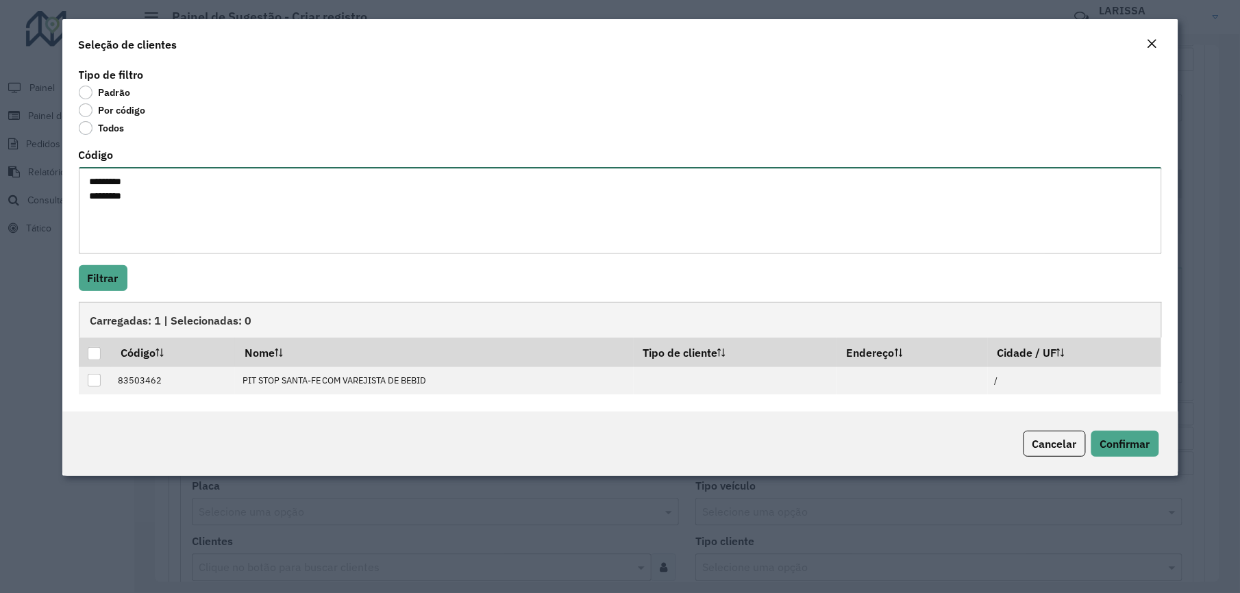
click at [105, 199] on textarea "********* ********" at bounding box center [620, 210] width 1083 height 87
click at [91, 283] on button "Filtrar" at bounding box center [103, 278] width 49 height 26
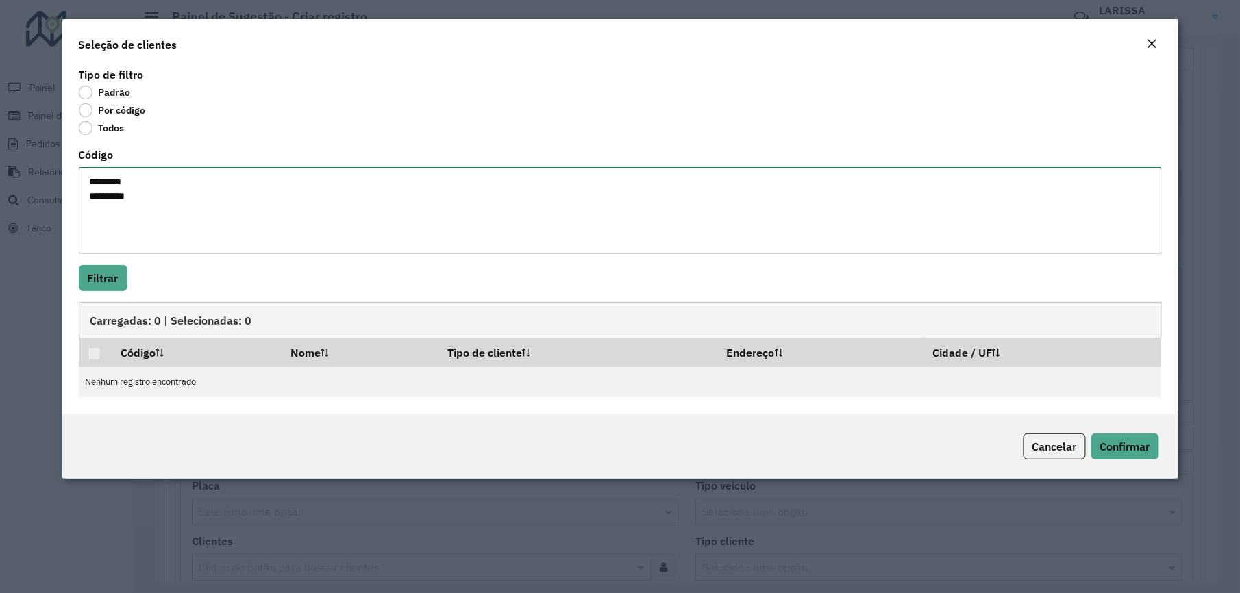
click at [116, 195] on textarea "********* *********" at bounding box center [620, 210] width 1083 height 87
type textarea "********* *******"
click at [118, 288] on button "Filtrar" at bounding box center [103, 278] width 49 height 26
click at [119, 278] on button "Filtrar" at bounding box center [103, 278] width 49 height 26
click at [1155, 44] on em "Close" at bounding box center [1152, 43] width 11 height 11
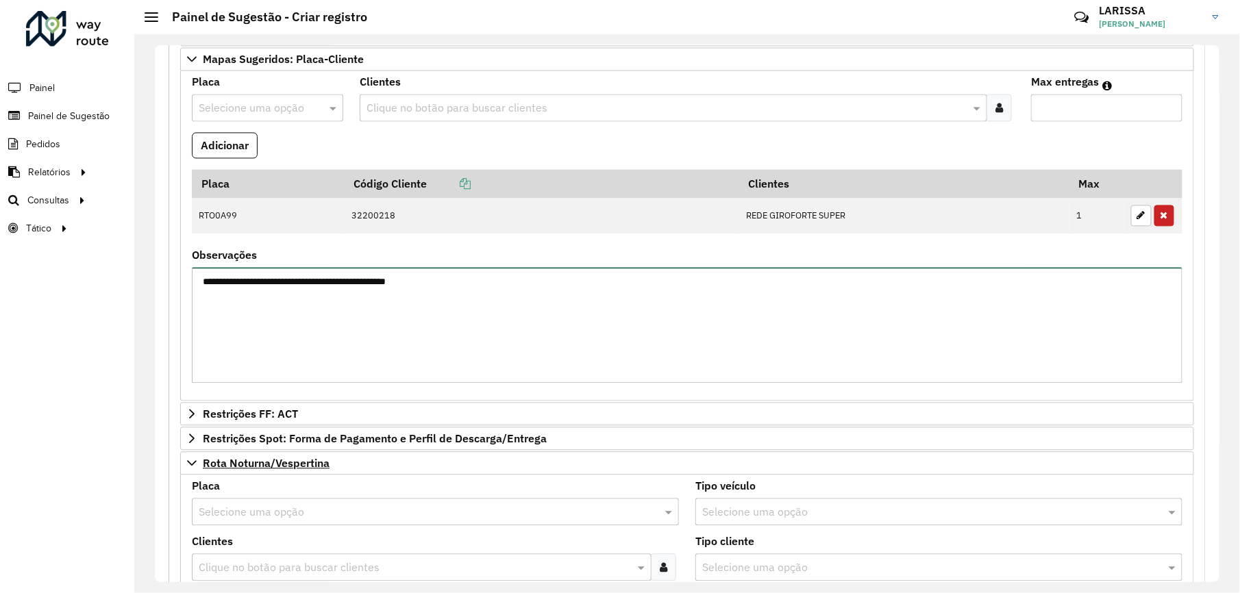
click at [359, 336] on textarea "**********" at bounding box center [687, 325] width 991 height 116
click at [539, 359] on textarea "**********" at bounding box center [687, 325] width 991 height 116
paste textarea "****** ****"
click at [566, 346] on textarea "**********" at bounding box center [687, 325] width 991 height 116
type textarea "**********"
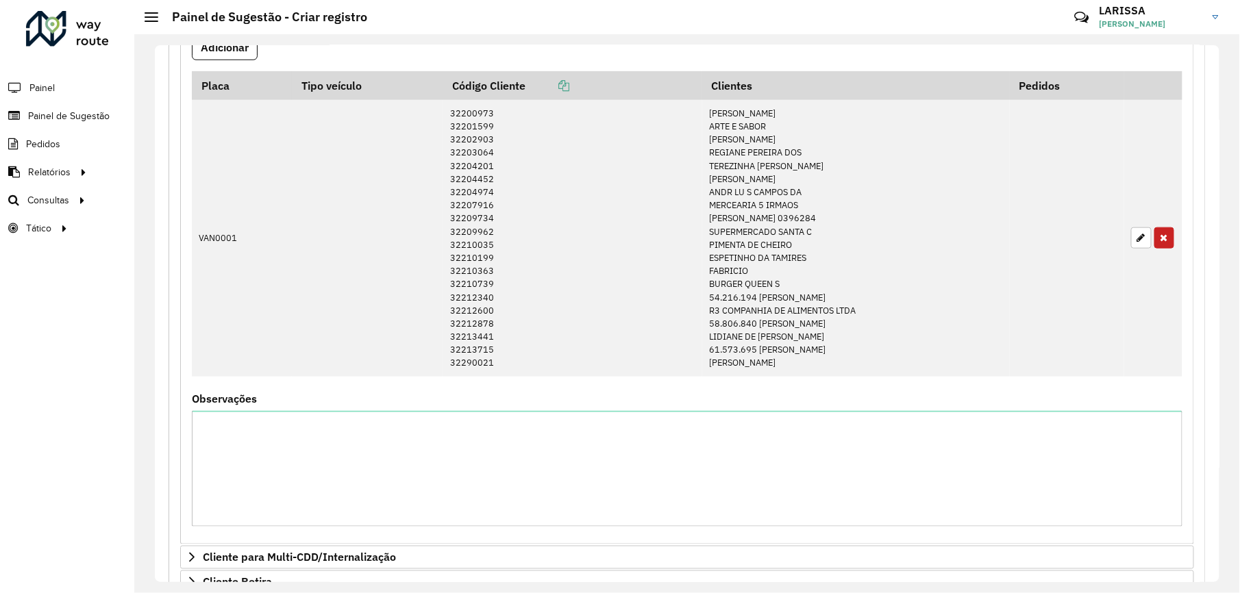
scroll to position [83, 0]
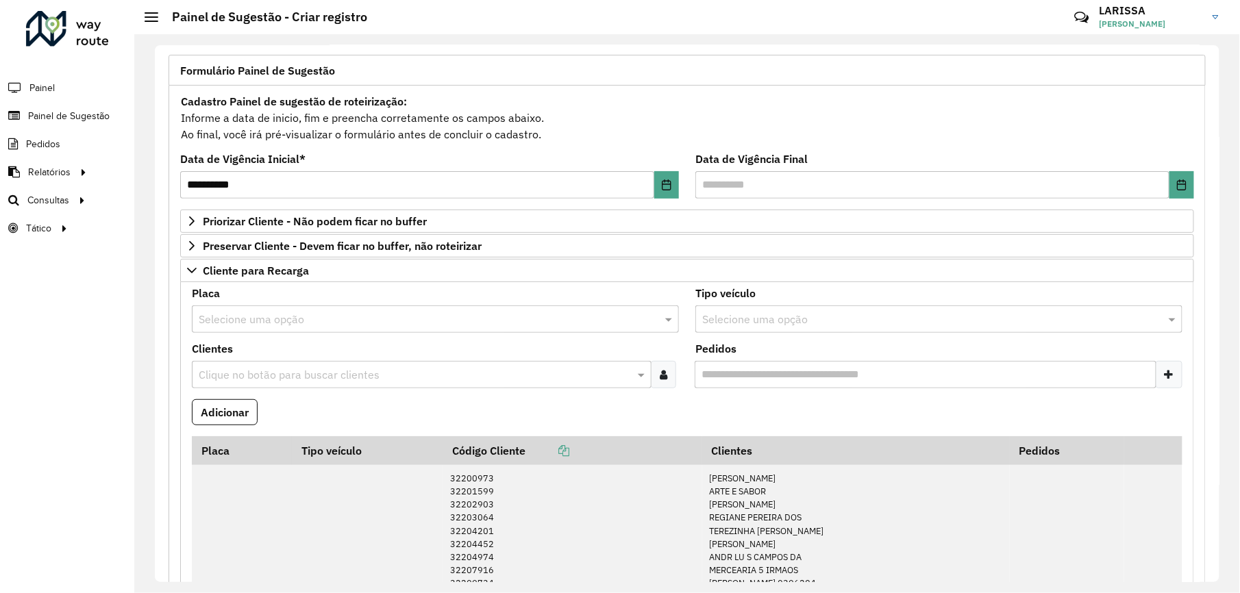
click at [329, 324] on input "text" at bounding box center [422, 320] width 446 height 16
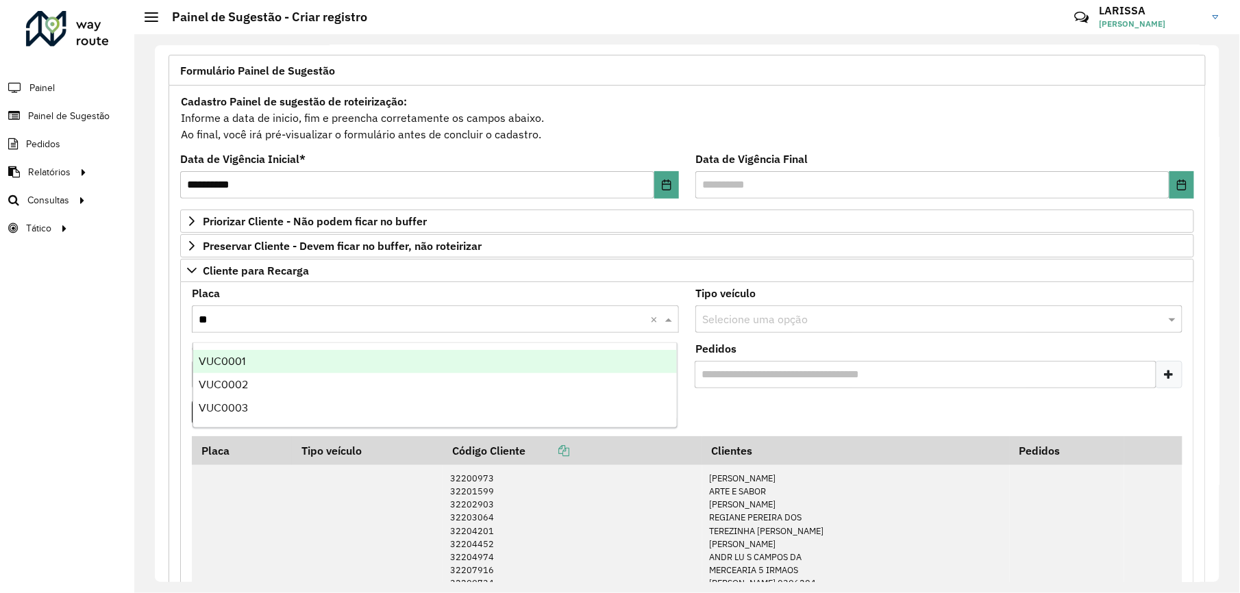
type input "*"
type input "***"
click at [429, 357] on div "VUC0001" at bounding box center [435, 361] width 484 height 23
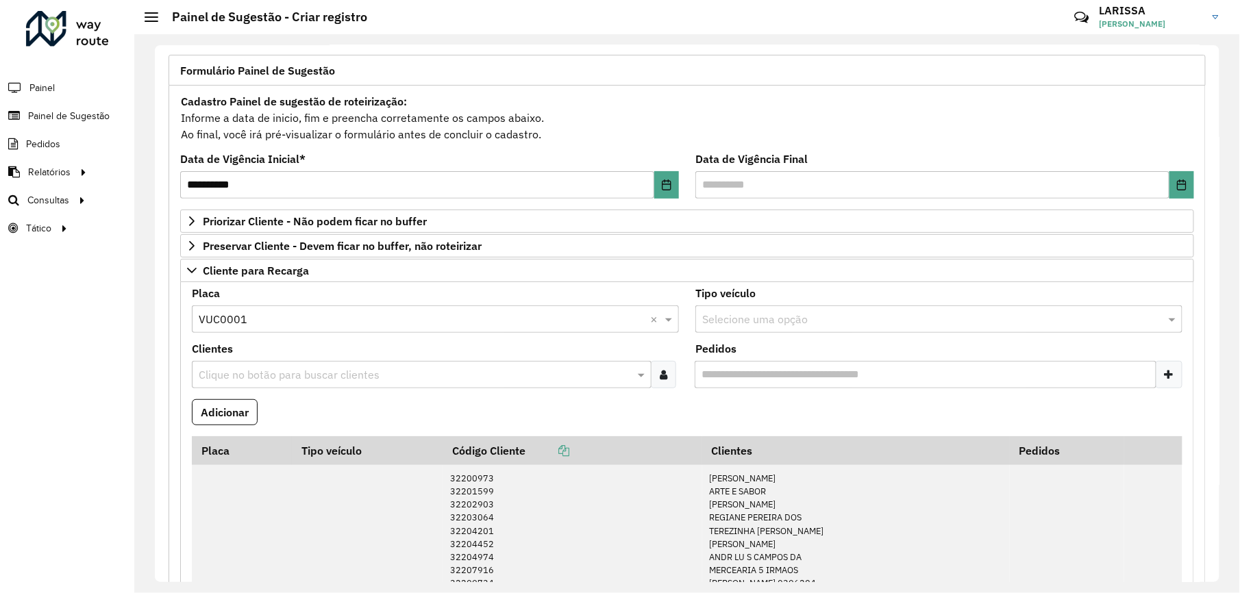
click at [662, 371] on icon at bounding box center [664, 374] width 8 height 11
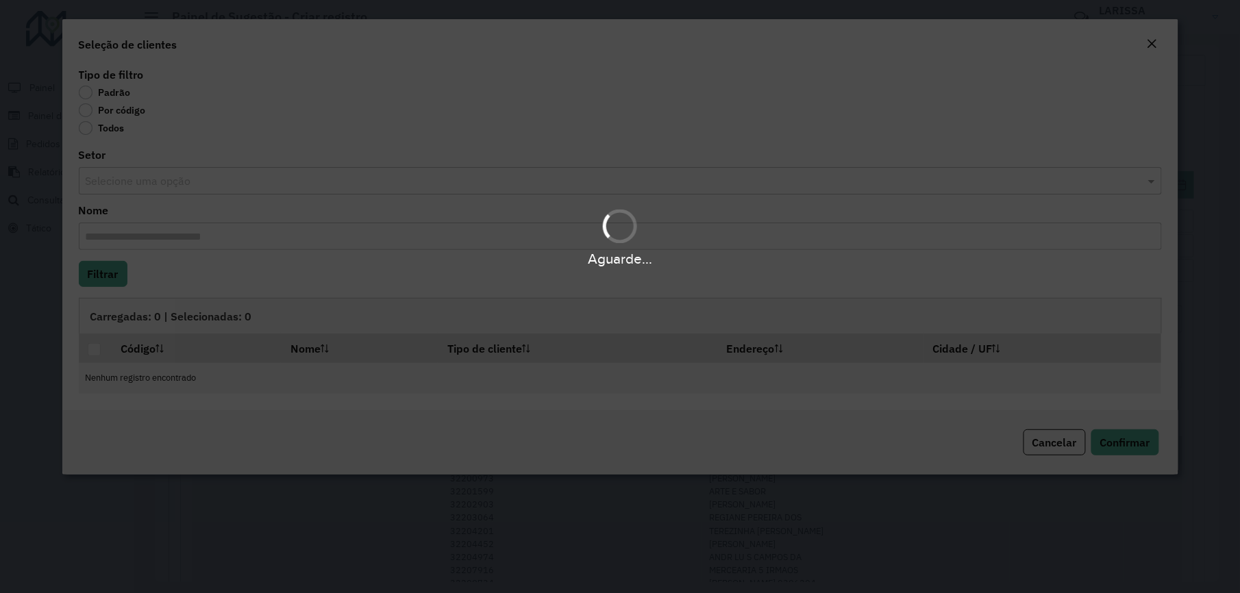
click at [136, 113] on body "**********" at bounding box center [620, 296] width 1240 height 593
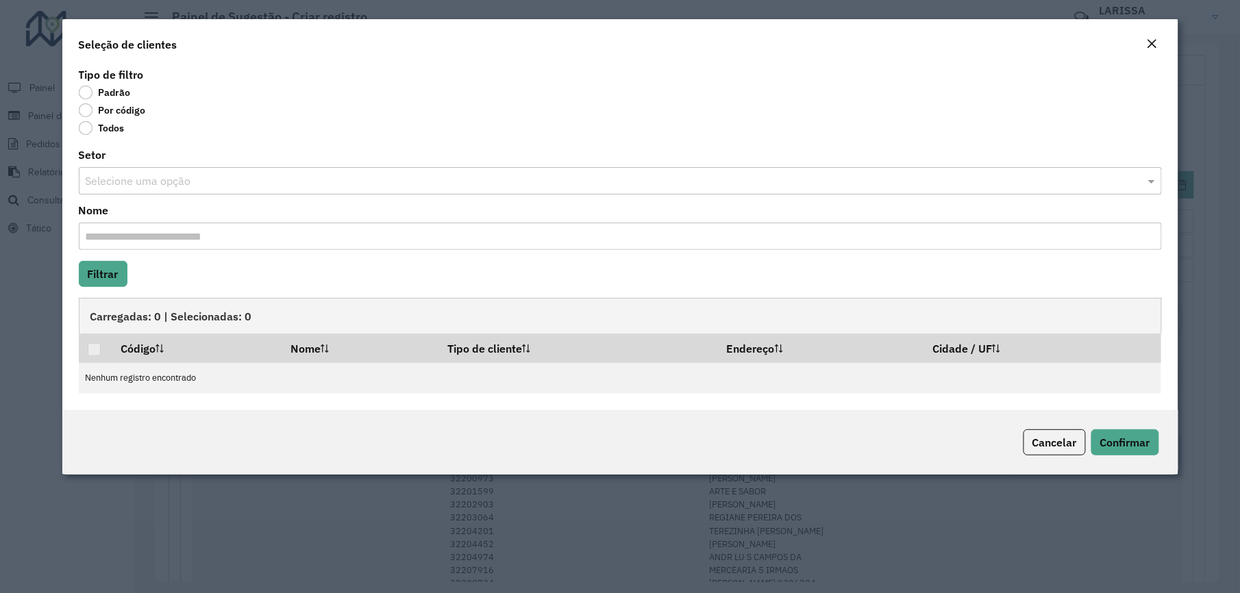
click at [136, 113] on label "Por código" at bounding box center [112, 110] width 67 height 14
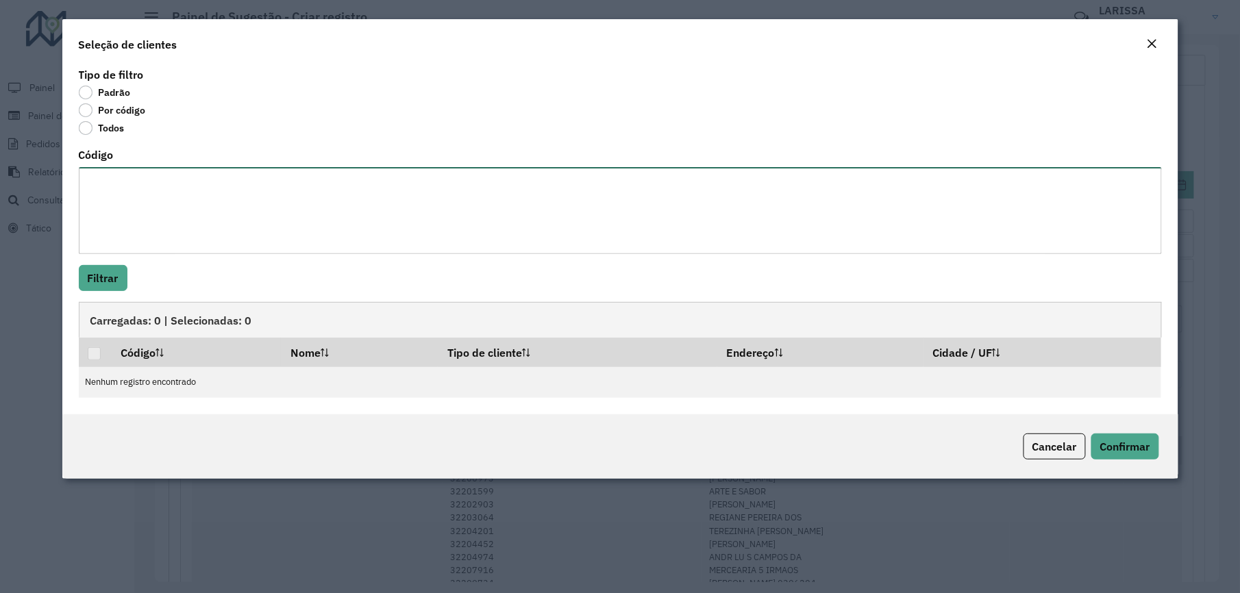
drag, startPoint x: 136, startPoint y: 113, endPoint x: 130, endPoint y: 187, distance: 74.2
click at [130, 187] on textarea "Código" at bounding box center [620, 210] width 1083 height 87
type textarea "****"
click at [108, 280] on button "Filtrar" at bounding box center [103, 278] width 49 height 26
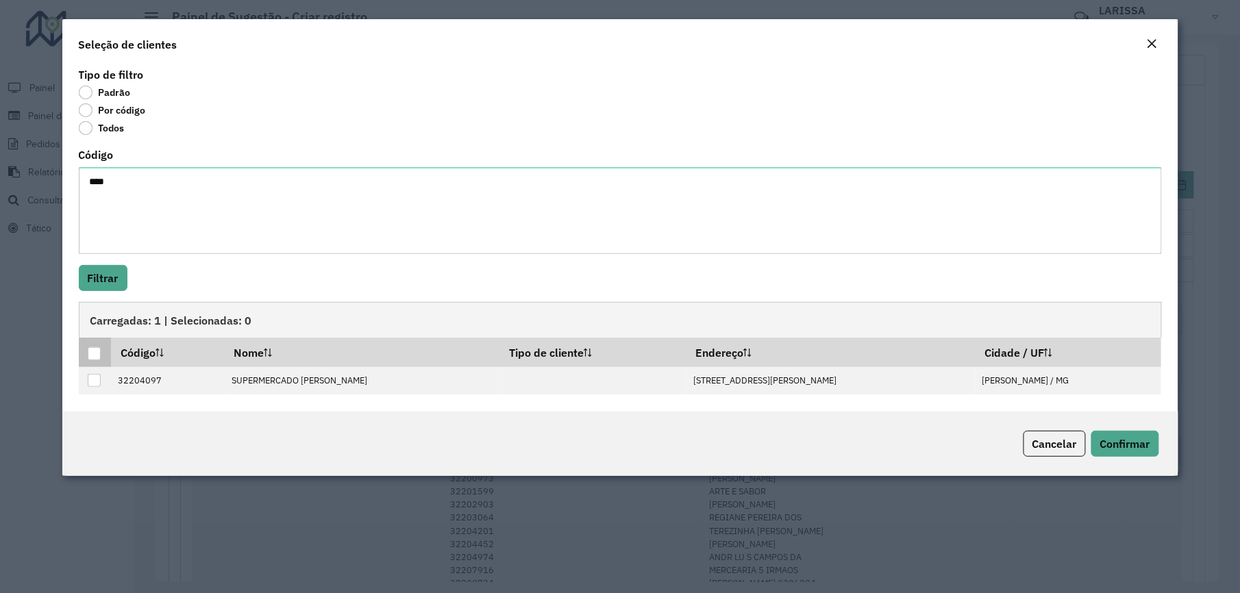
click at [94, 359] on div at bounding box center [94, 353] width 13 height 13
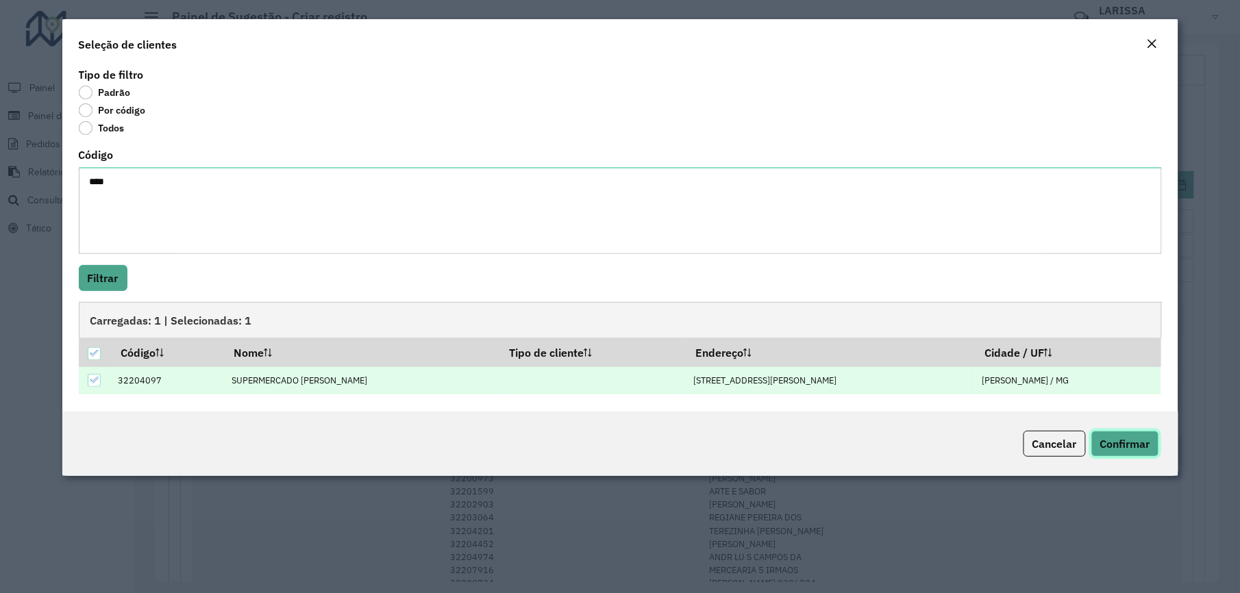
click at [1116, 436] on button "Confirmar" at bounding box center [1125, 444] width 68 height 26
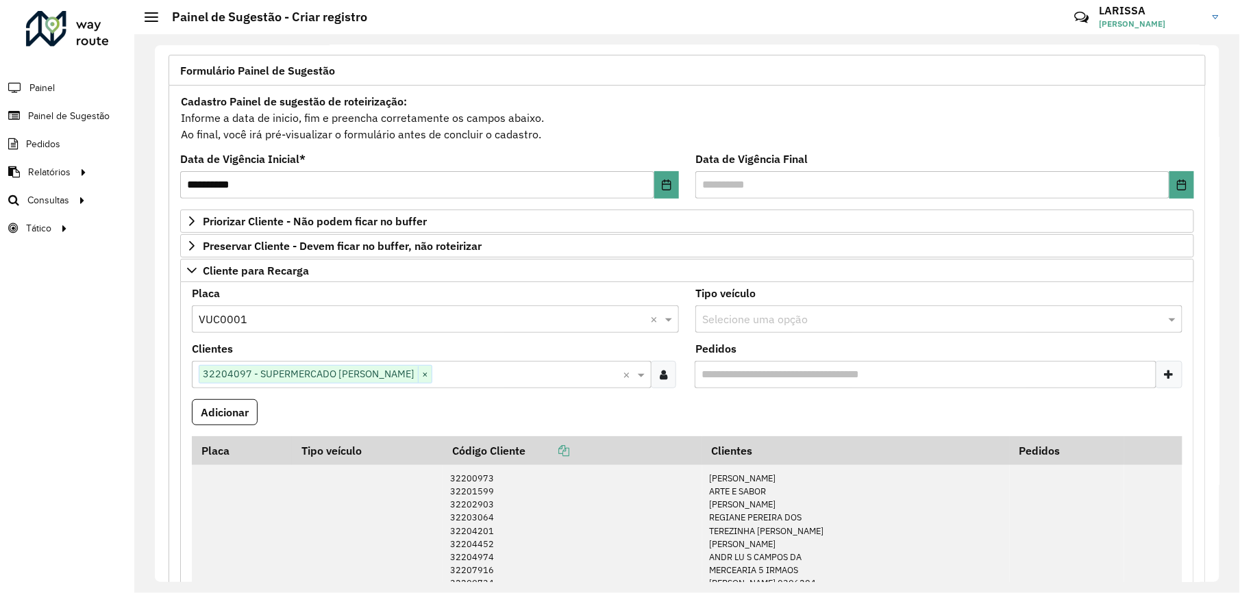
drag, startPoint x: 223, startPoint y: 404, endPoint x: 260, endPoint y: 211, distance: 196.1
click at [223, 403] on button "Adicionar" at bounding box center [225, 412] width 66 height 26
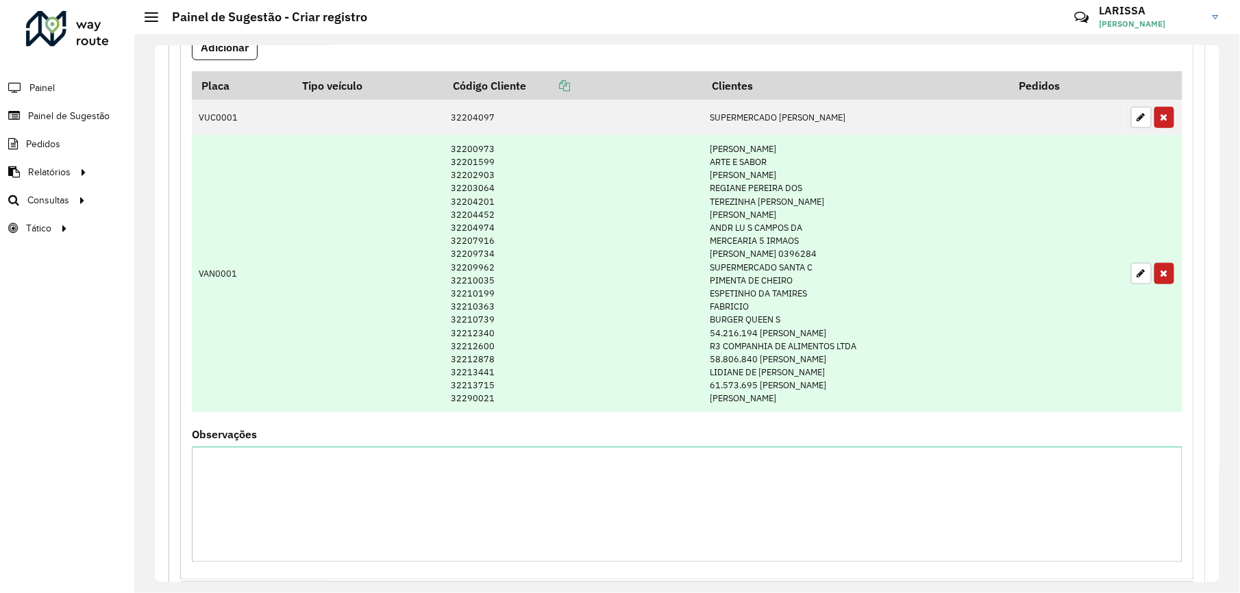
scroll to position [266, 0]
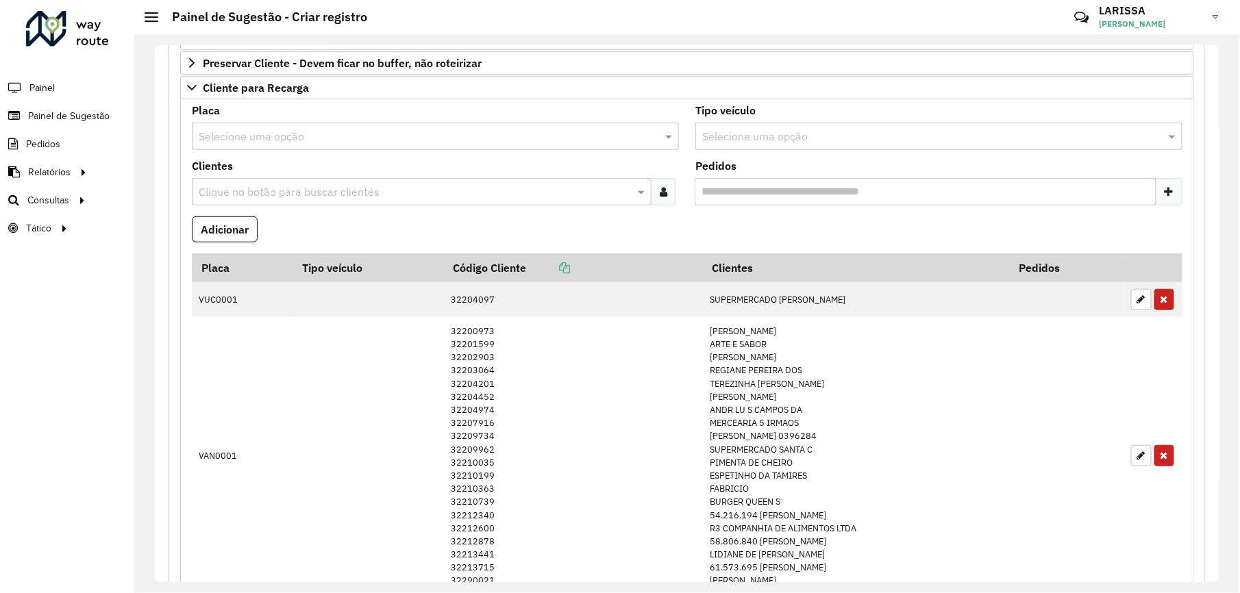
click at [346, 143] on input "text" at bounding box center [422, 137] width 446 height 16
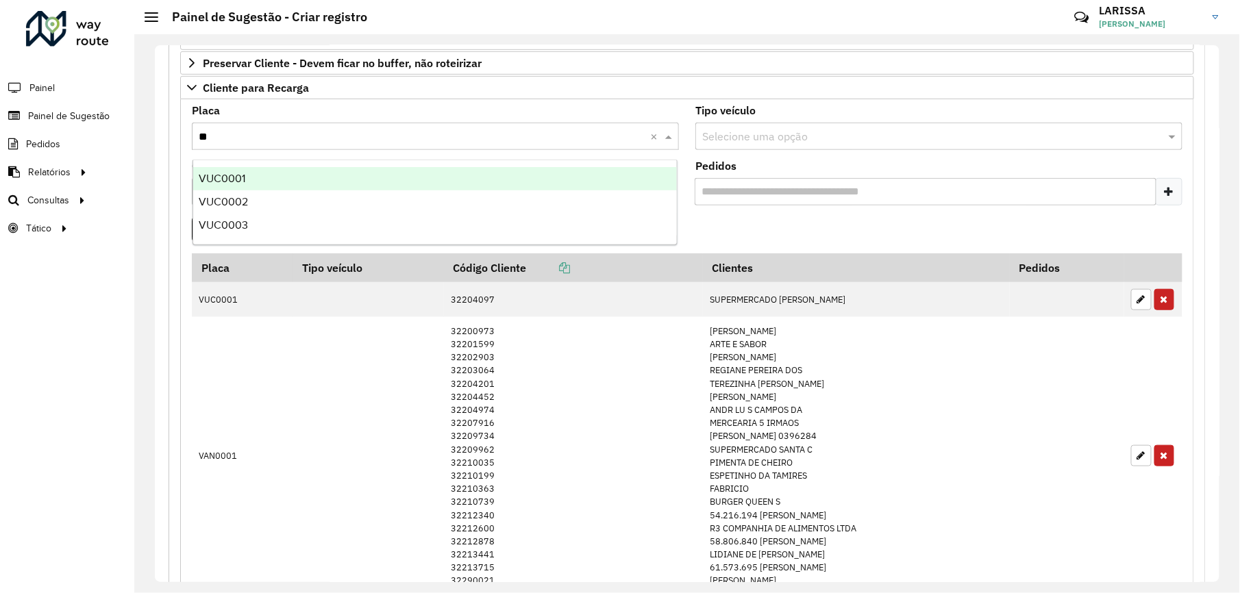
type input "***"
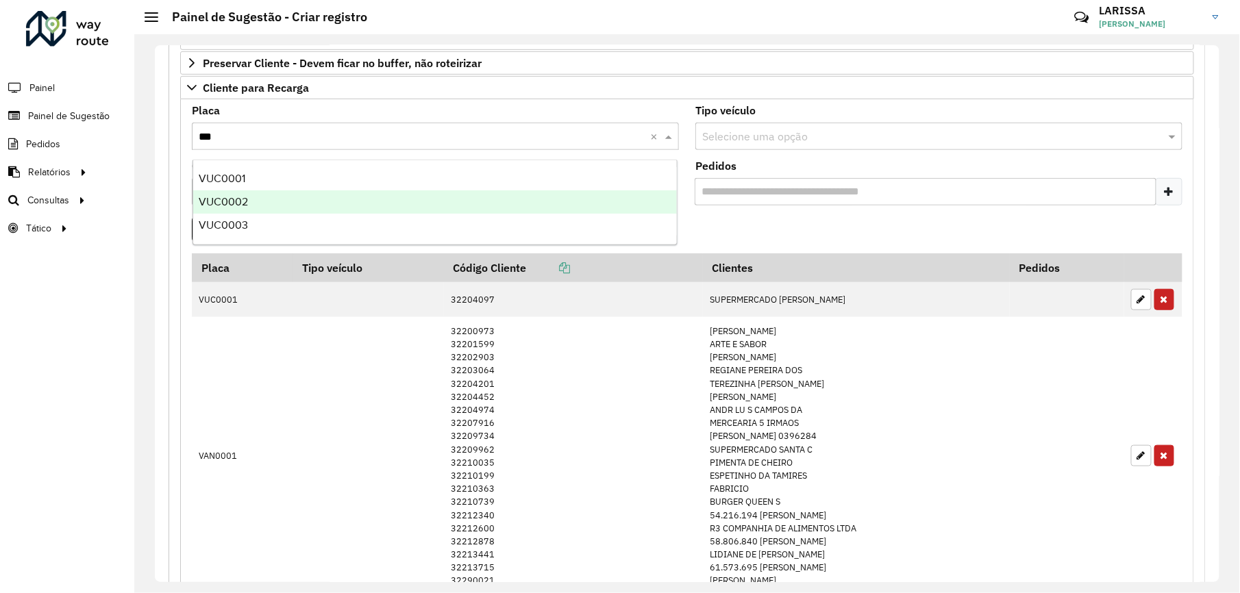
click at [338, 190] on div "VUC0002" at bounding box center [435, 201] width 484 height 23
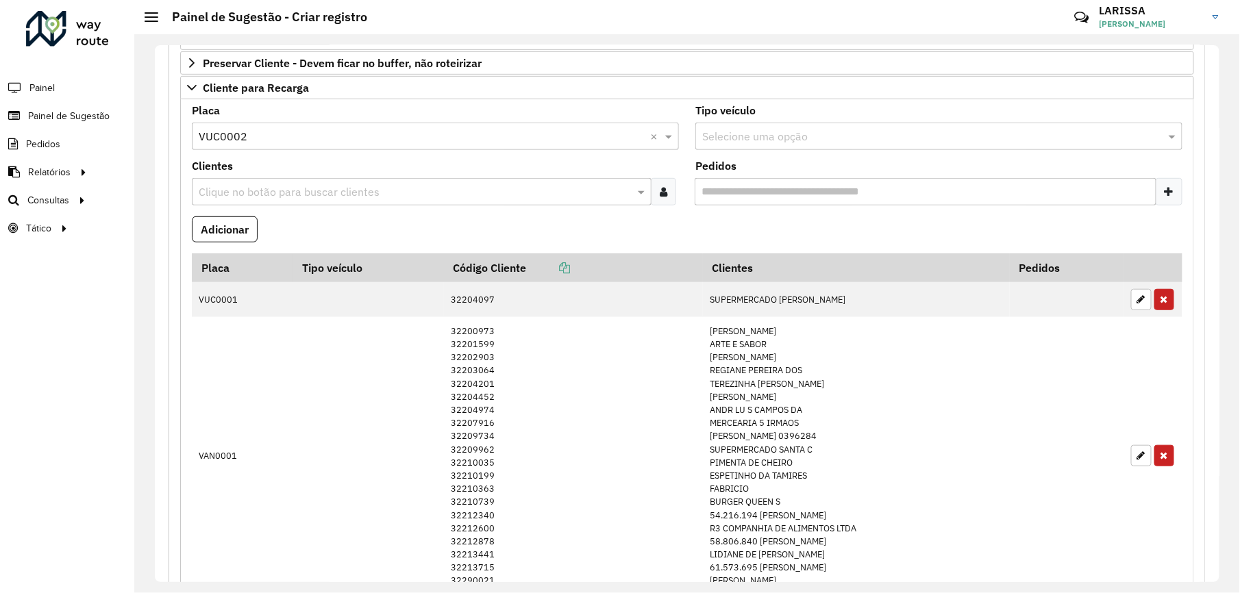
click at [661, 193] on icon at bounding box center [664, 191] width 8 height 11
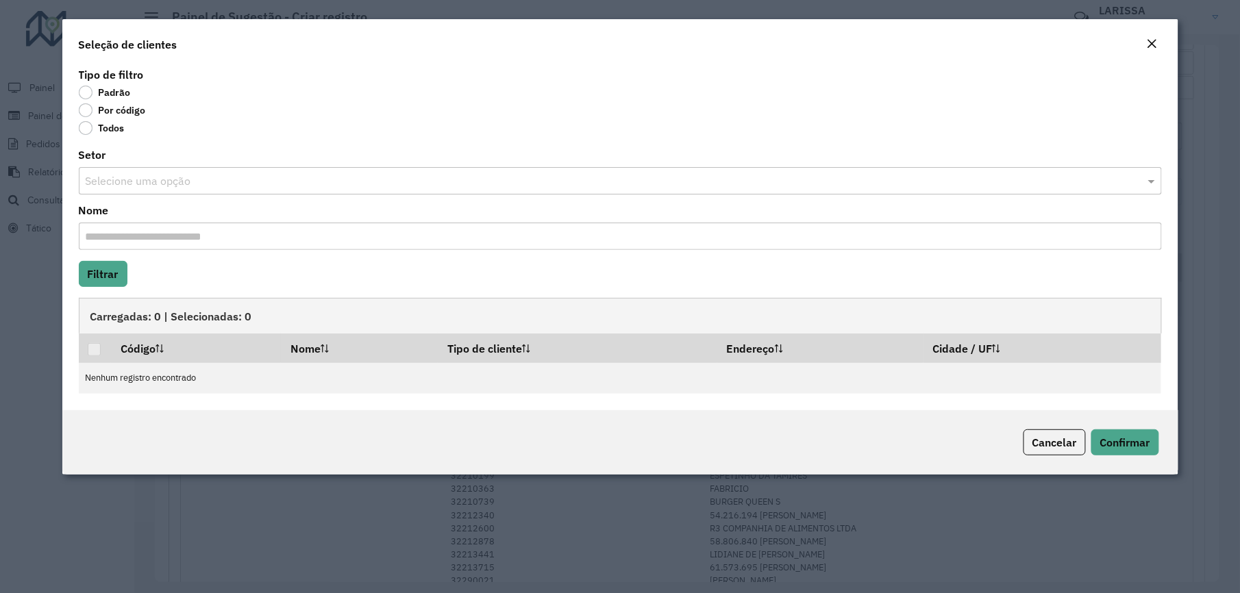
click at [113, 107] on label "Por código" at bounding box center [112, 110] width 67 height 14
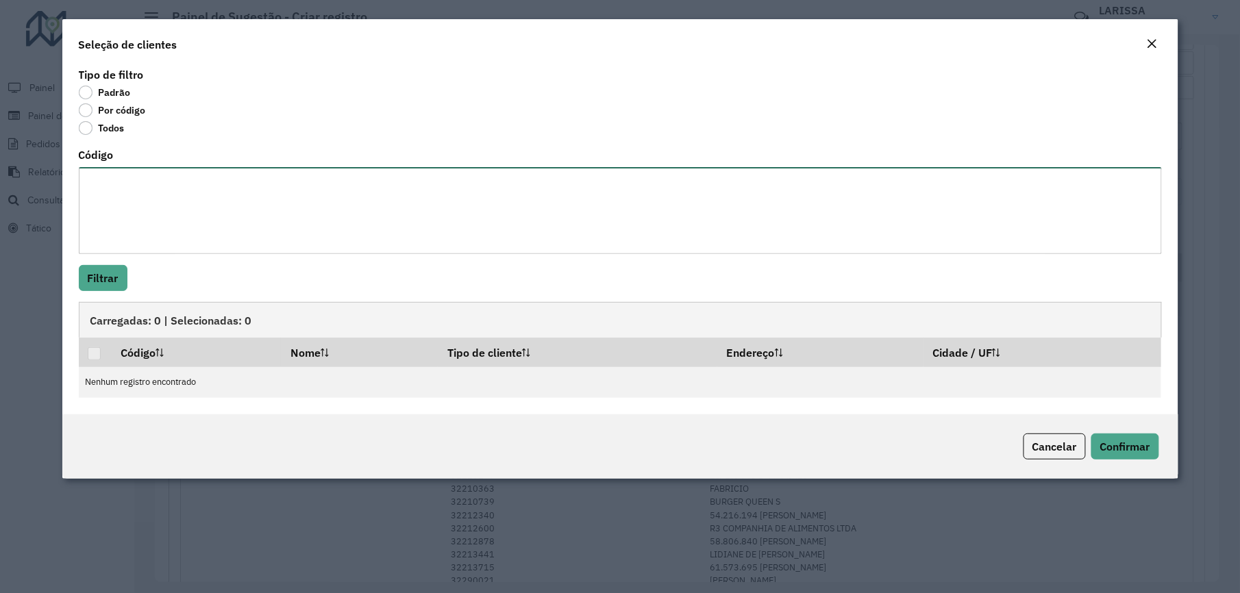
click at [158, 201] on textarea "Código" at bounding box center [620, 210] width 1083 height 87
paste textarea "***** *****"
type textarea "***** *****"
click at [119, 274] on button "Filtrar" at bounding box center [103, 278] width 49 height 26
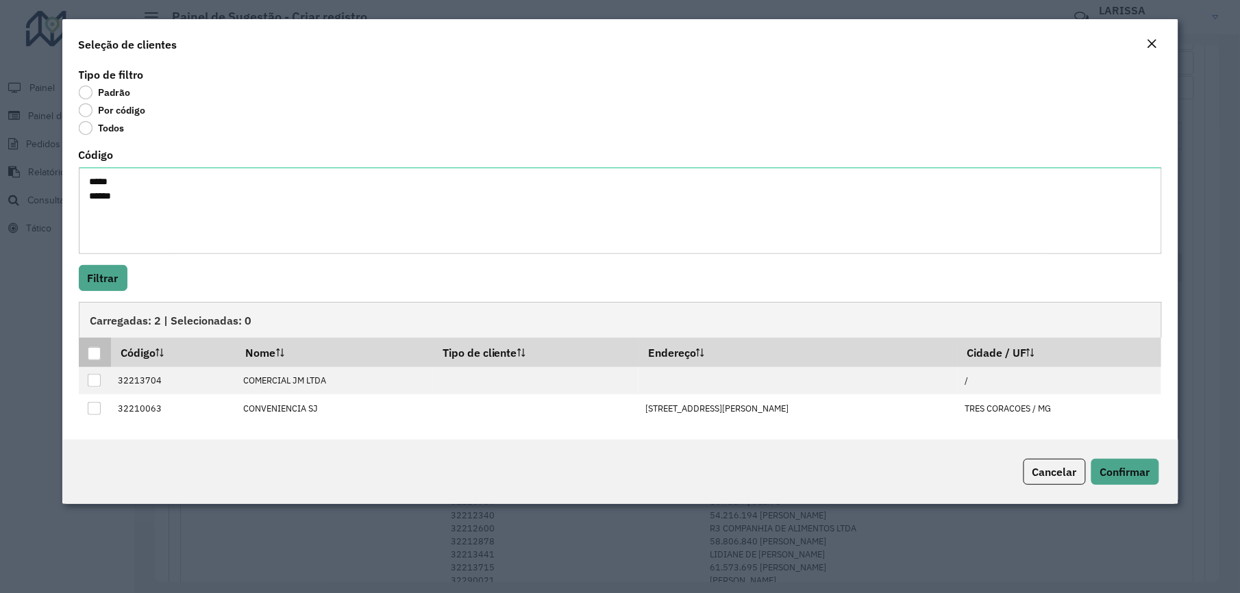
click at [100, 351] on div at bounding box center [94, 353] width 13 height 13
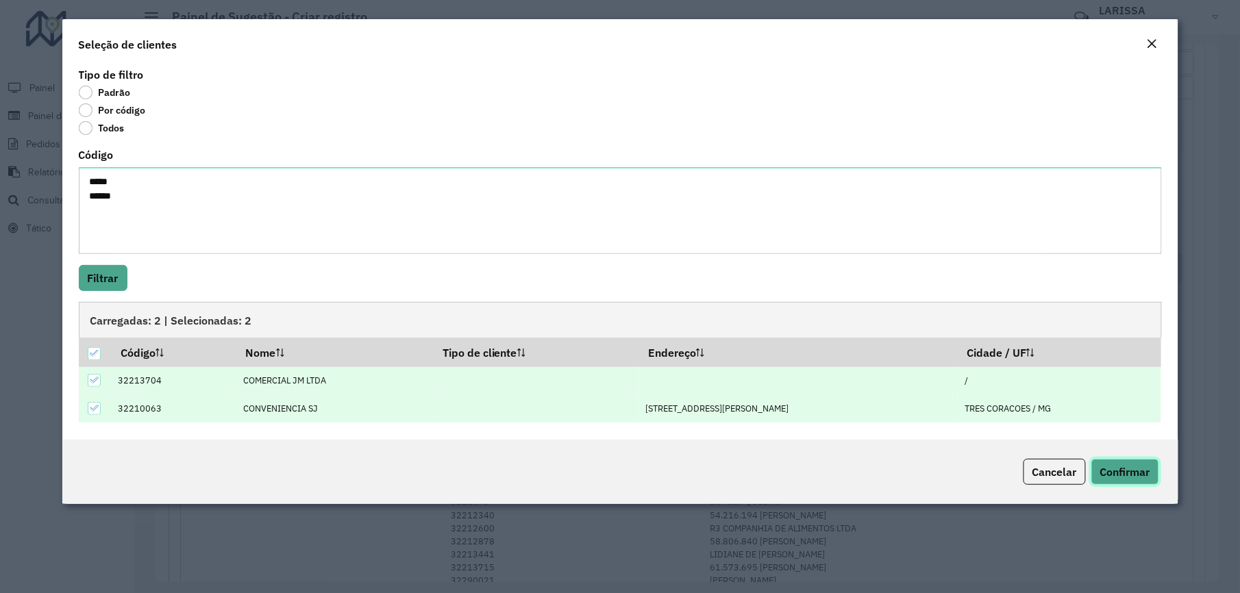
click at [1119, 467] on span "Confirmar" at bounding box center [1125, 472] width 50 height 14
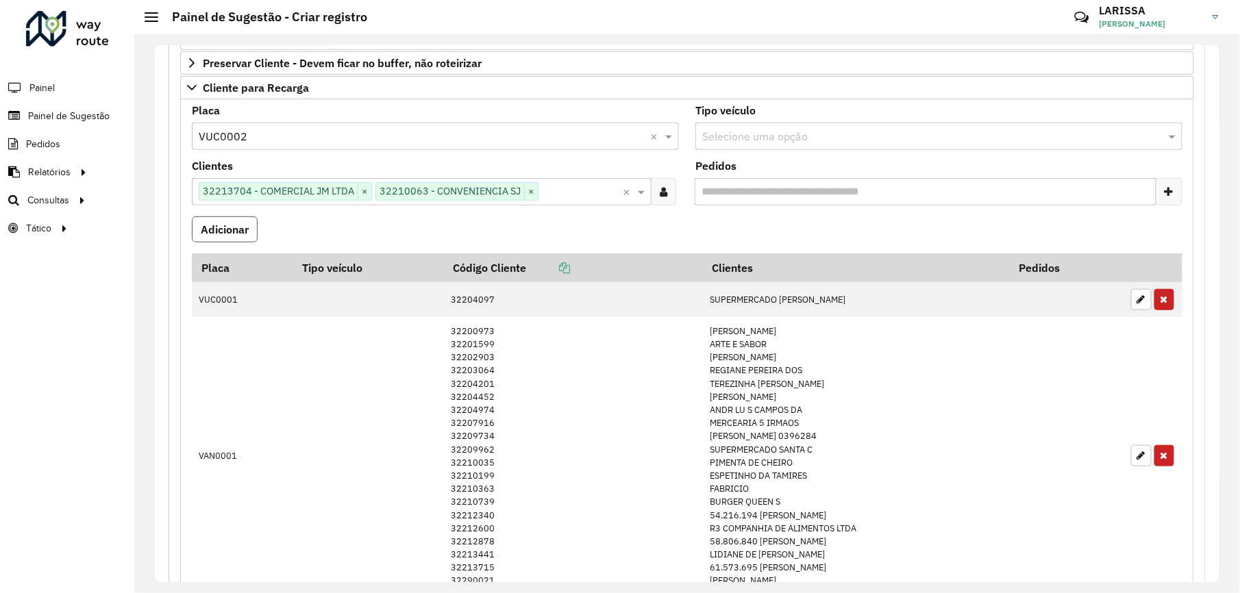
click at [247, 236] on button "Adicionar" at bounding box center [225, 230] width 66 height 26
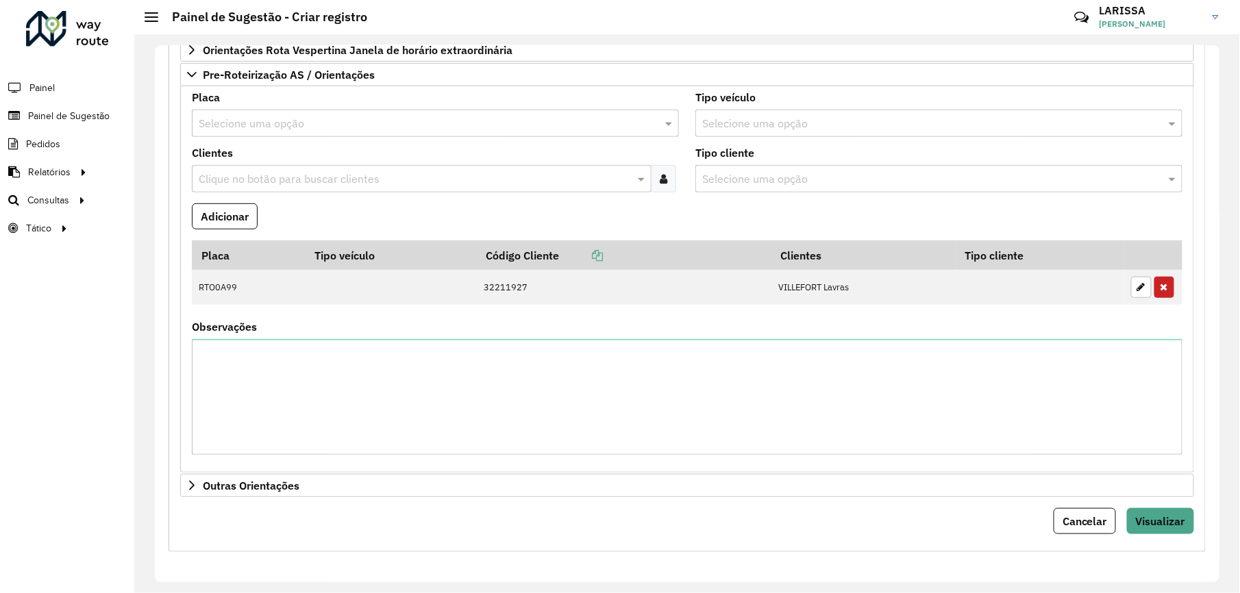
scroll to position [2106, 0]
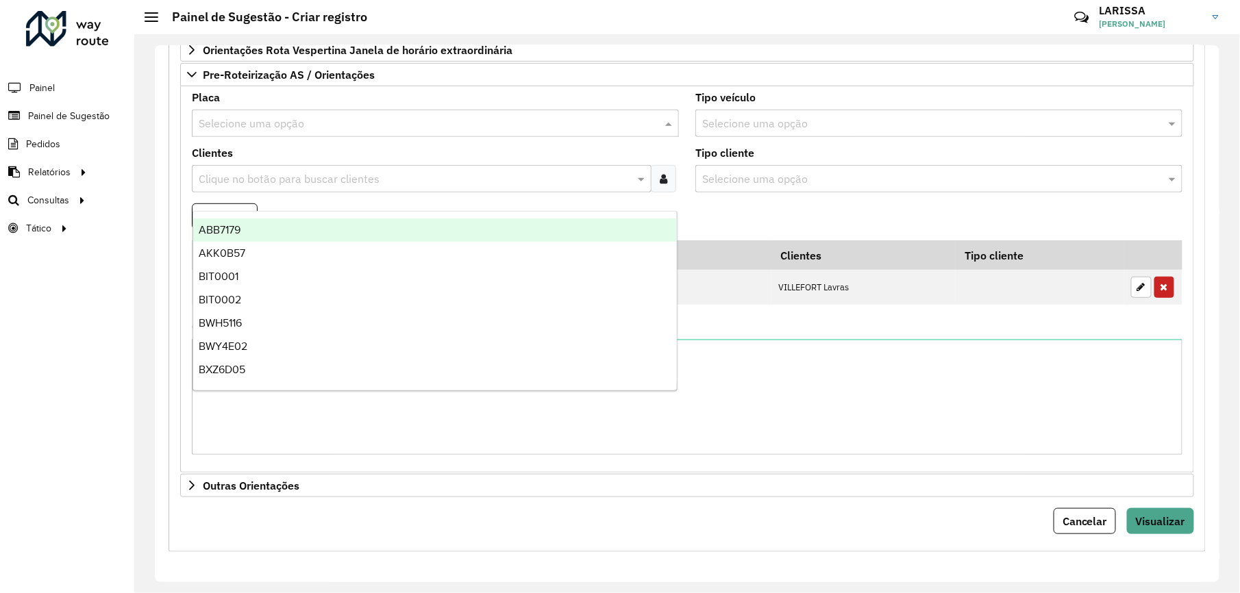
click at [434, 132] on input "text" at bounding box center [422, 124] width 446 height 16
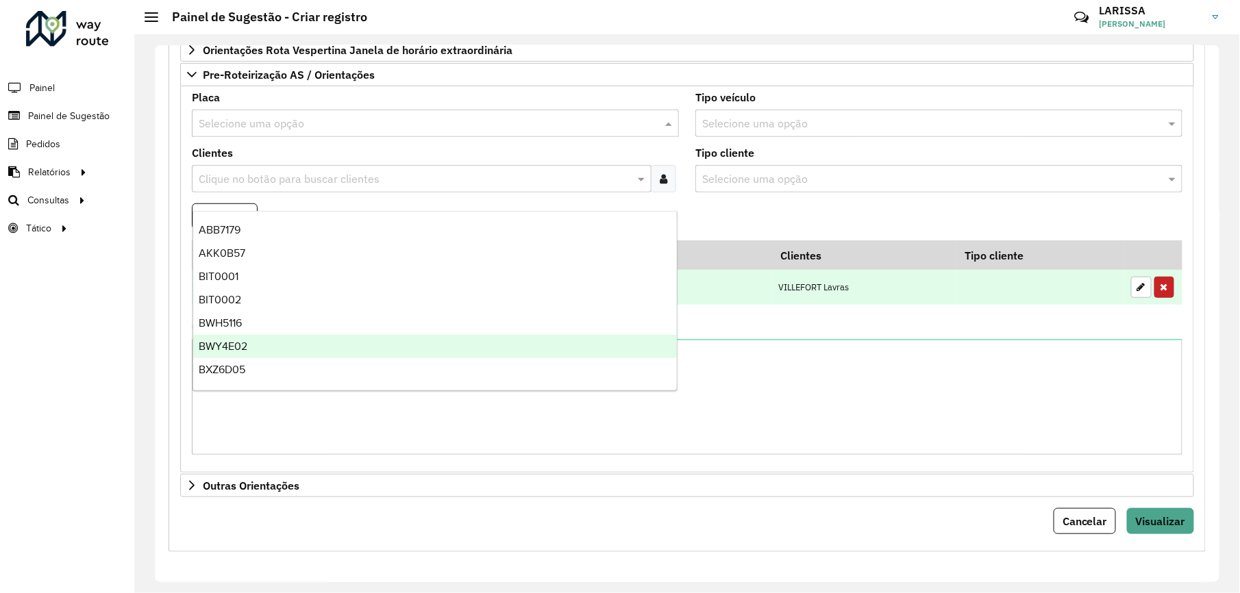
click at [1161, 292] on icon "button" at bounding box center [1165, 287] width 8 height 10
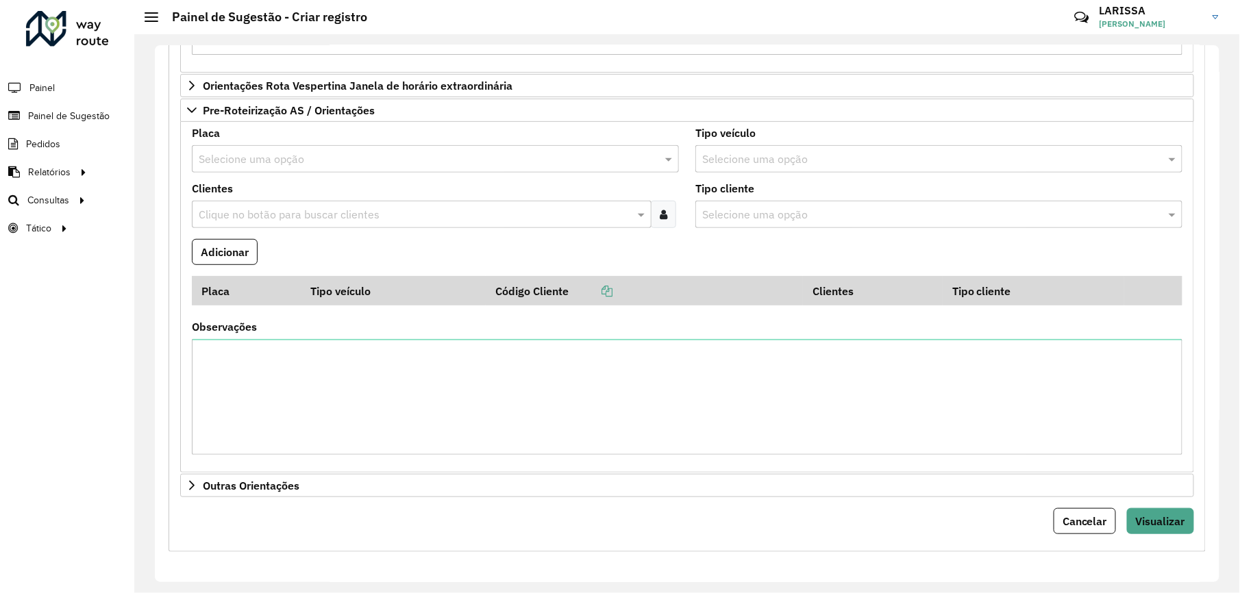
click at [445, 168] on input "text" at bounding box center [422, 159] width 446 height 16
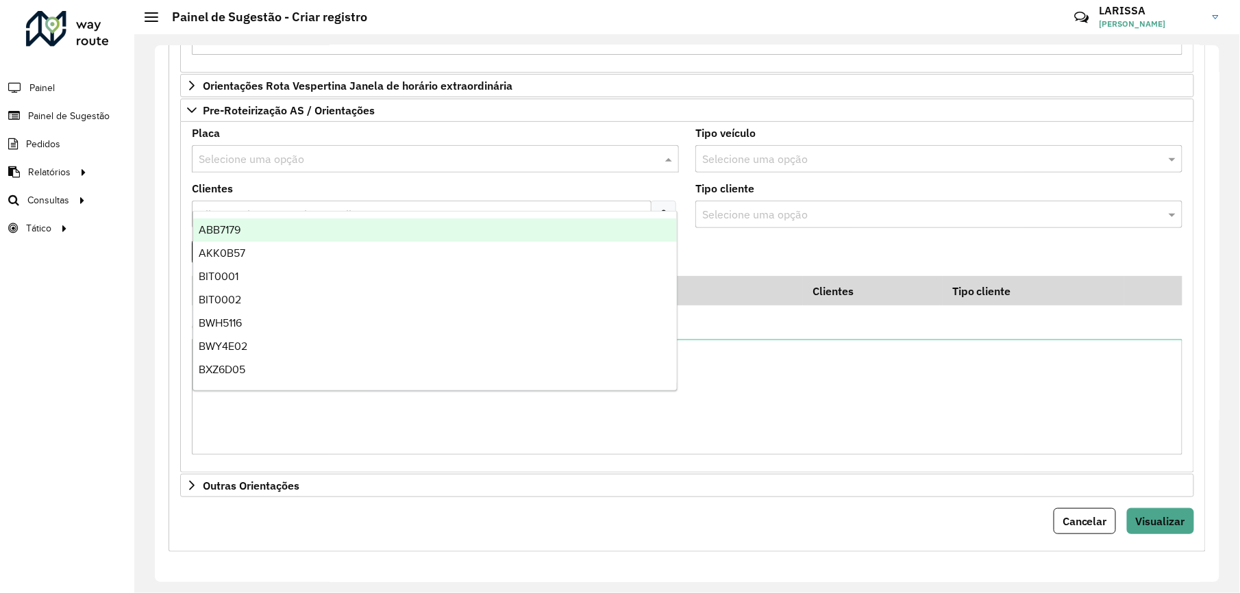
type input "*"
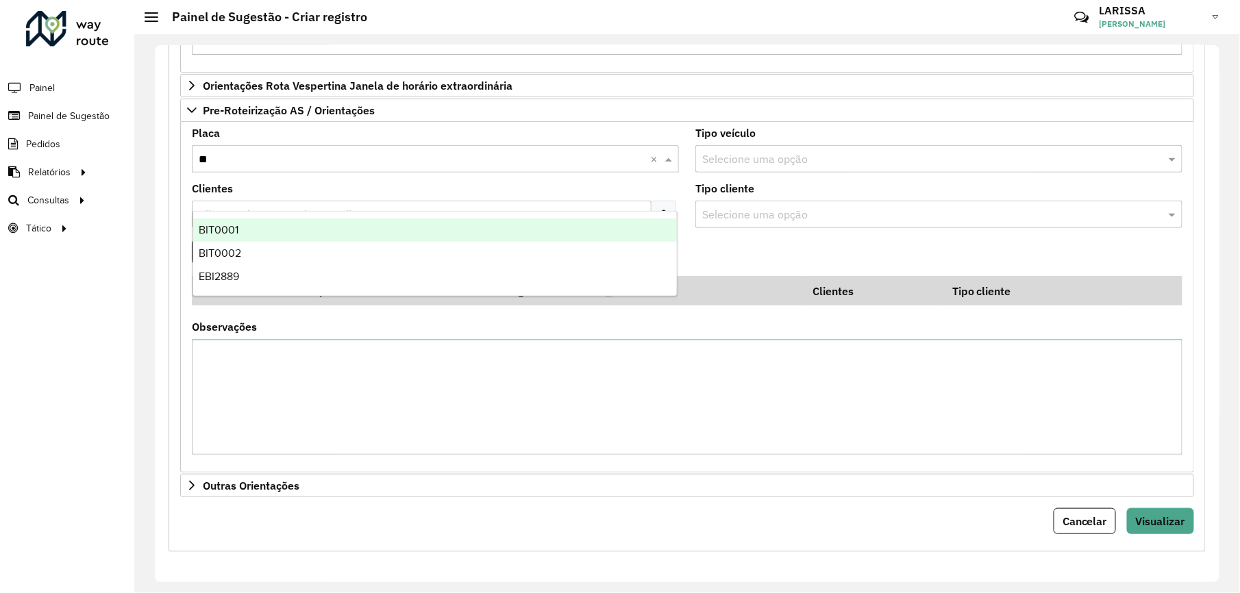
type input "***"
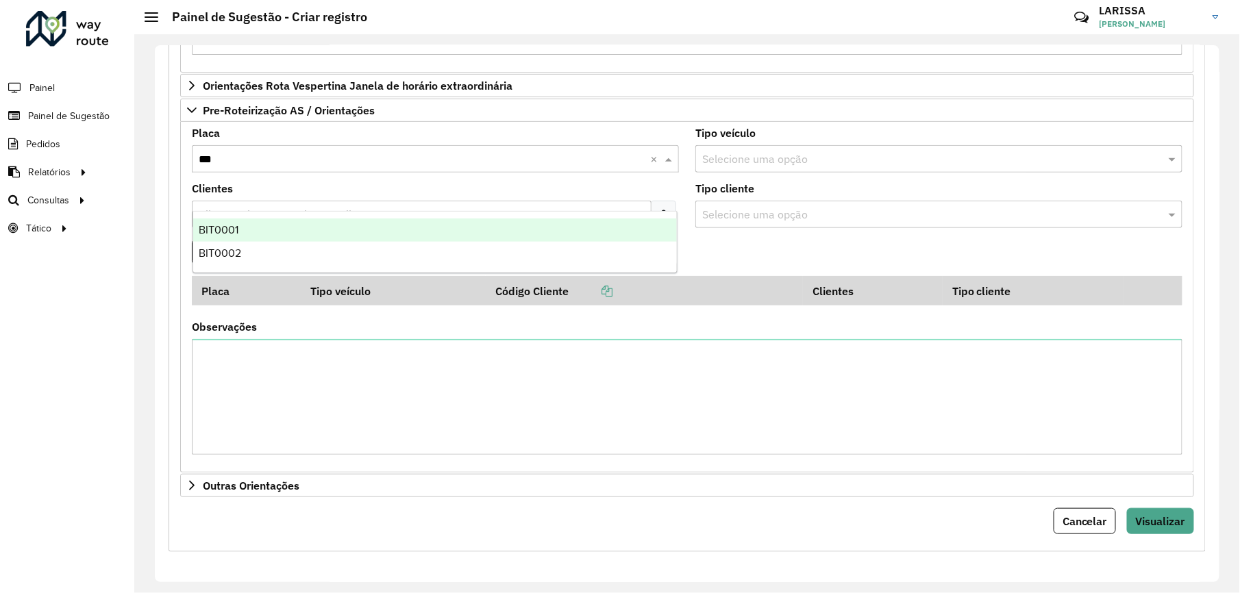
click at [448, 219] on div "BIT0001" at bounding box center [435, 230] width 484 height 23
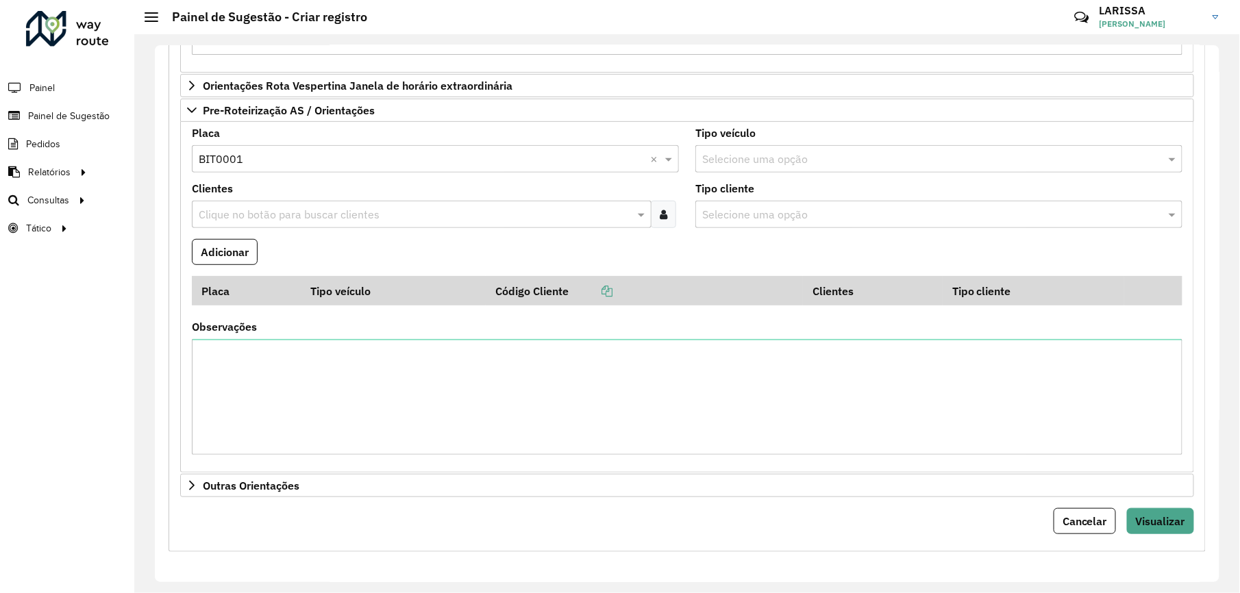
click at [434, 223] on input "text" at bounding box center [414, 215] width 439 height 16
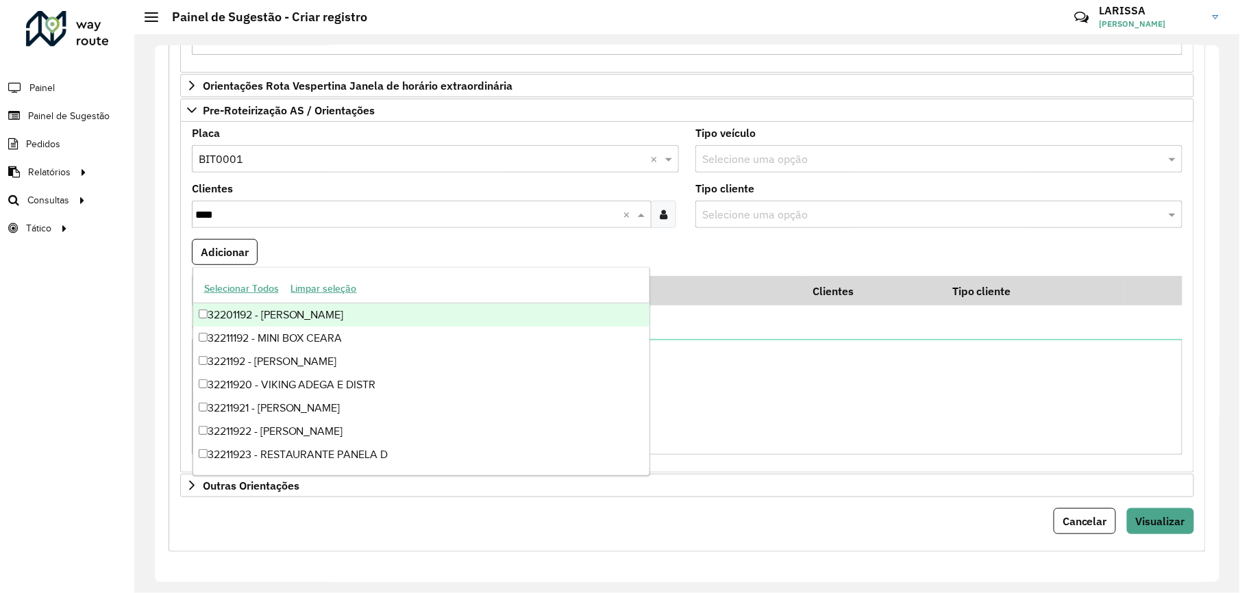
type input "*****"
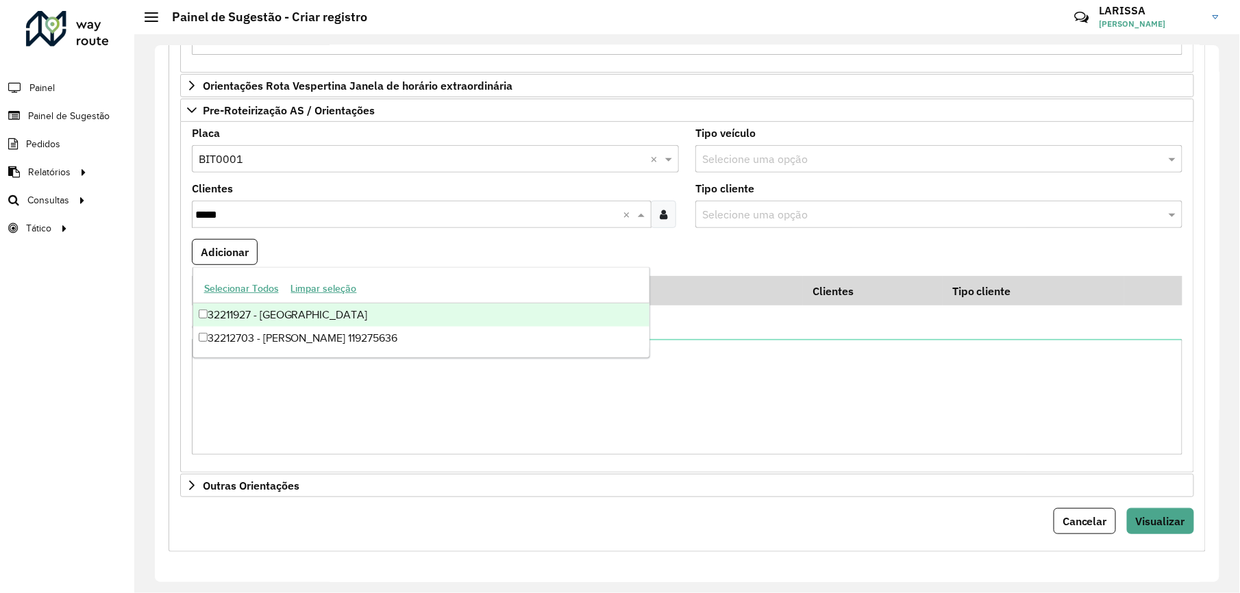
click at [428, 308] on div "32211927 - VILLEFORT Lavras" at bounding box center [421, 315] width 456 height 23
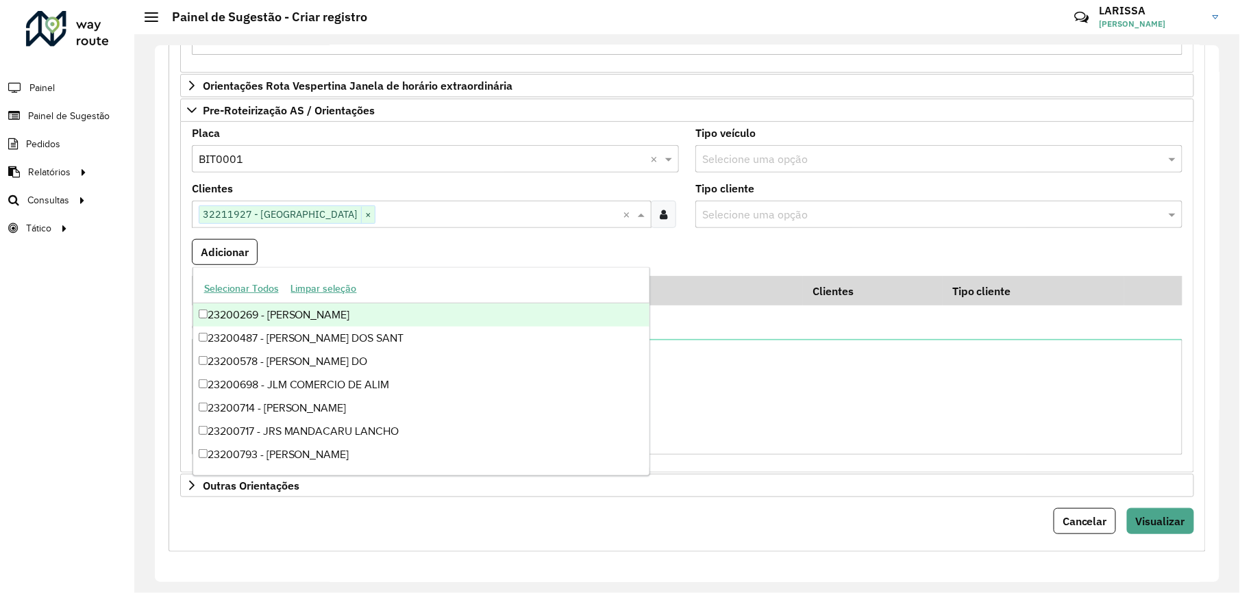
click at [678, 274] on formly-field "Adicionar" at bounding box center [687, 257] width 1007 height 37
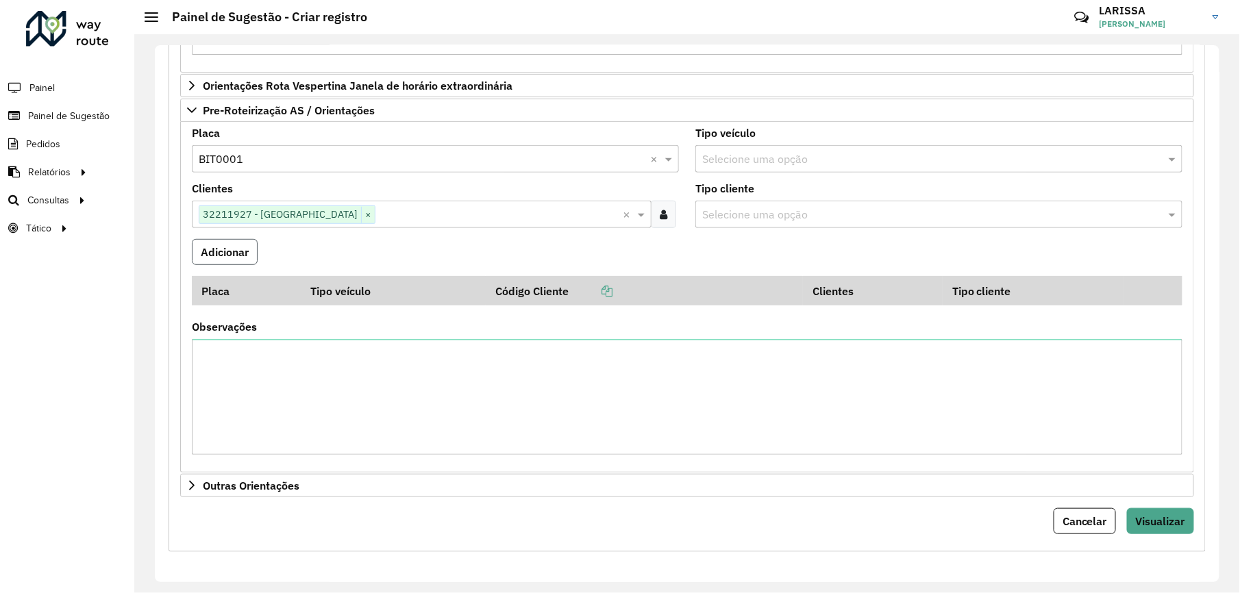
click at [245, 265] on button "Adicionar" at bounding box center [225, 252] width 66 height 26
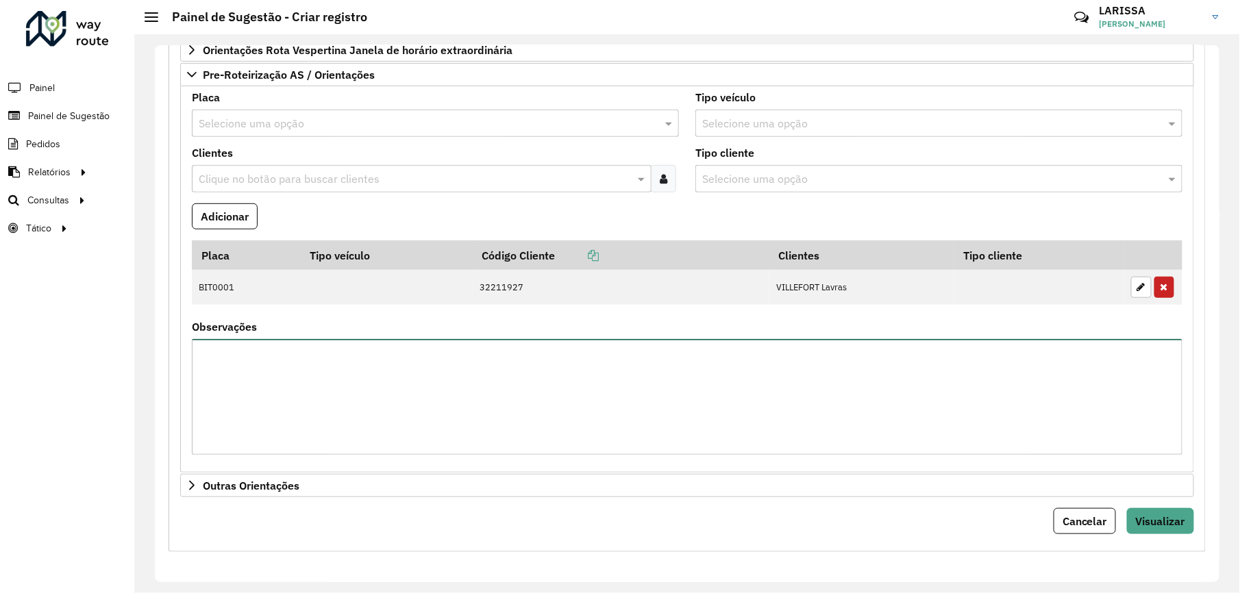
click at [322, 455] on textarea "Observações" at bounding box center [687, 397] width 991 height 116
type textarea "*"
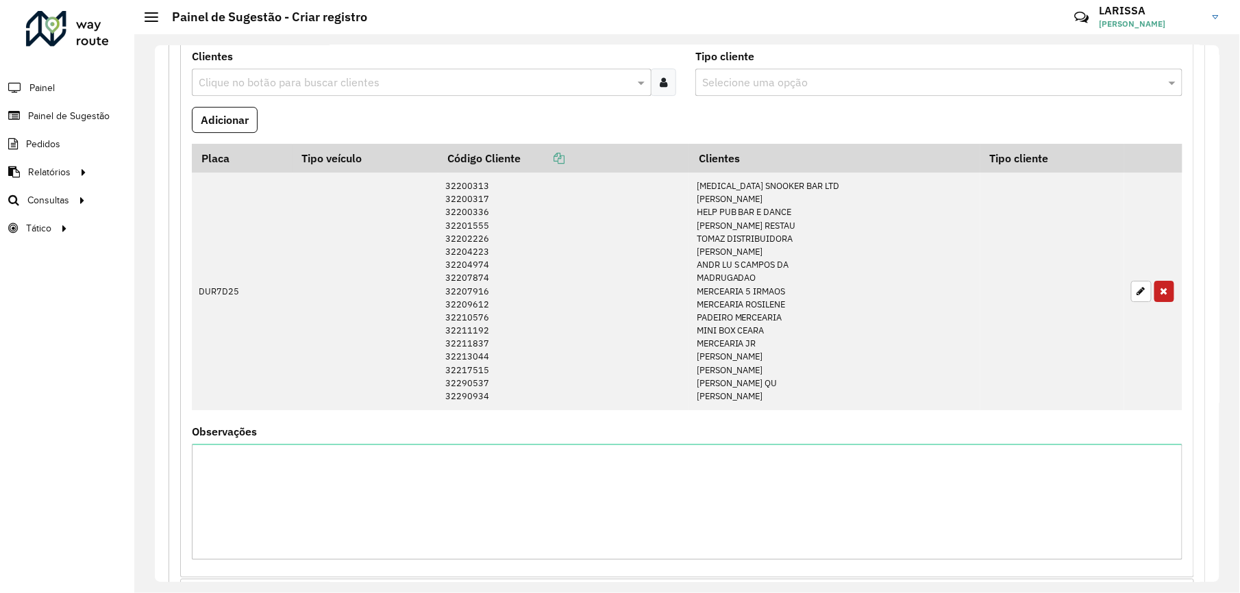
scroll to position [1467, 0]
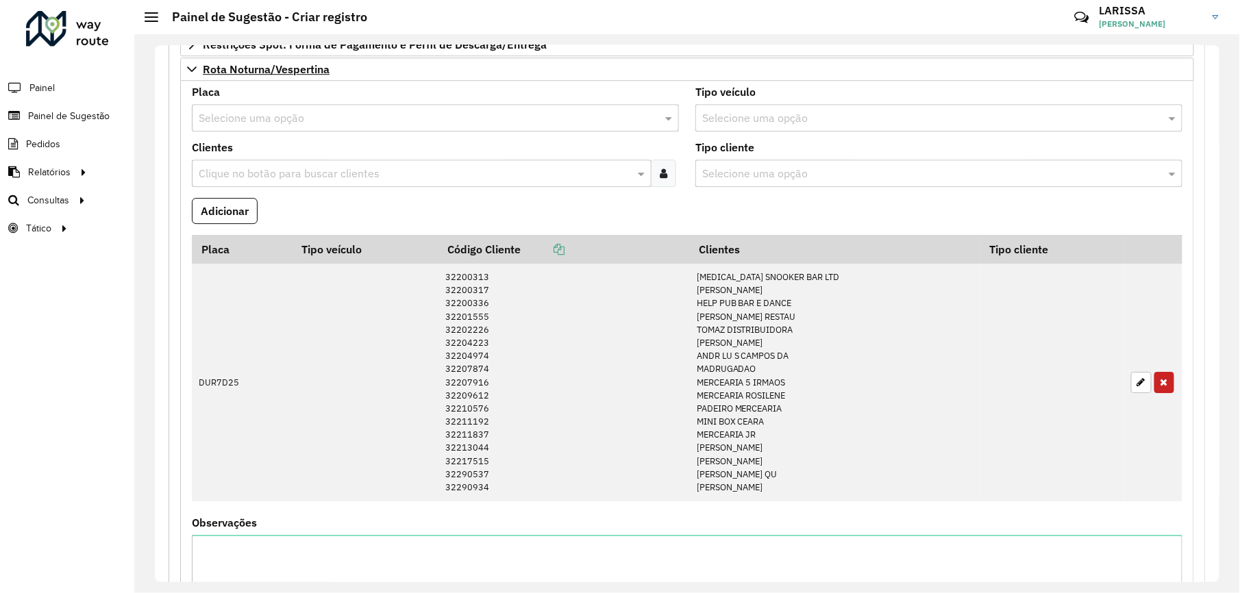
type textarea "**********"
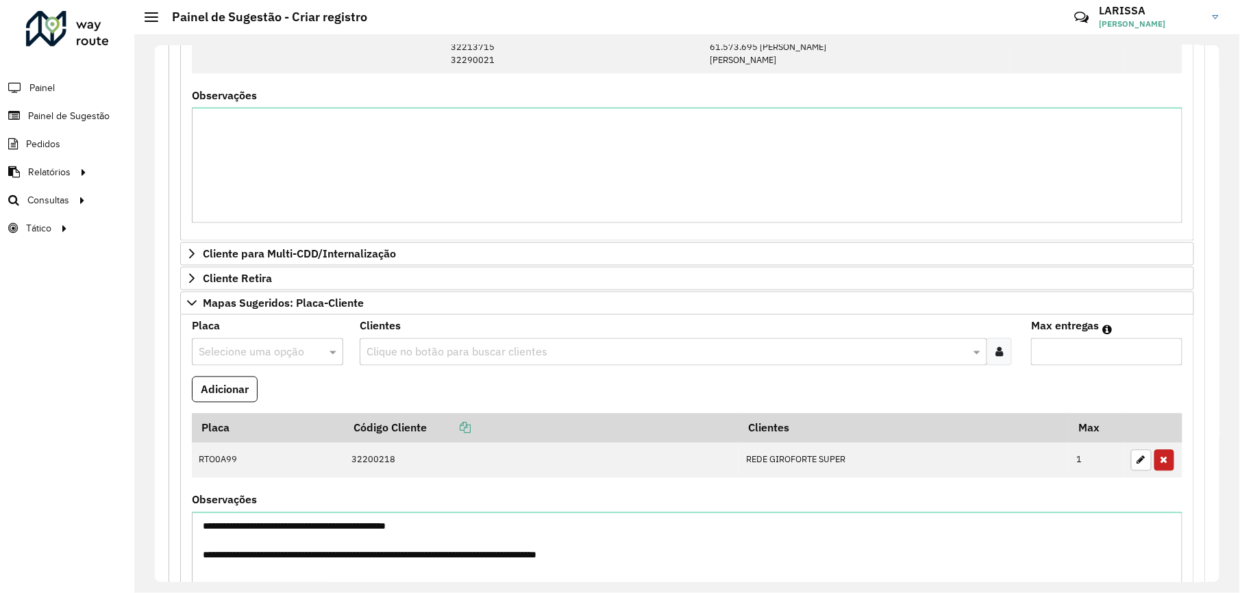
scroll to position [1010, 0]
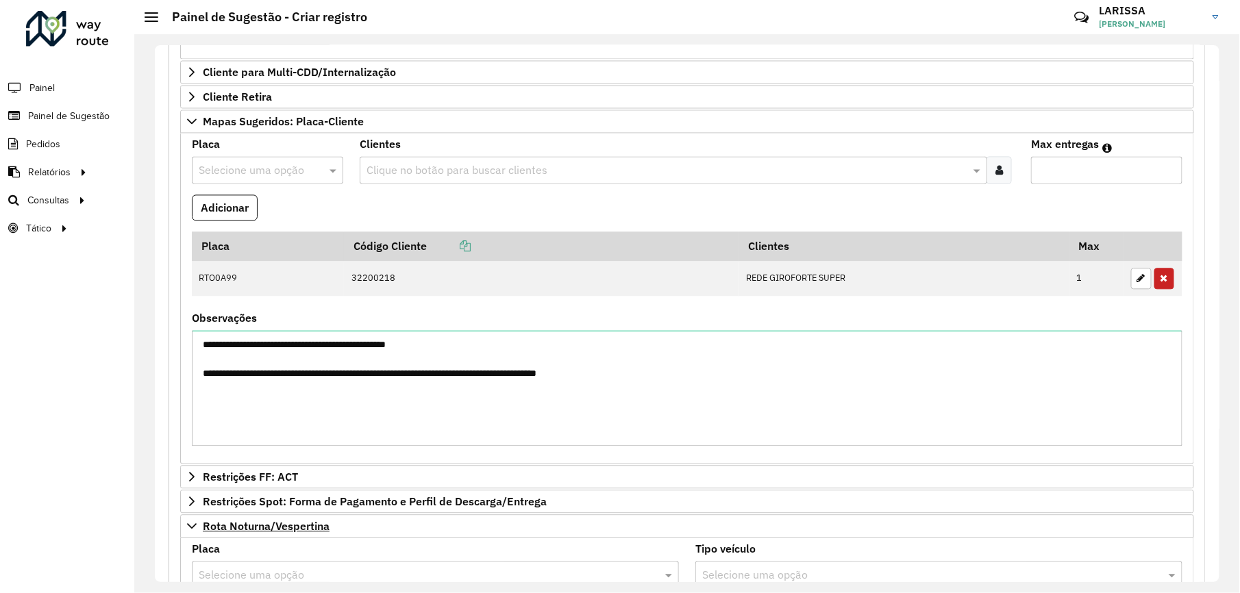
click at [288, 179] on input "text" at bounding box center [254, 170] width 110 height 16
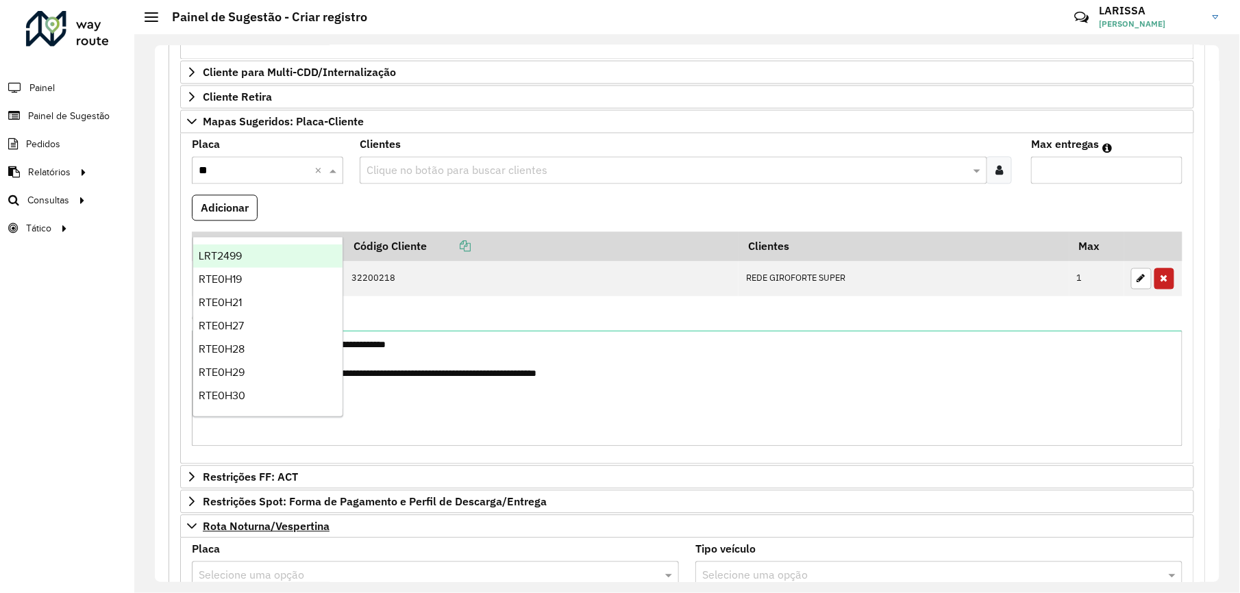
type input "***"
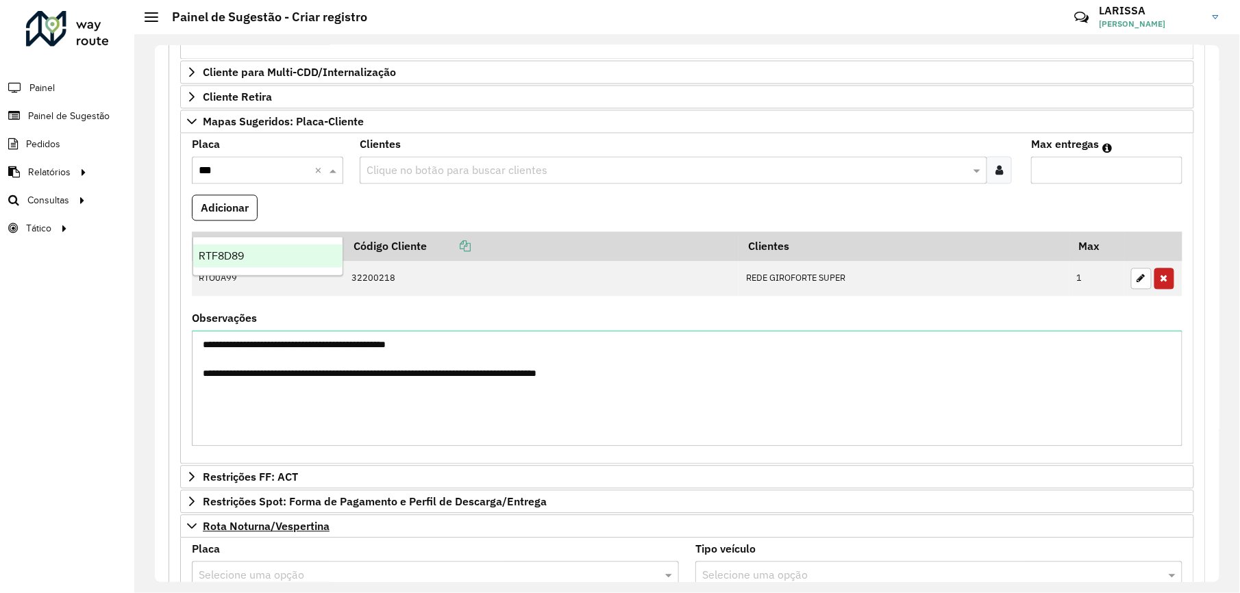
click at [310, 252] on div "RTF8D89" at bounding box center [267, 256] width 149 height 23
click at [992, 184] on div at bounding box center [999, 169] width 25 height 27
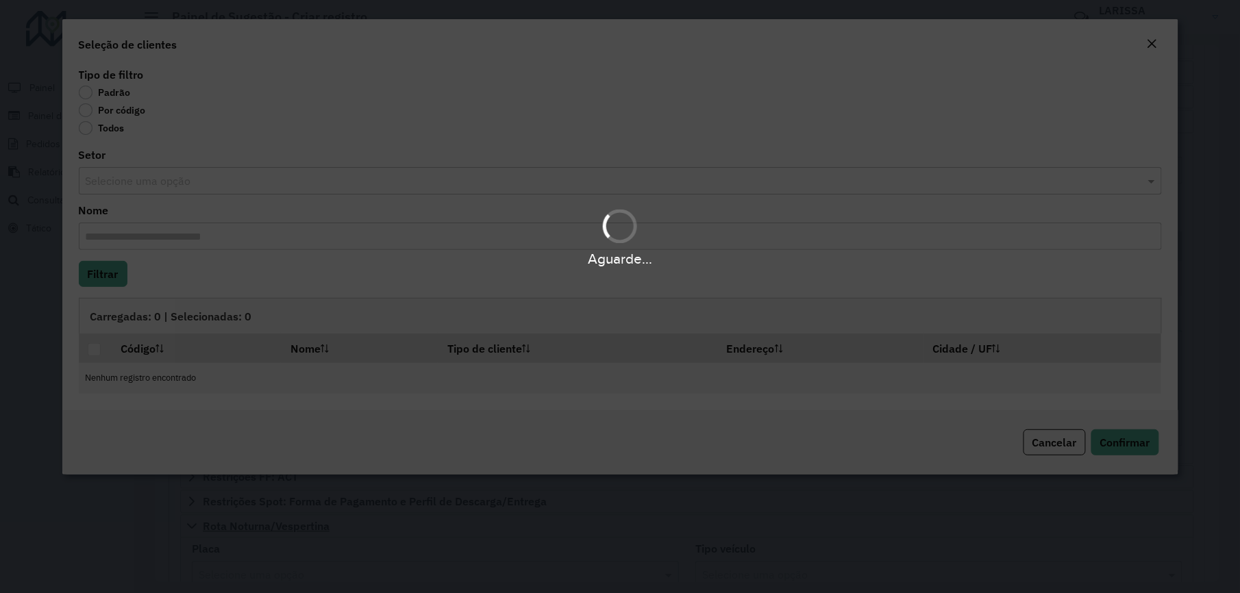
click at [132, 113] on div "Aguarde..." at bounding box center [620, 296] width 1240 height 593
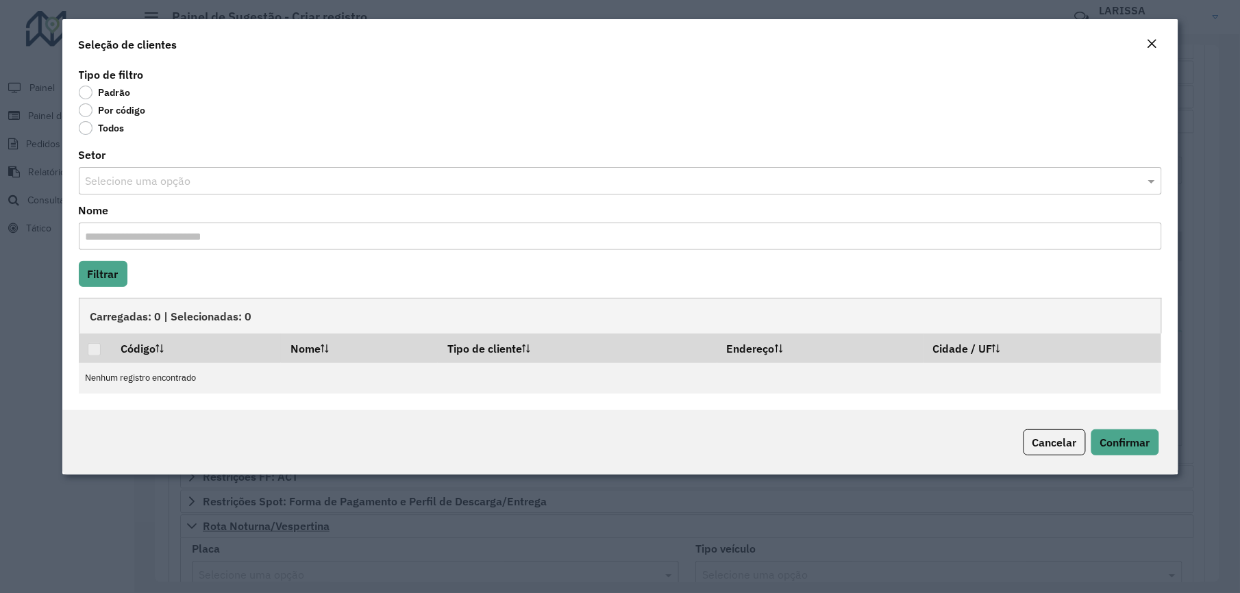
click at [132, 113] on label "Por código" at bounding box center [112, 110] width 67 height 14
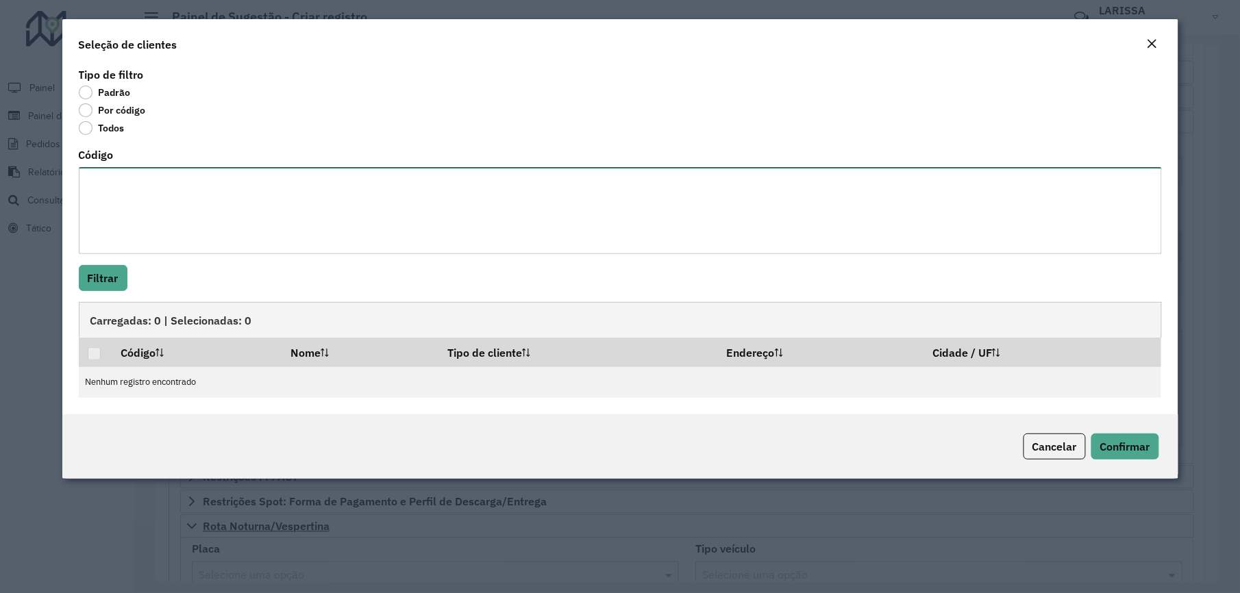
click at [147, 179] on textarea "Código" at bounding box center [620, 210] width 1083 height 87
paste textarea "**** **** **** ***** **** **** ***** ***** ***** ***** **** ***** ***** **** **…"
type textarea "**** **** **** ***** **** **** ***** ***** ***** ***** **** ***** ***** **** **…"
click at [116, 274] on button "Filtrar" at bounding box center [103, 278] width 49 height 26
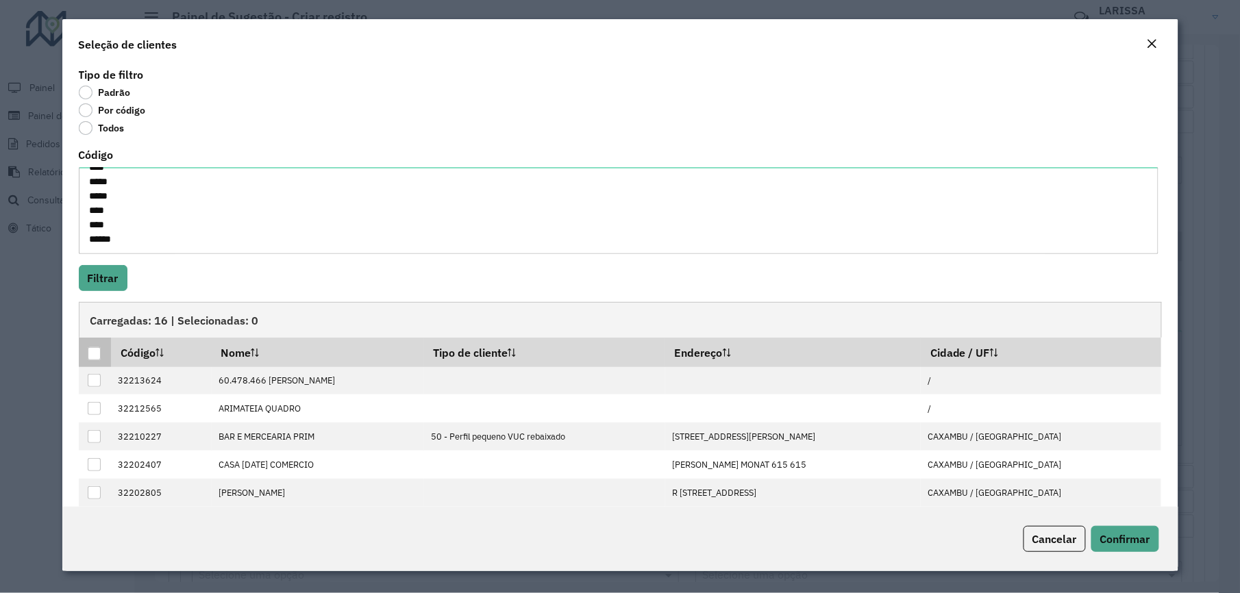
click at [96, 365] on th at bounding box center [95, 352] width 32 height 29
click at [97, 352] on div at bounding box center [94, 353] width 13 height 13
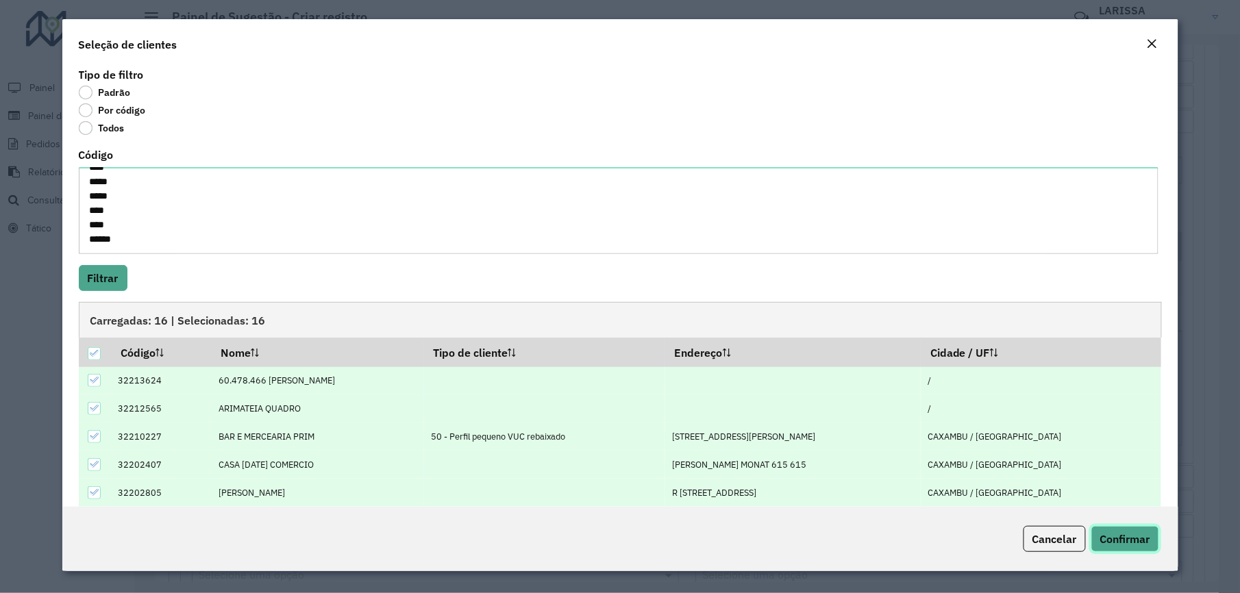
click at [1107, 536] on span "Confirmar" at bounding box center [1125, 539] width 50 height 14
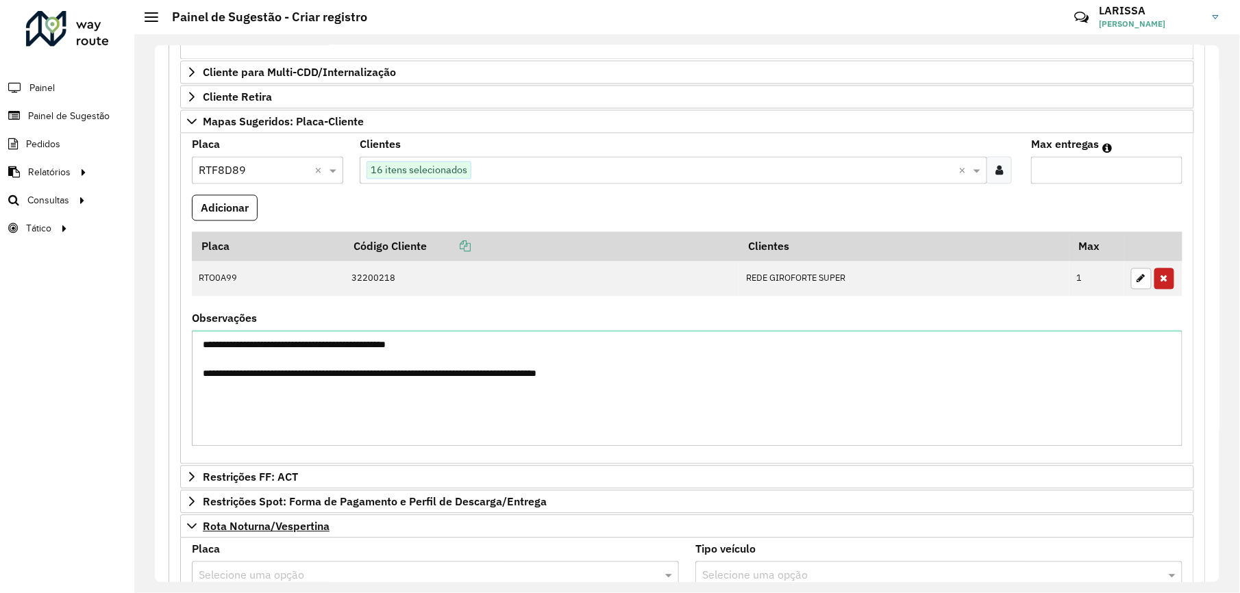
click at [1066, 184] on input "Max entregas" at bounding box center [1106, 169] width 151 height 27
type input "**"
click at [242, 221] on button "Adicionar" at bounding box center [225, 208] width 66 height 26
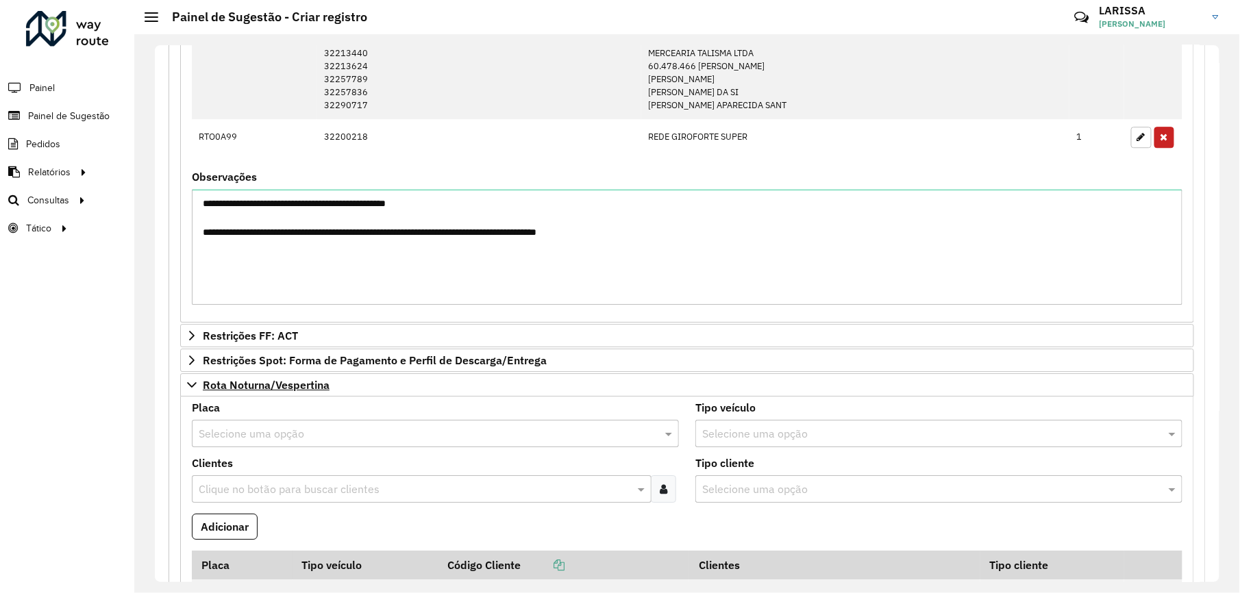
scroll to position [1284, 0]
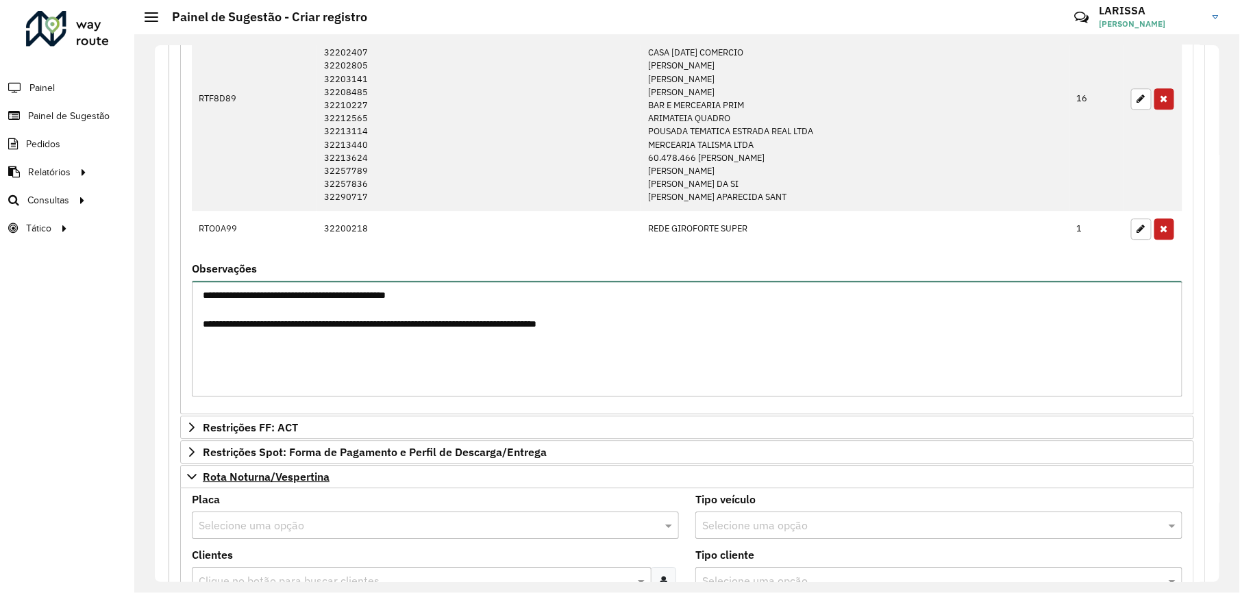
click at [480, 367] on textarea "**********" at bounding box center [687, 339] width 991 height 116
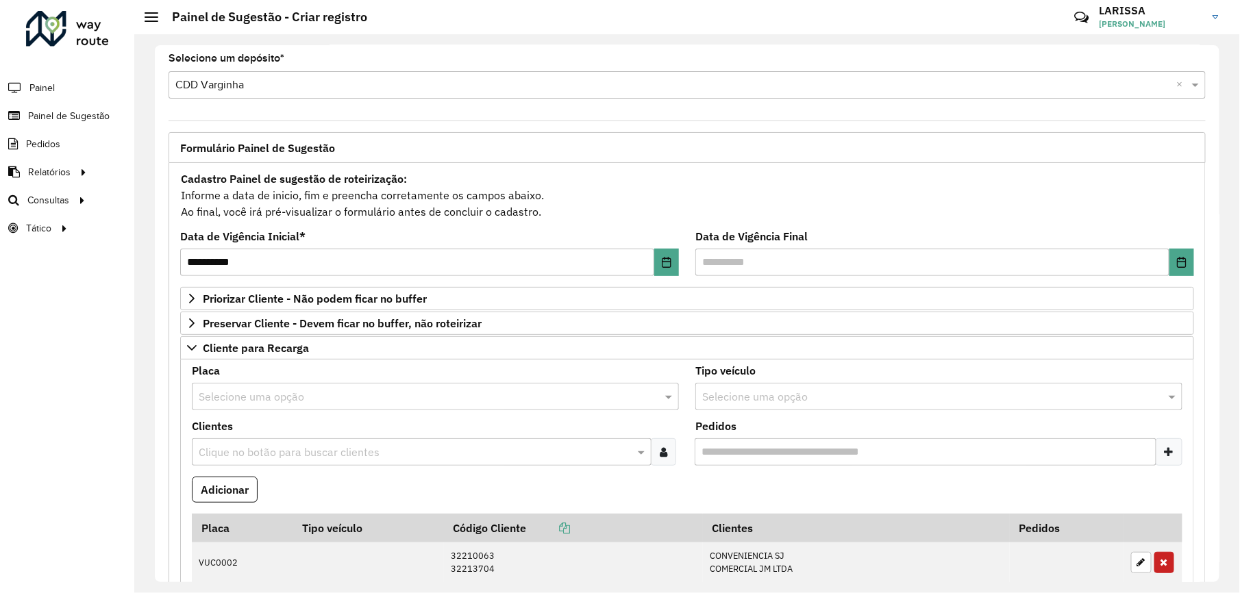
scroll to position [0, 0]
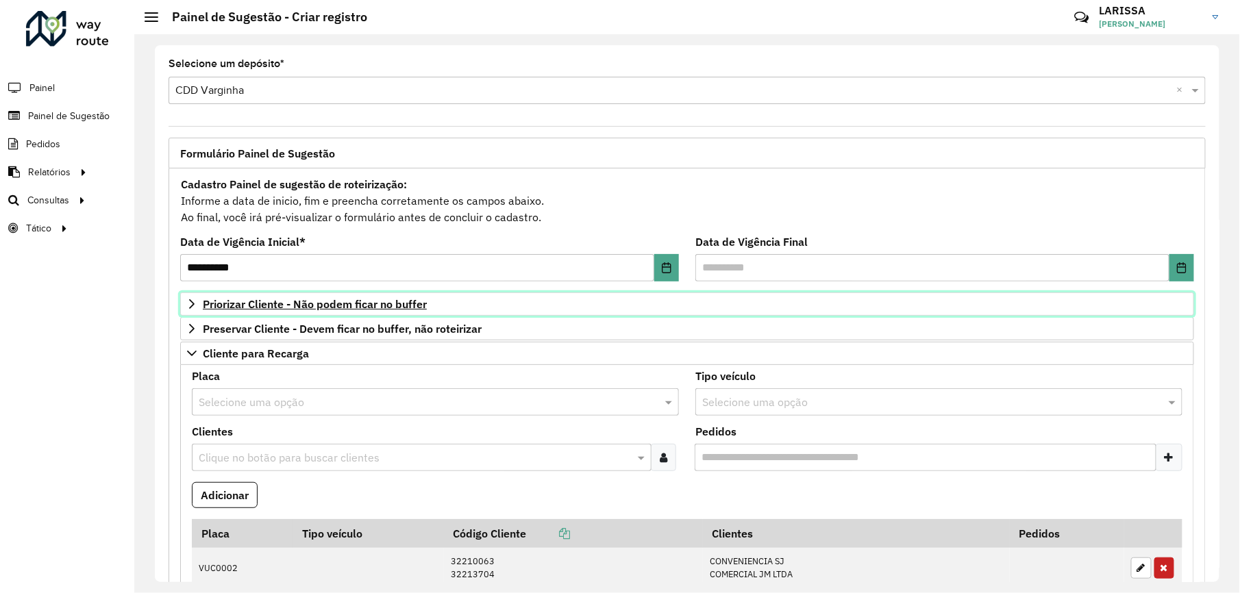
click at [421, 308] on span "Priorizar Cliente - Não podem ficar no buffer" at bounding box center [315, 304] width 224 height 11
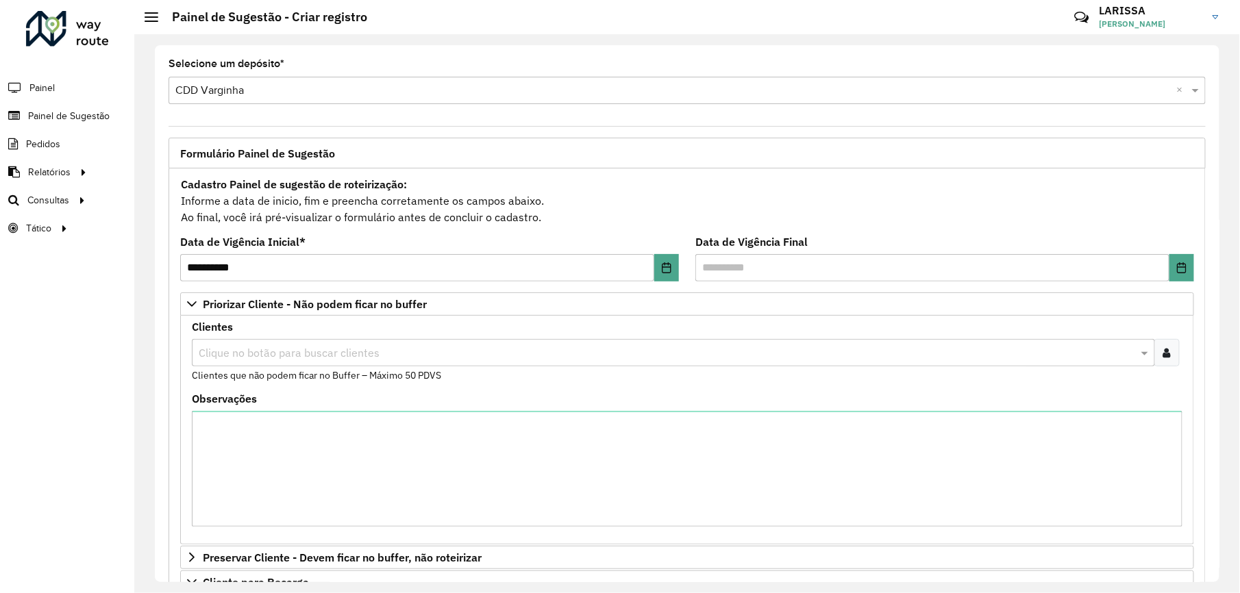
click at [1163, 355] on icon at bounding box center [1167, 352] width 8 height 11
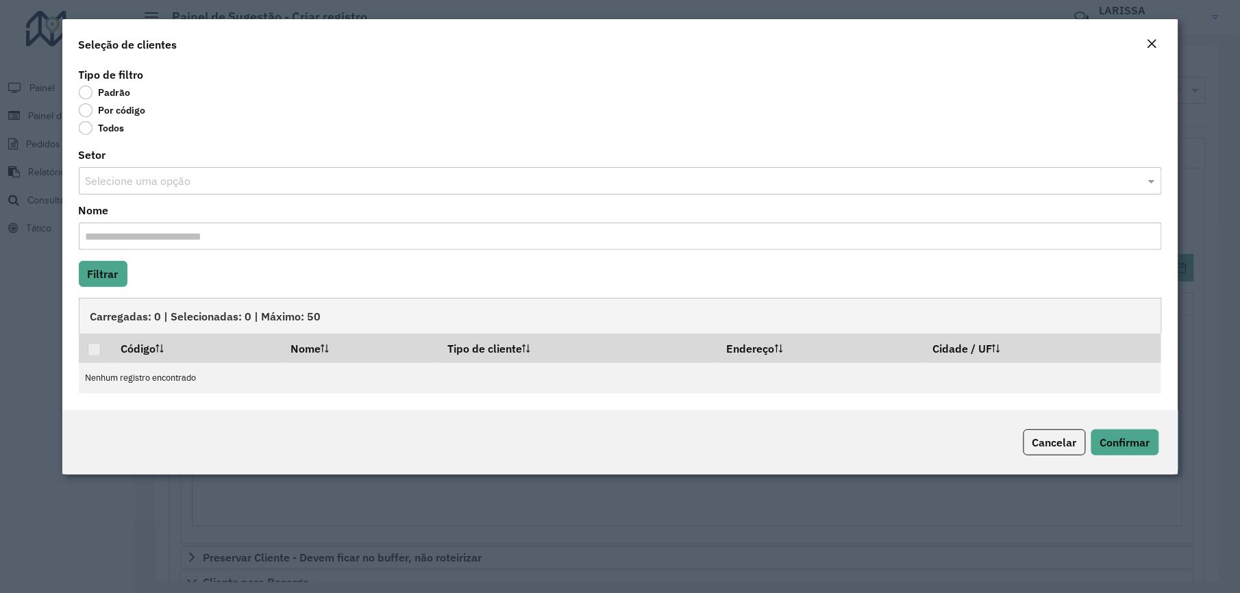
click at [144, 110] on label "Por código" at bounding box center [112, 110] width 67 height 14
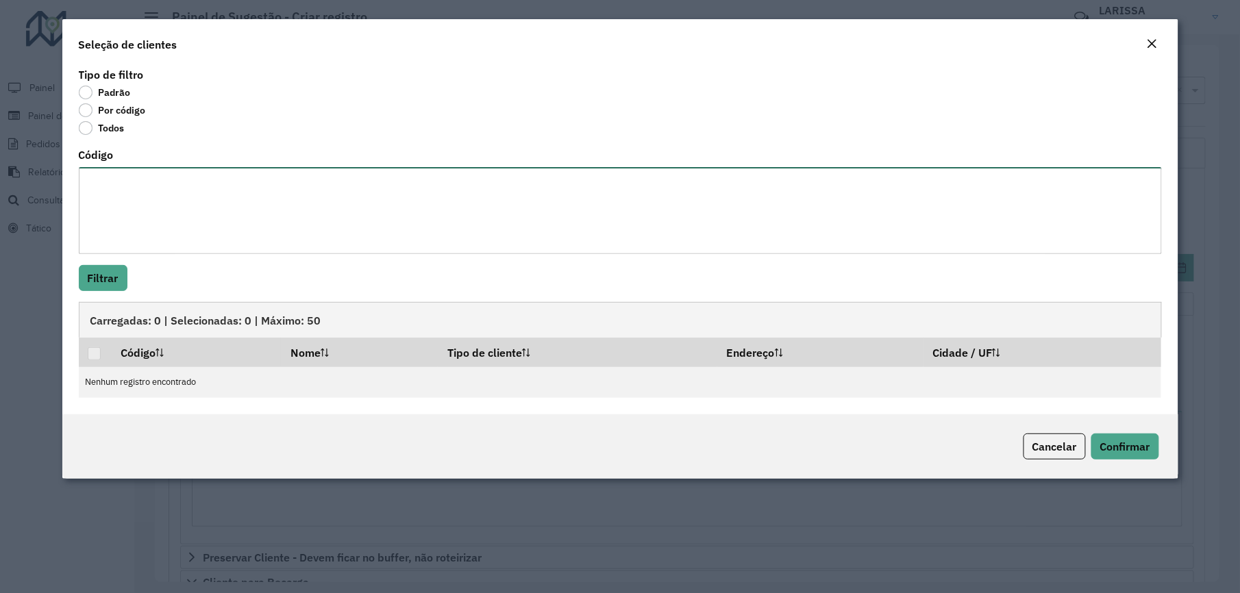
click at [145, 192] on textarea "Código" at bounding box center [620, 210] width 1083 height 87
paste textarea "**** **** **** **** **** ***** *** ***** ***** *****"
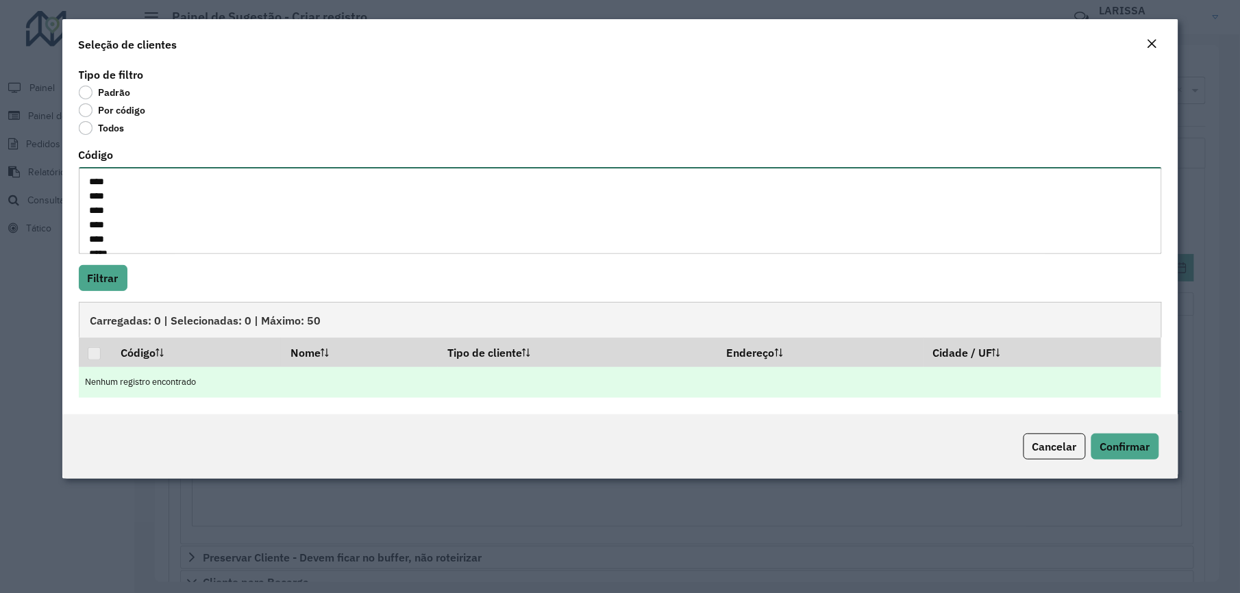
scroll to position [77, 0]
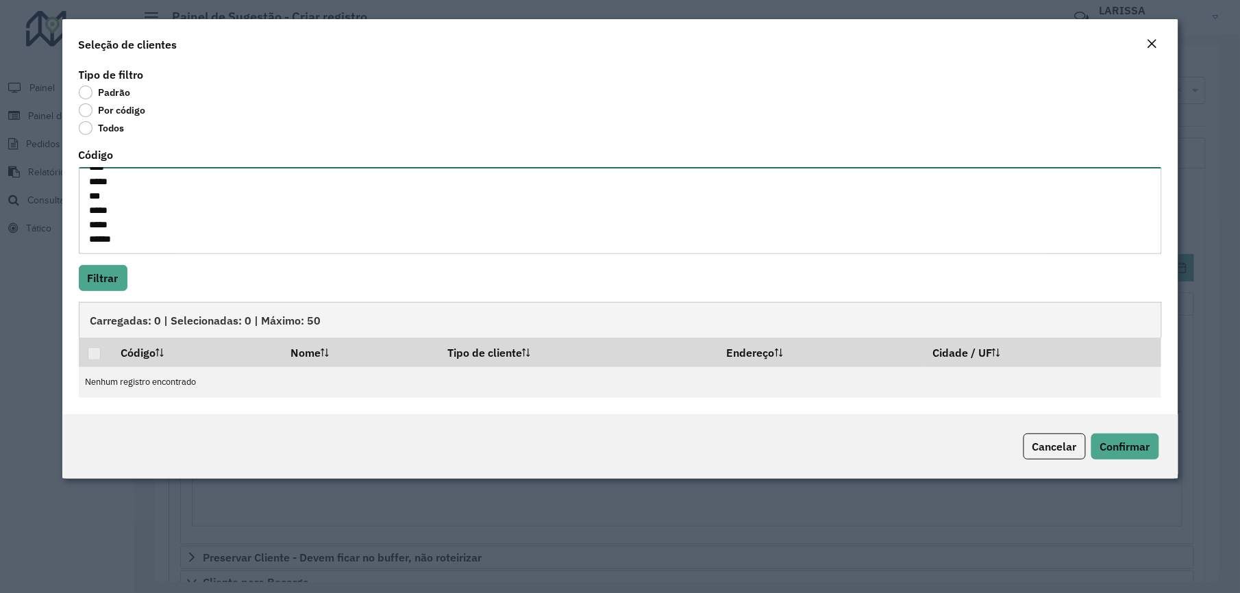
paste textarea "*** ***** **** ***"
type textarea "**** **** **** **** **** ***** *** ***** ***** ***** *** ***** **** ***"
click at [104, 277] on button "Filtrar" at bounding box center [103, 278] width 49 height 26
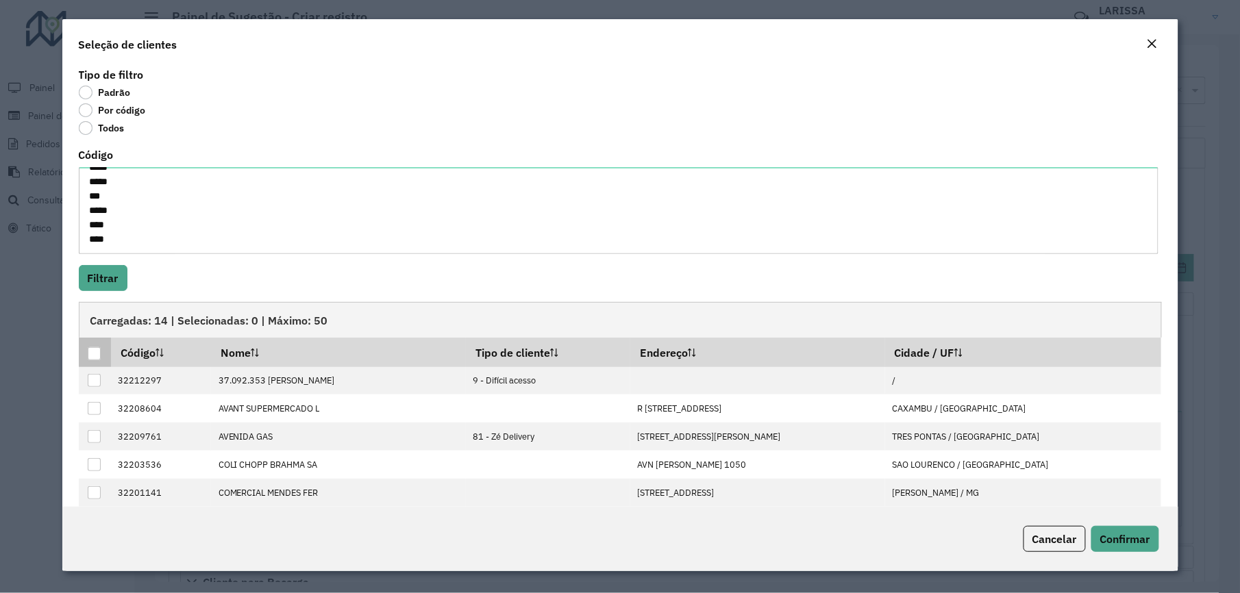
click at [89, 354] on div at bounding box center [94, 353] width 13 height 13
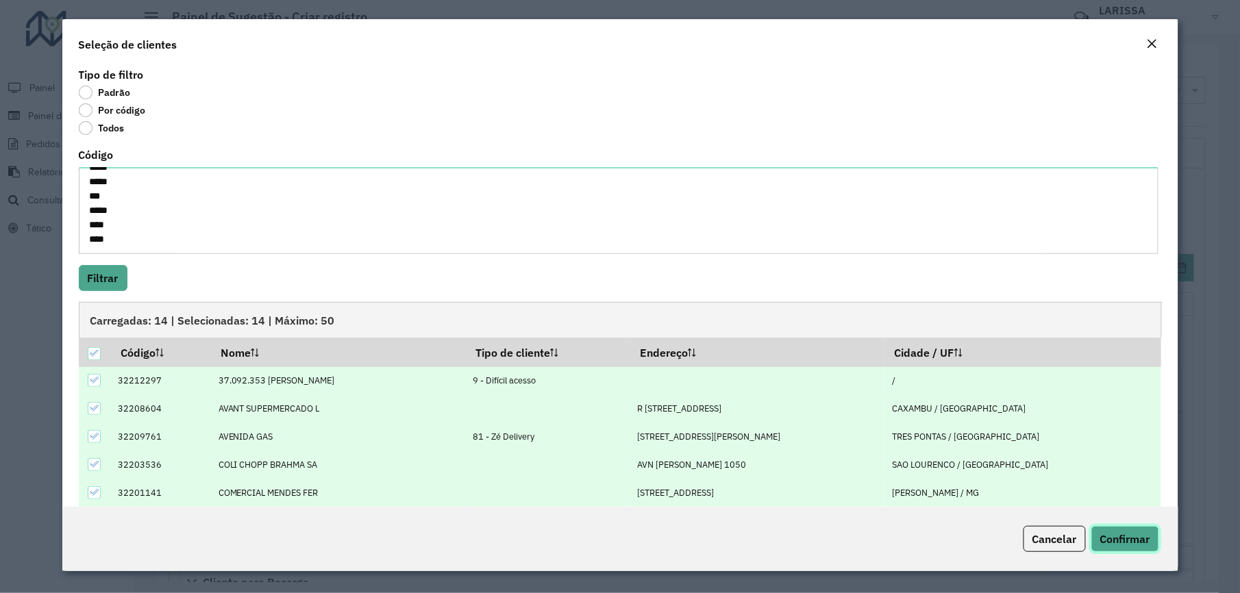
click at [1124, 536] on span "Confirmar" at bounding box center [1125, 539] width 50 height 14
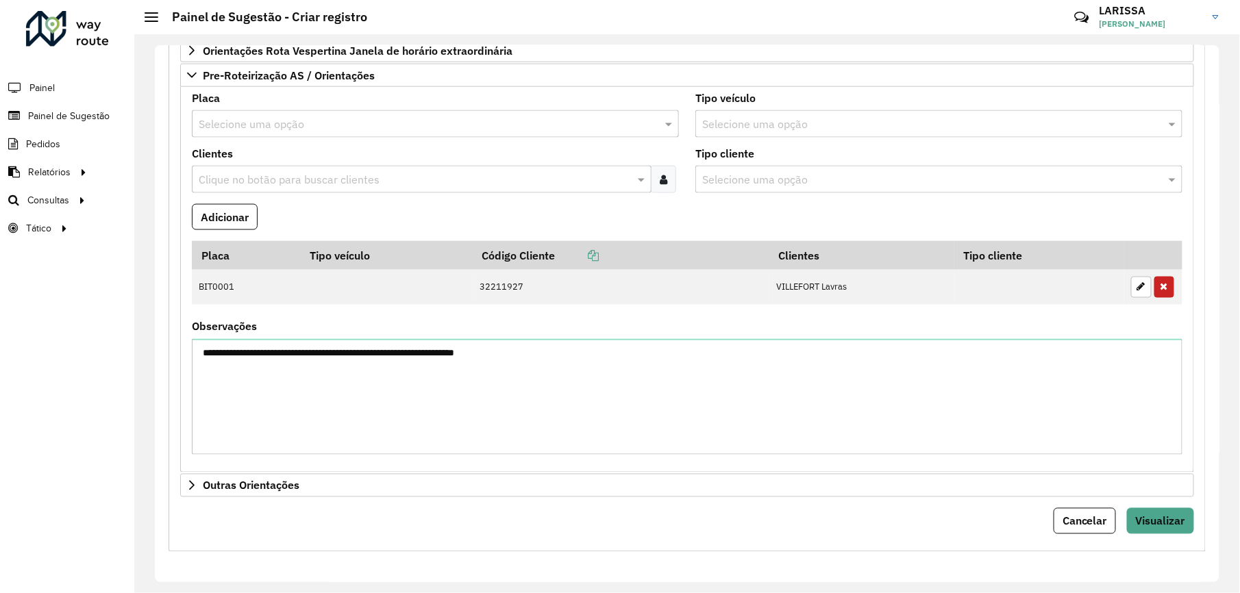
scroll to position [2653, 0]
click at [1168, 522] on span "Visualizar" at bounding box center [1160, 522] width 49 height 14
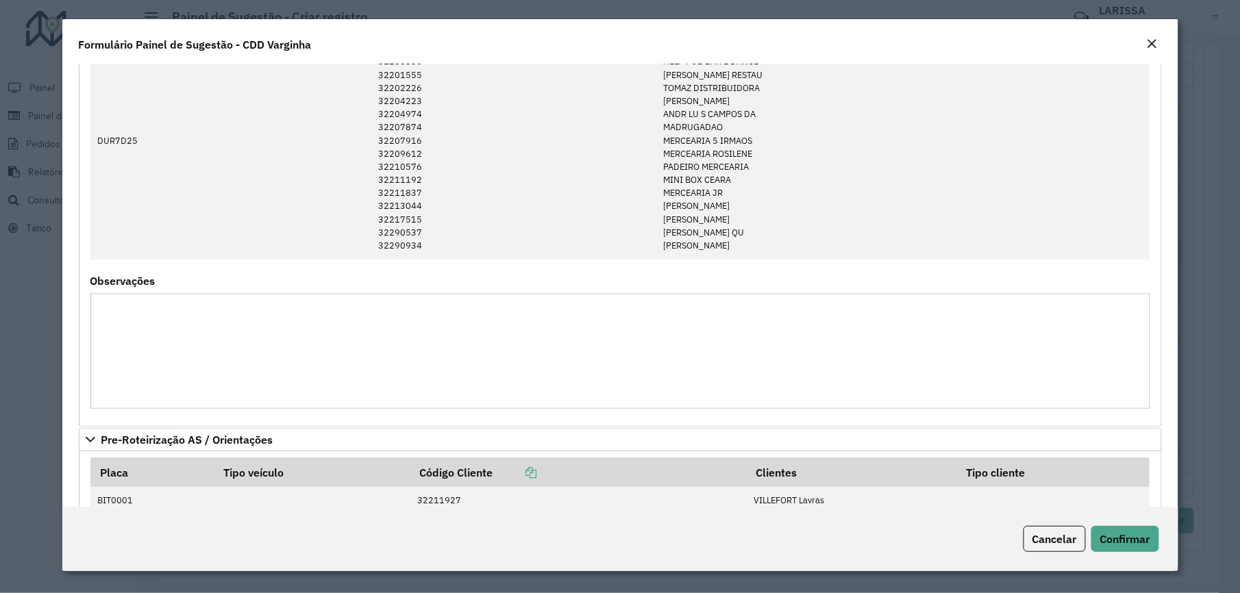
scroll to position [2029, 0]
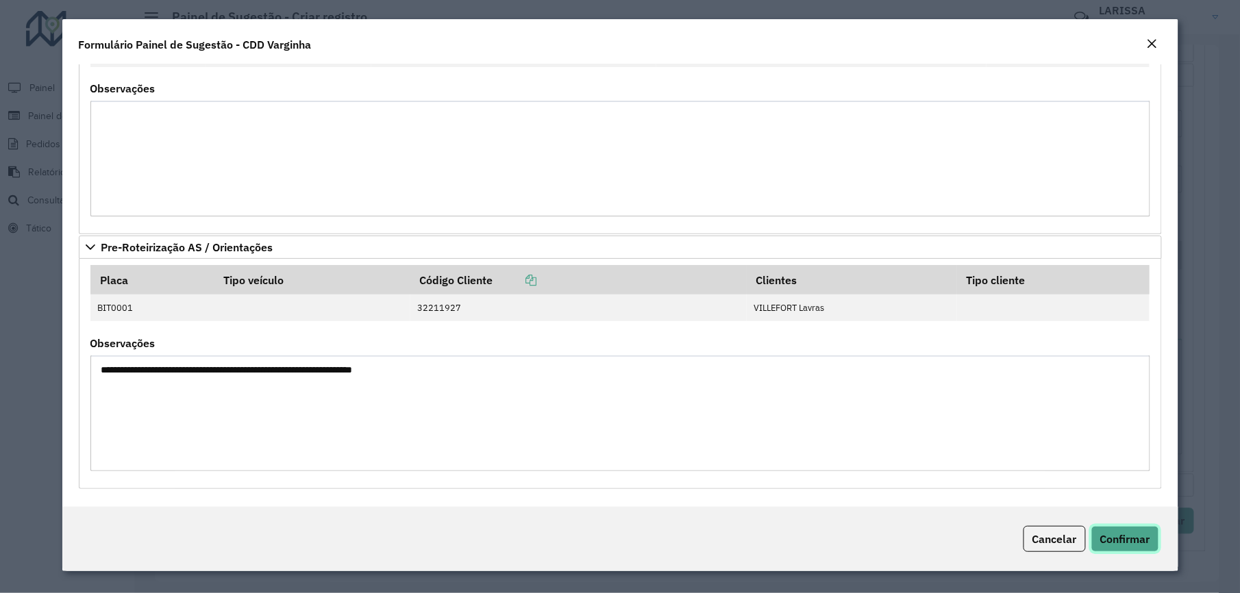
click at [1115, 539] on span "Confirmar" at bounding box center [1125, 539] width 50 height 14
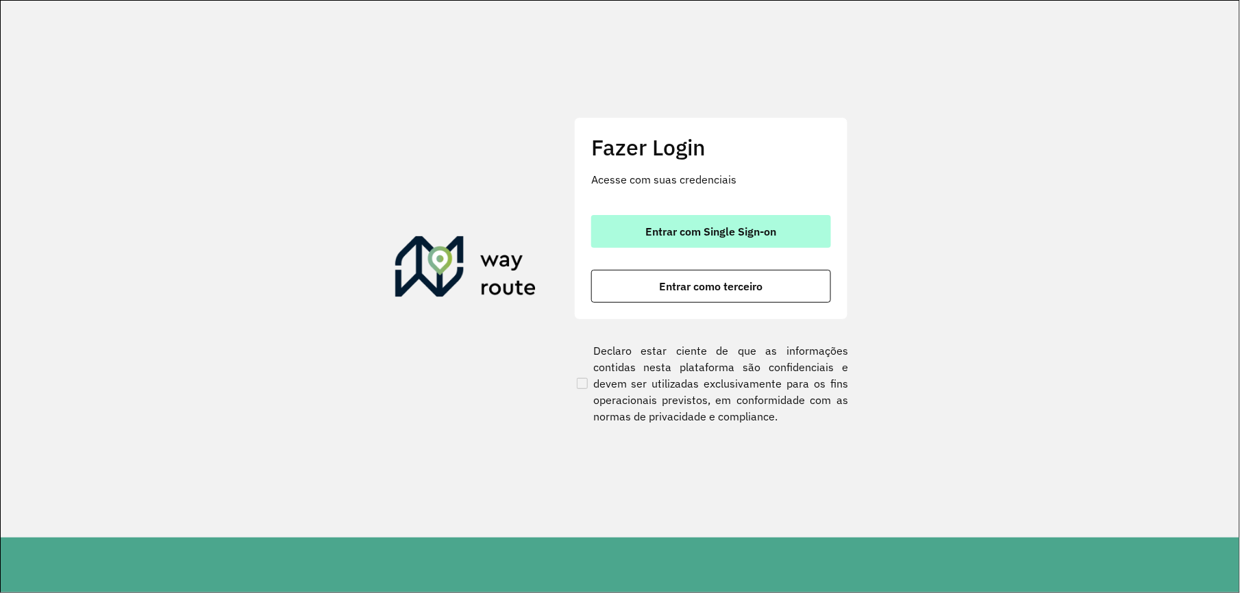
click at [669, 220] on button "Entrar com Single Sign-on" at bounding box center [711, 231] width 240 height 33
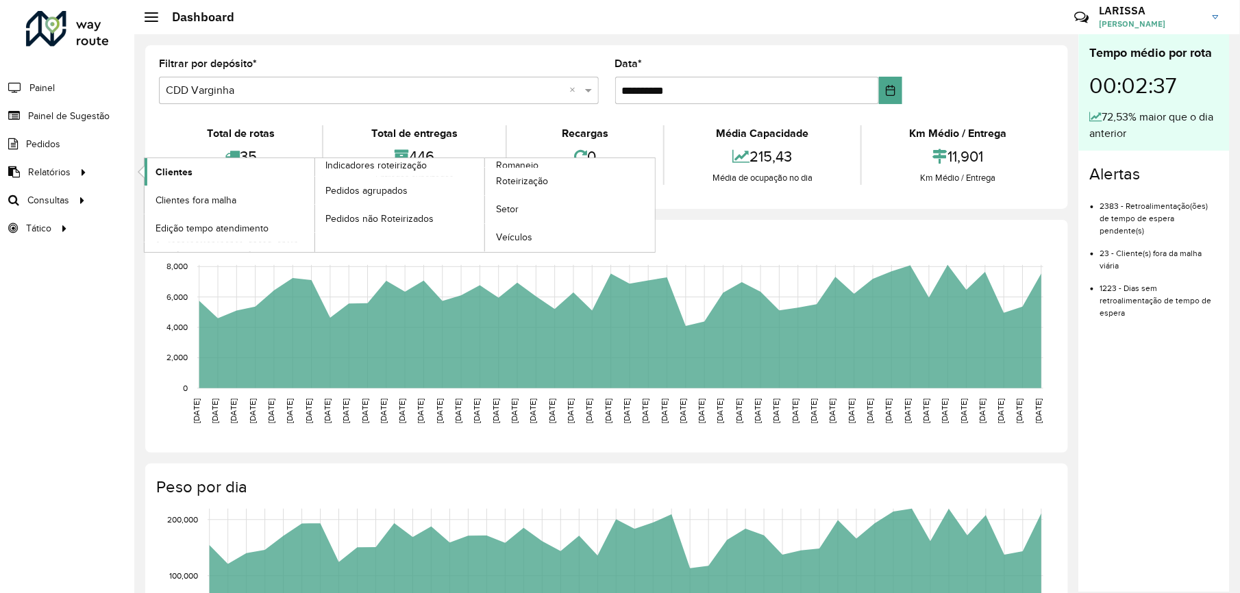
click at [188, 165] on span "Clientes" at bounding box center [174, 172] width 37 height 14
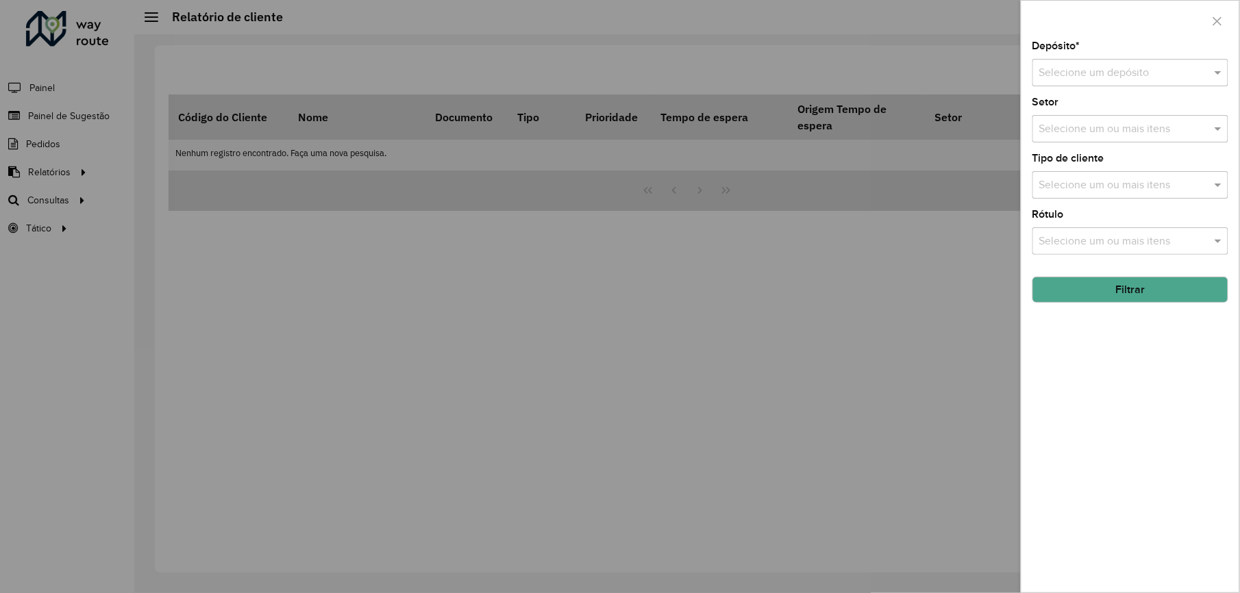
click at [1091, 65] on input "text" at bounding box center [1116, 73] width 155 height 16
click at [1084, 143] on div "CDD Varginha" at bounding box center [1131, 135] width 194 height 23
click at [1088, 271] on hb-field-button "Filtrar" at bounding box center [1131, 284] width 196 height 37
click at [1083, 286] on button "Filtrar" at bounding box center [1131, 290] width 196 height 26
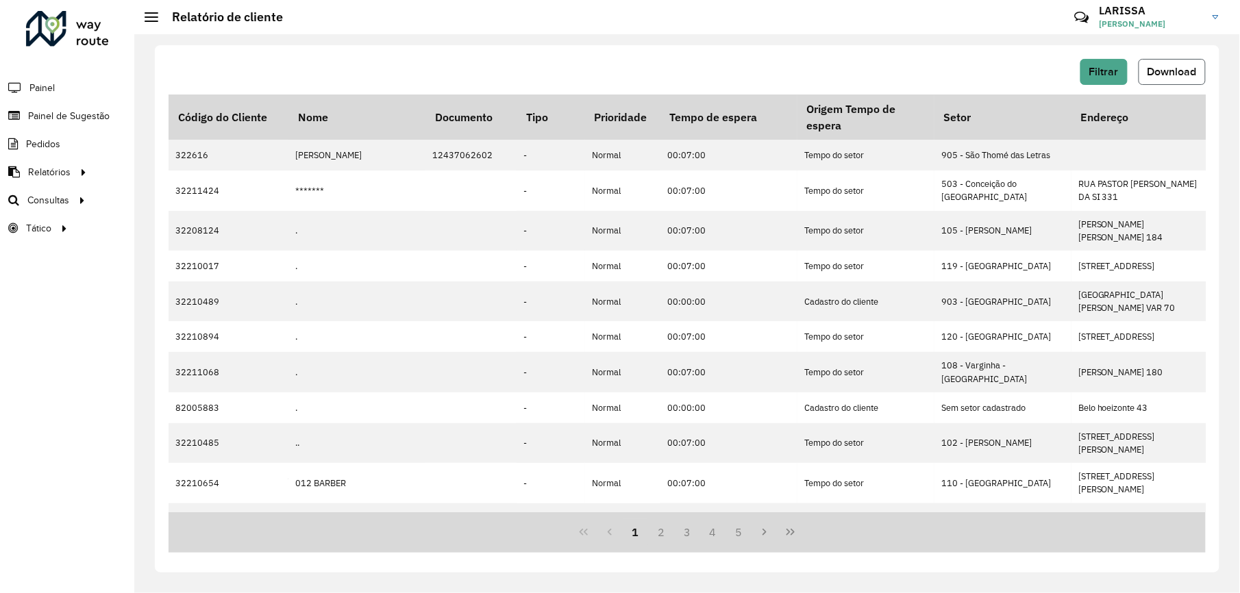
click at [1146, 69] on button "Download" at bounding box center [1172, 72] width 67 height 26
